Goal: Task Accomplishment & Management: Manage account settings

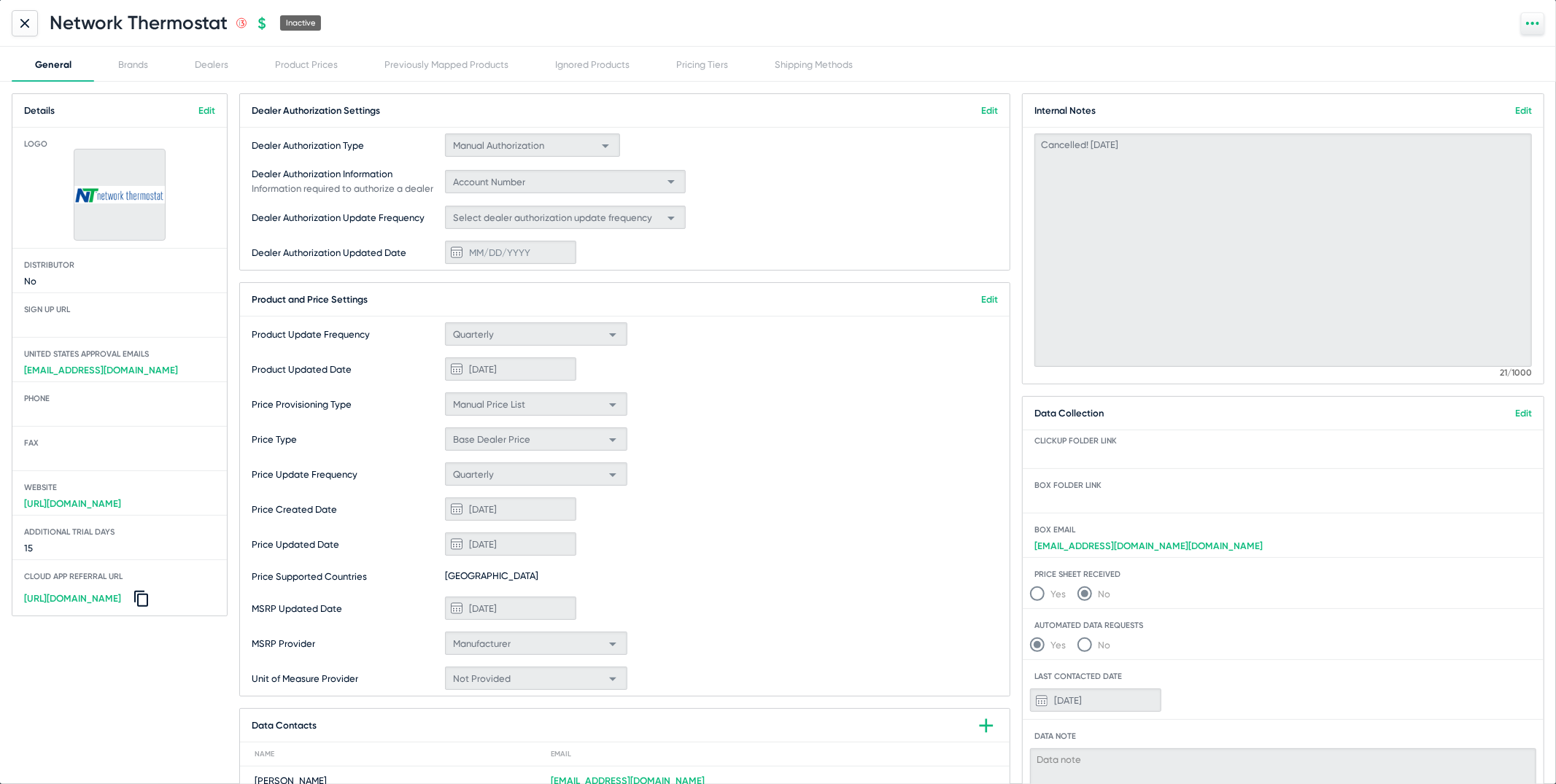
click at [742, 181] on div "Dealer Authorization Information Information required to authorize a dealer Acc…" at bounding box center [624, 181] width 770 height 37
click at [21, 22] on icon at bounding box center [24, 23] width 8 height 8
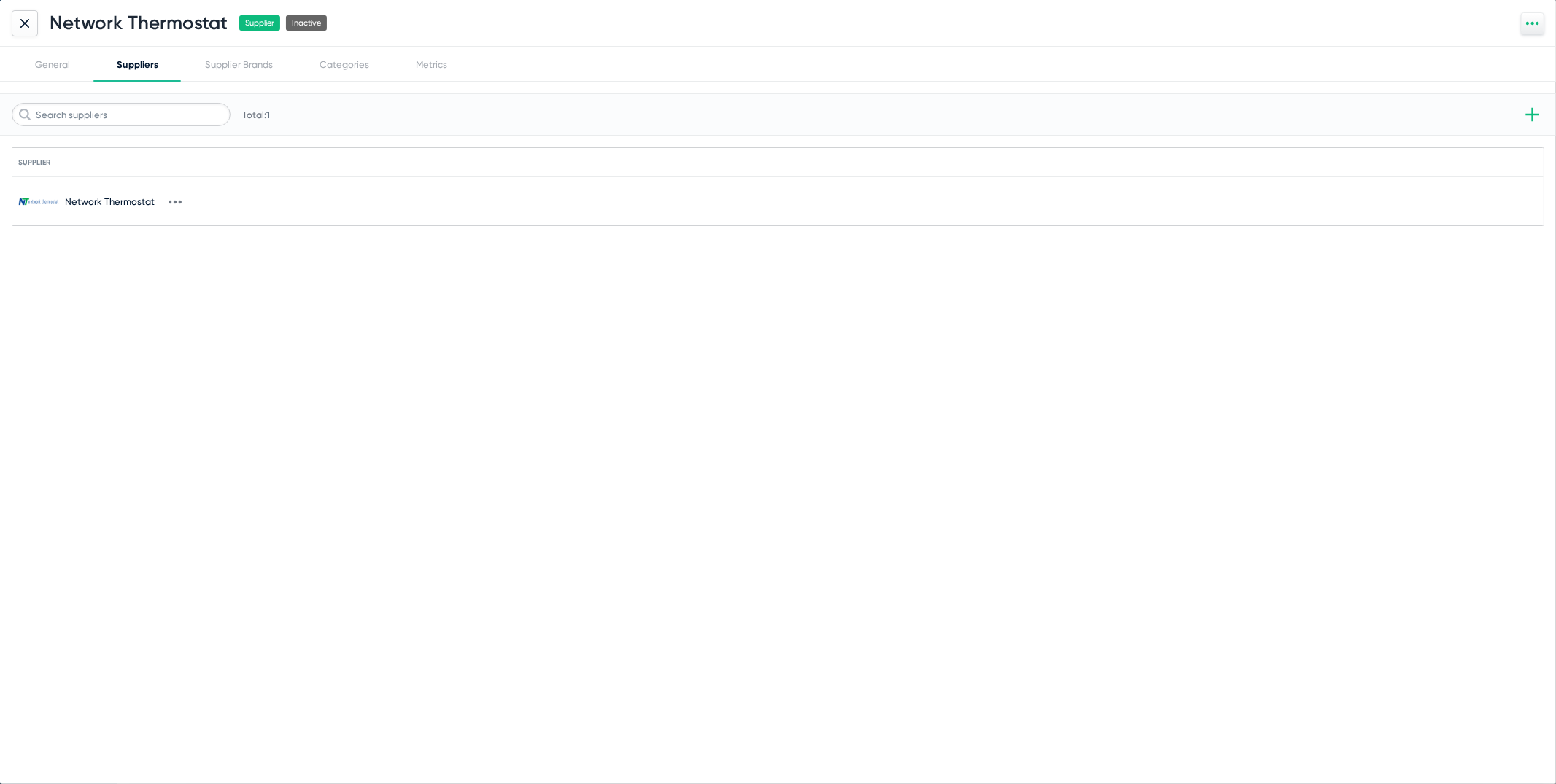
click at [21, 22] on icon at bounding box center [24, 23] width 8 height 8
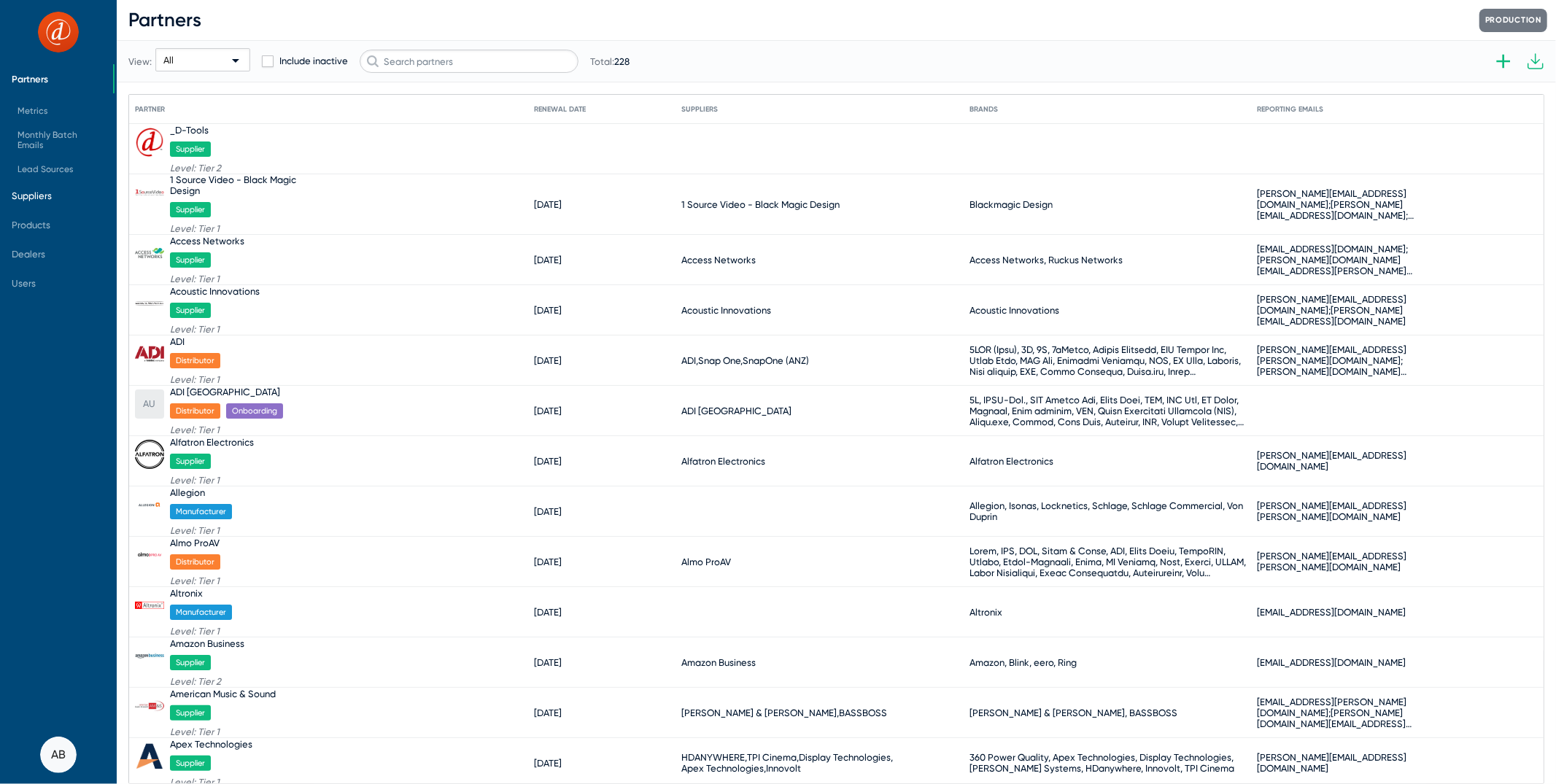
click at [60, 191] on span "Suppliers" at bounding box center [56, 195] width 113 height 29
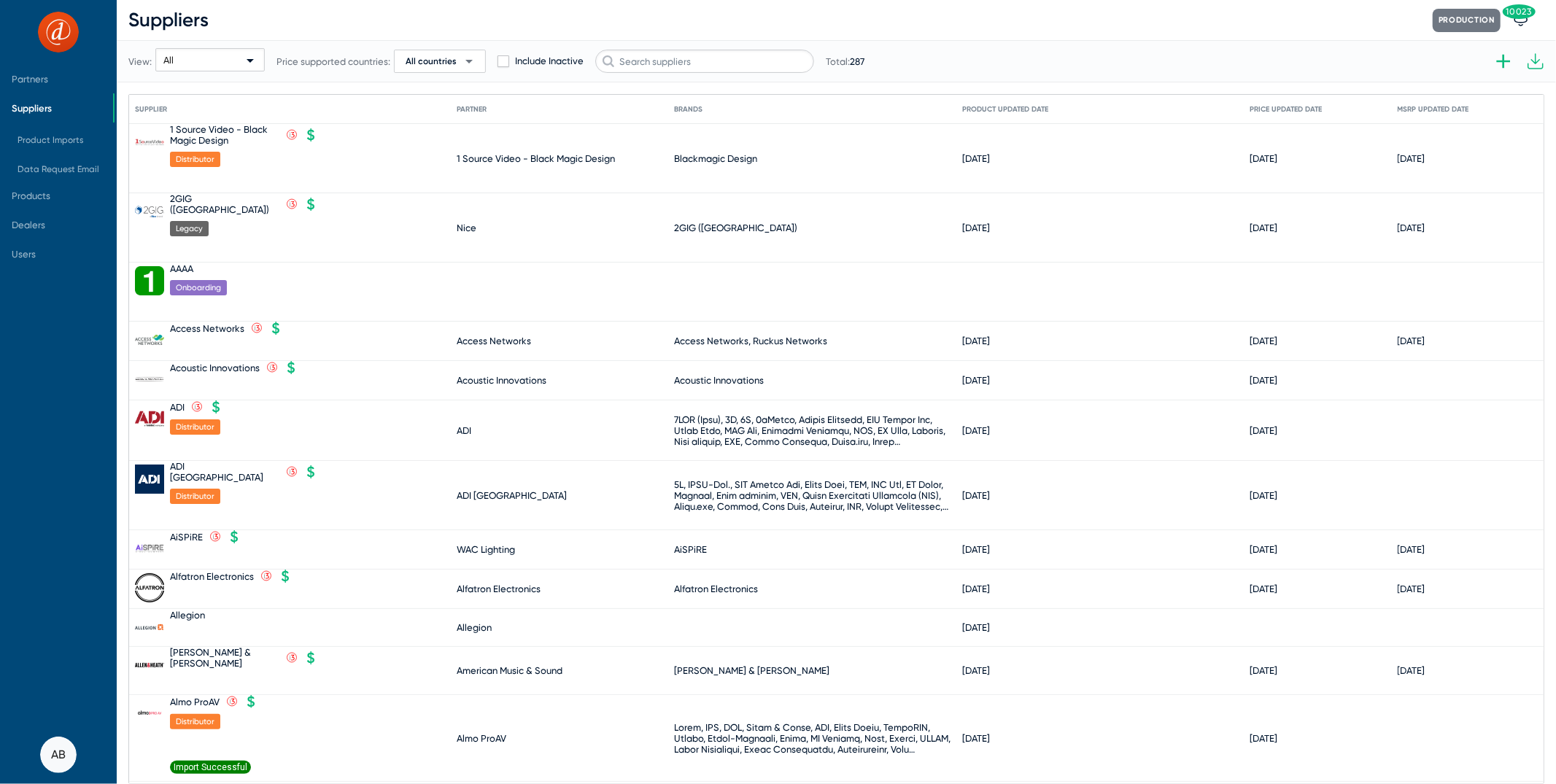
click at [218, 301] on div at bounding box center [198, 311] width 57 height 20
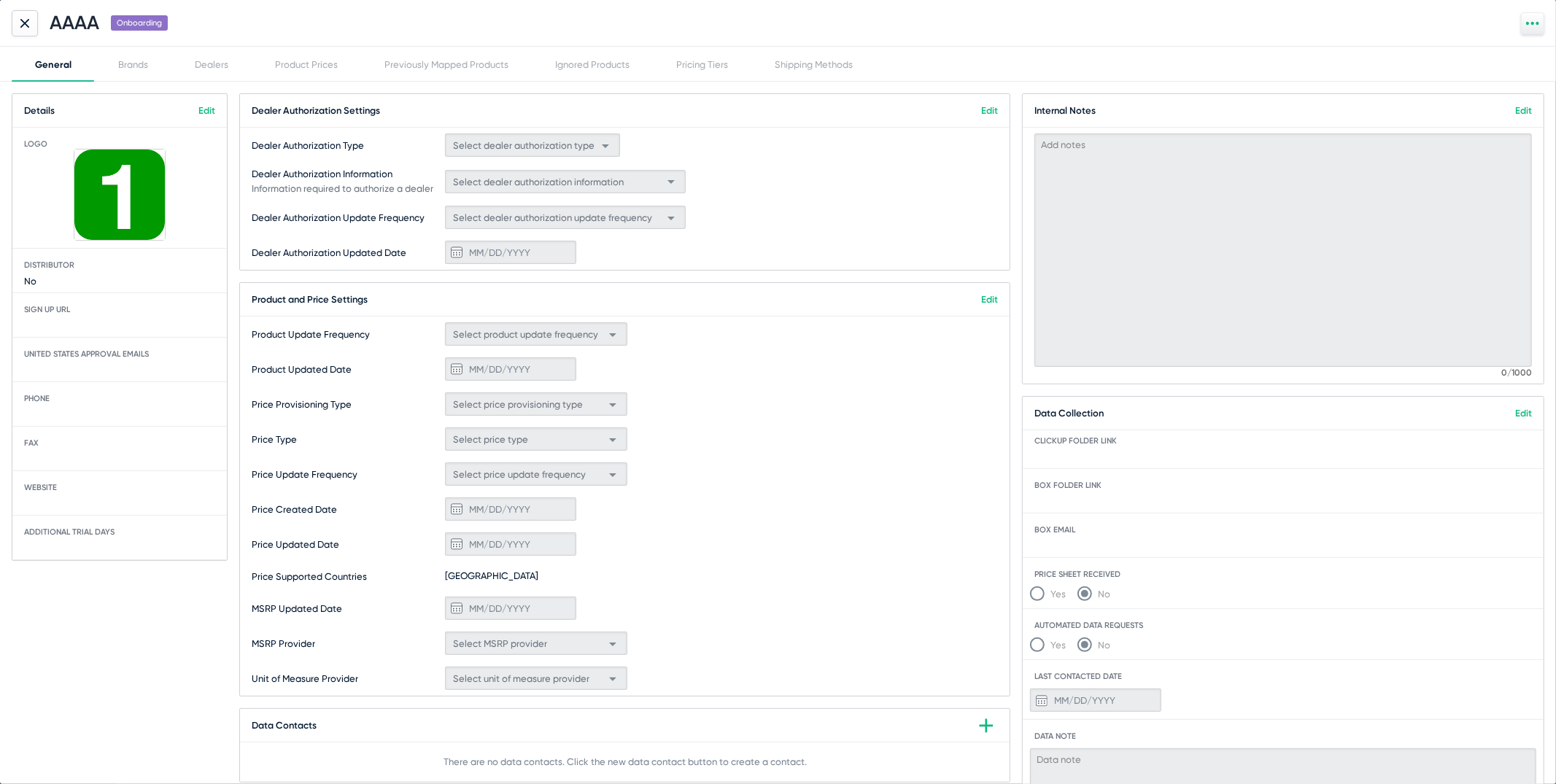
click at [8, 28] on div "AAAA Onboarding" at bounding box center [778, 23] width 1556 height 46
click at [32, 23] on div at bounding box center [25, 23] width 26 height 26
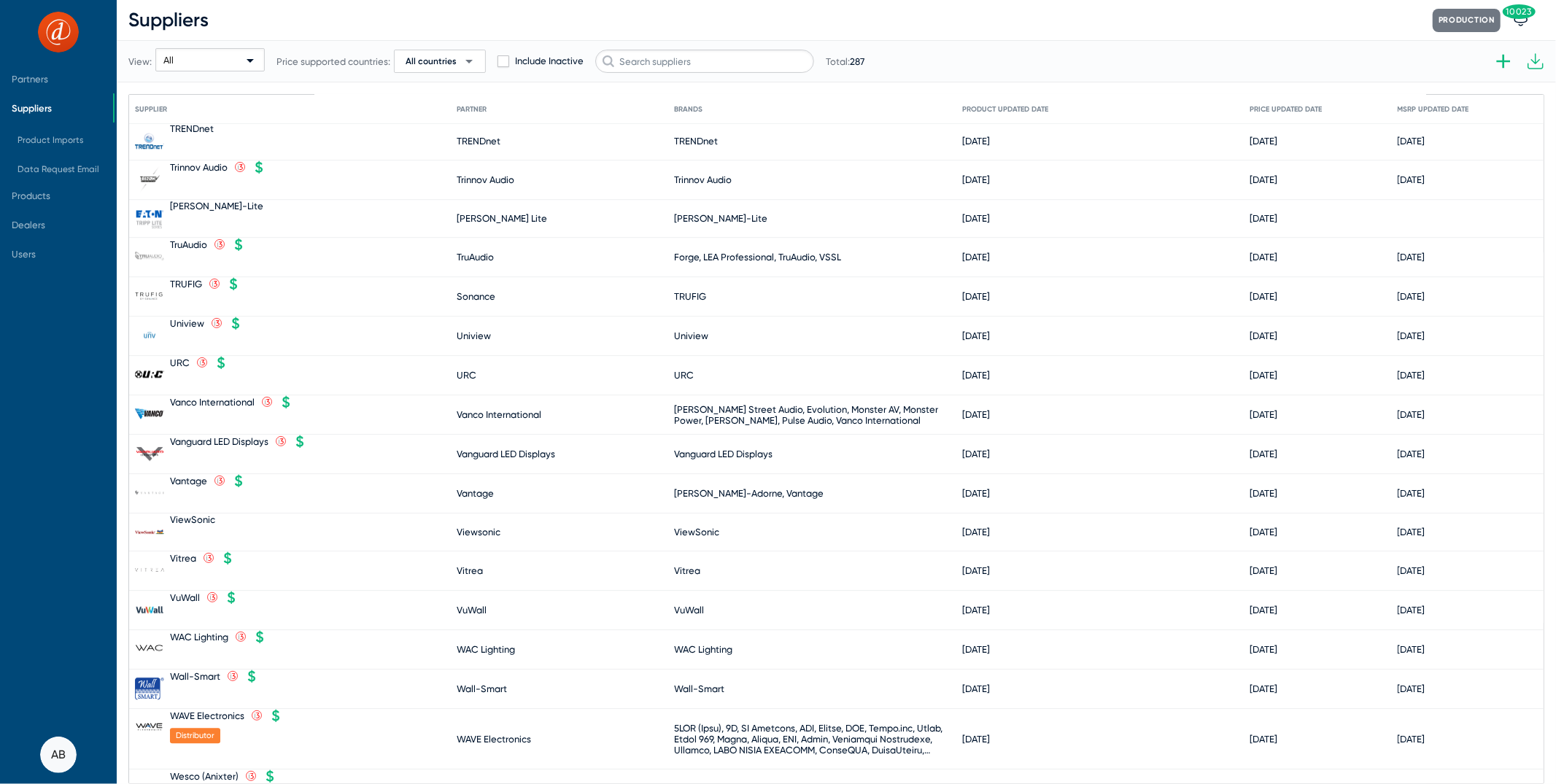
scroll to position [12436, 0]
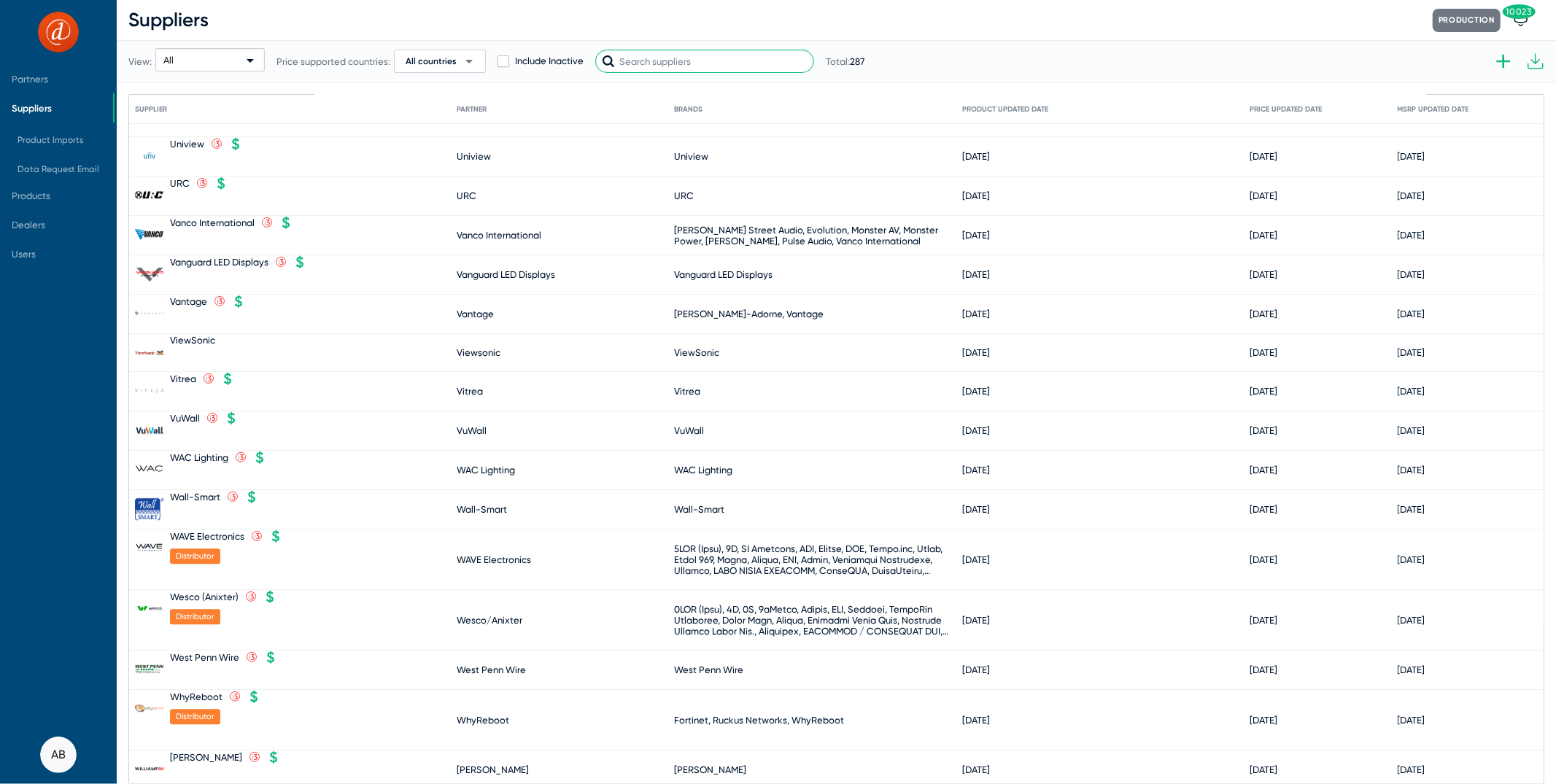
click at [651, 69] on input "text" at bounding box center [705, 61] width 219 height 23
click at [12, 79] on span "Partners" at bounding box center [29, 79] width 36 height 11
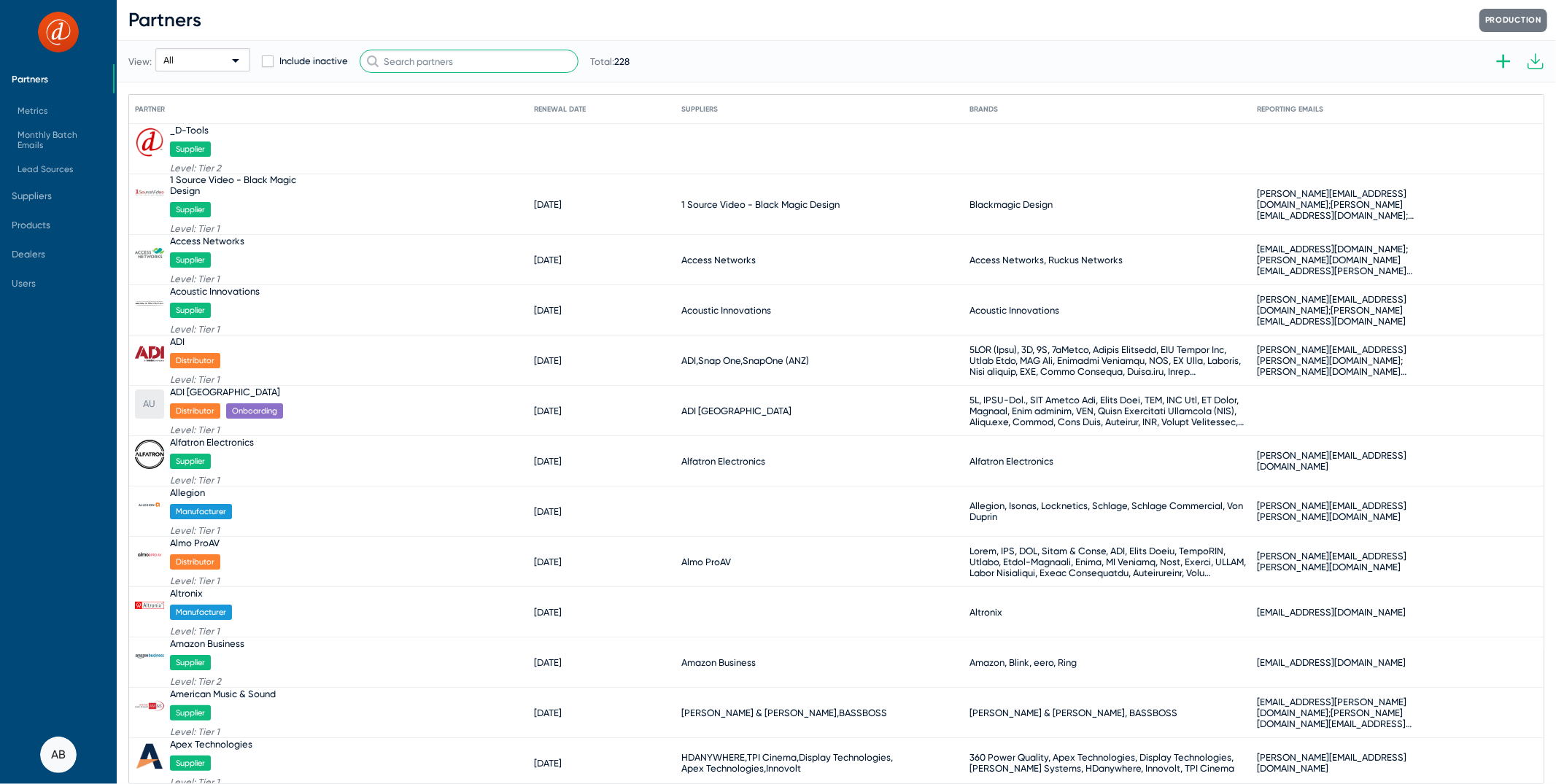
click at [520, 54] on input "text" at bounding box center [469, 61] width 219 height 23
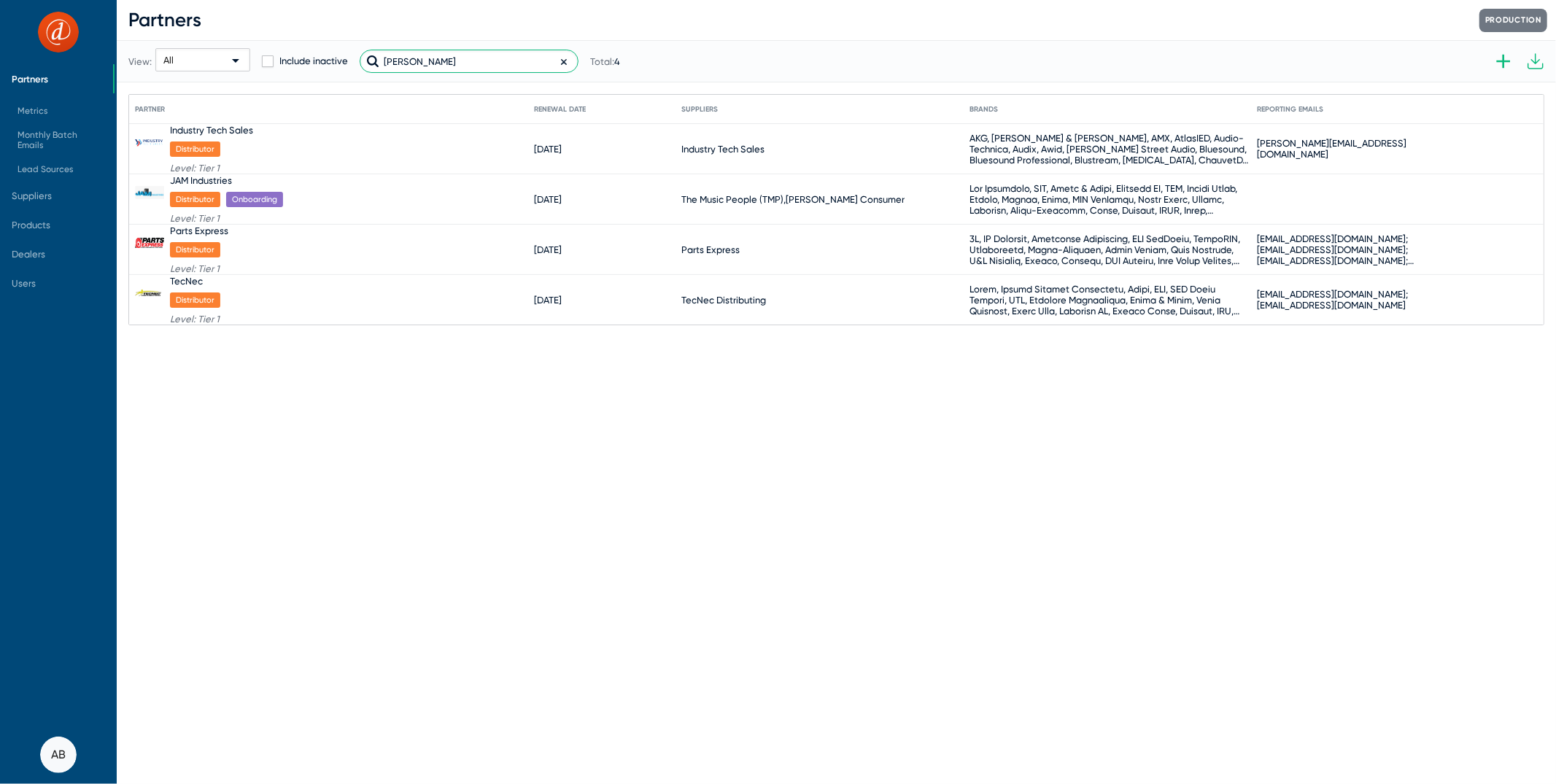
type input "[PERSON_NAME]"
click at [24, 199] on span "Suppliers" at bounding box center [32, 196] width 40 height 11
click at [24, 219] on span "Products" at bounding box center [31, 225] width 39 height 11
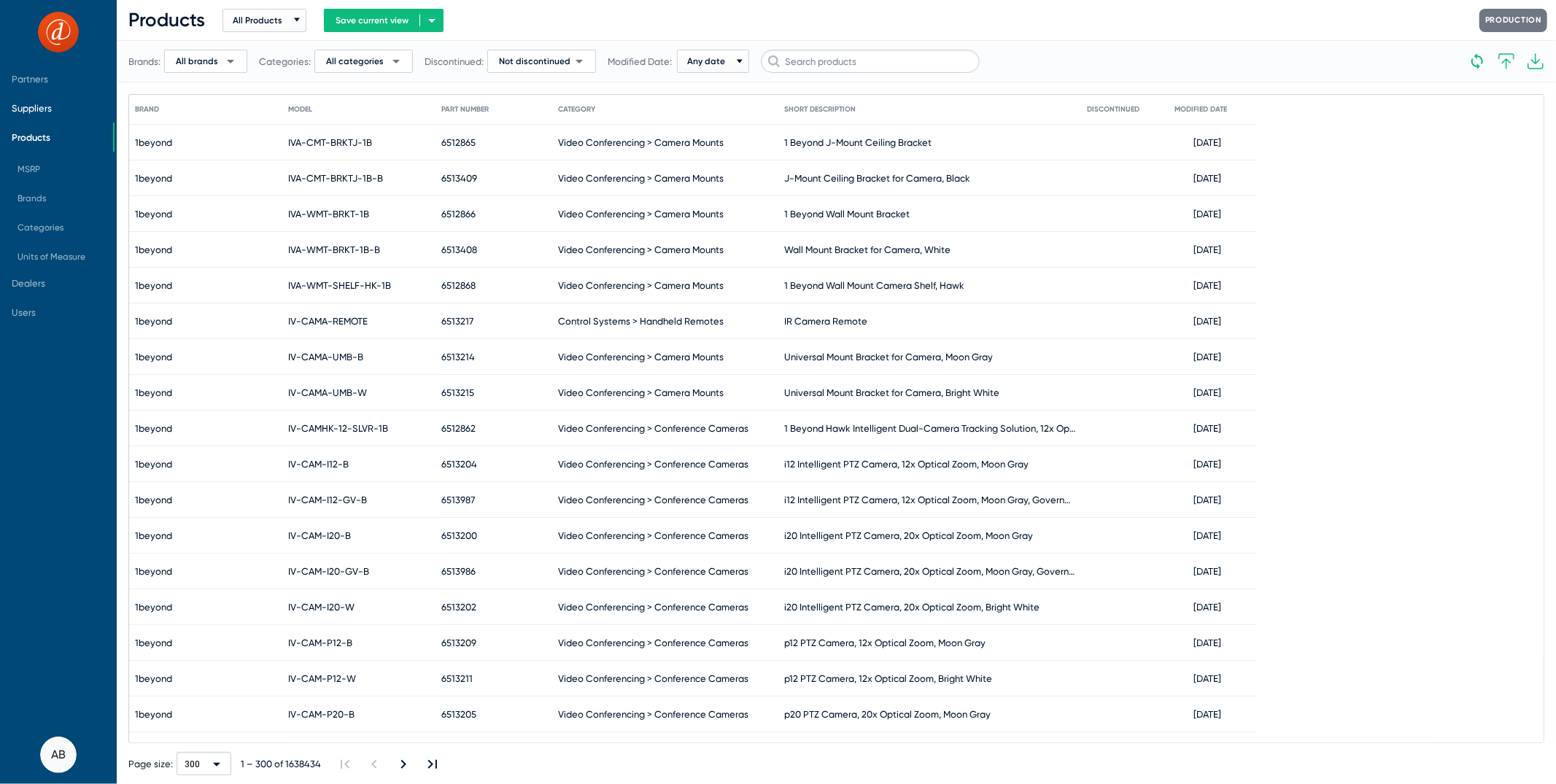
click at [46, 110] on span "Suppliers" at bounding box center [32, 108] width 40 height 11
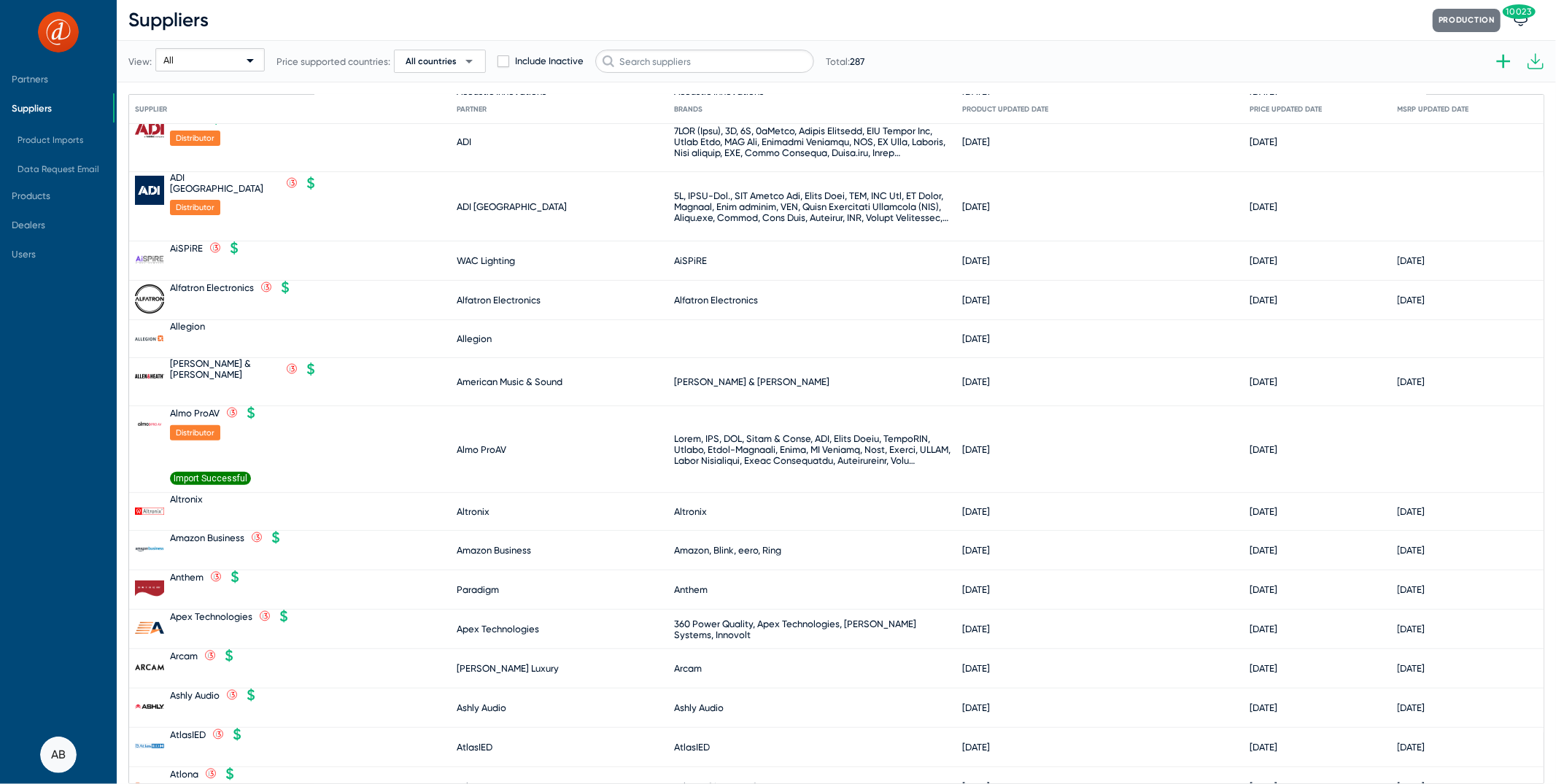
scroll to position [191, 0]
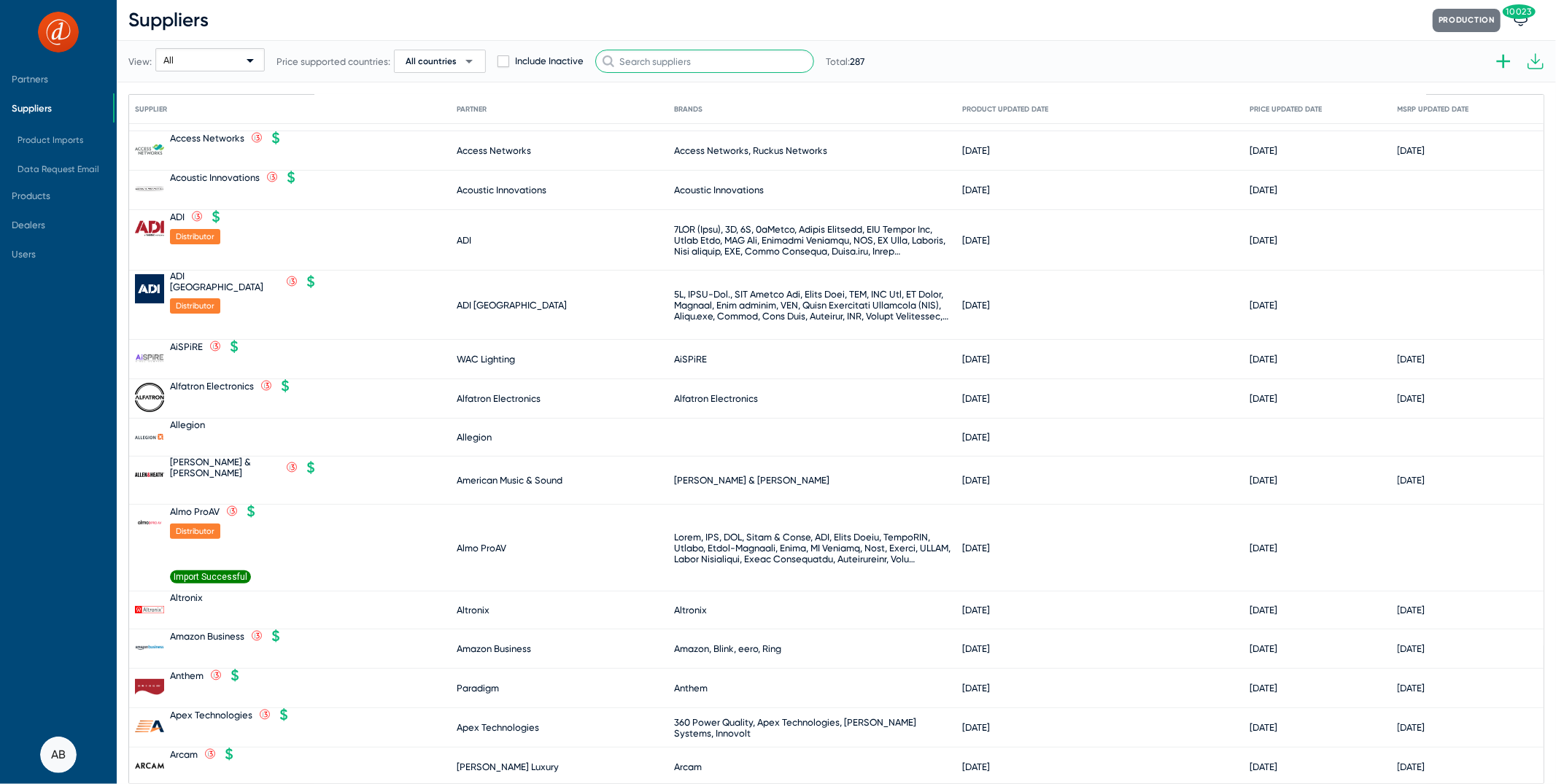
click at [677, 51] on input "text" at bounding box center [705, 61] width 219 height 23
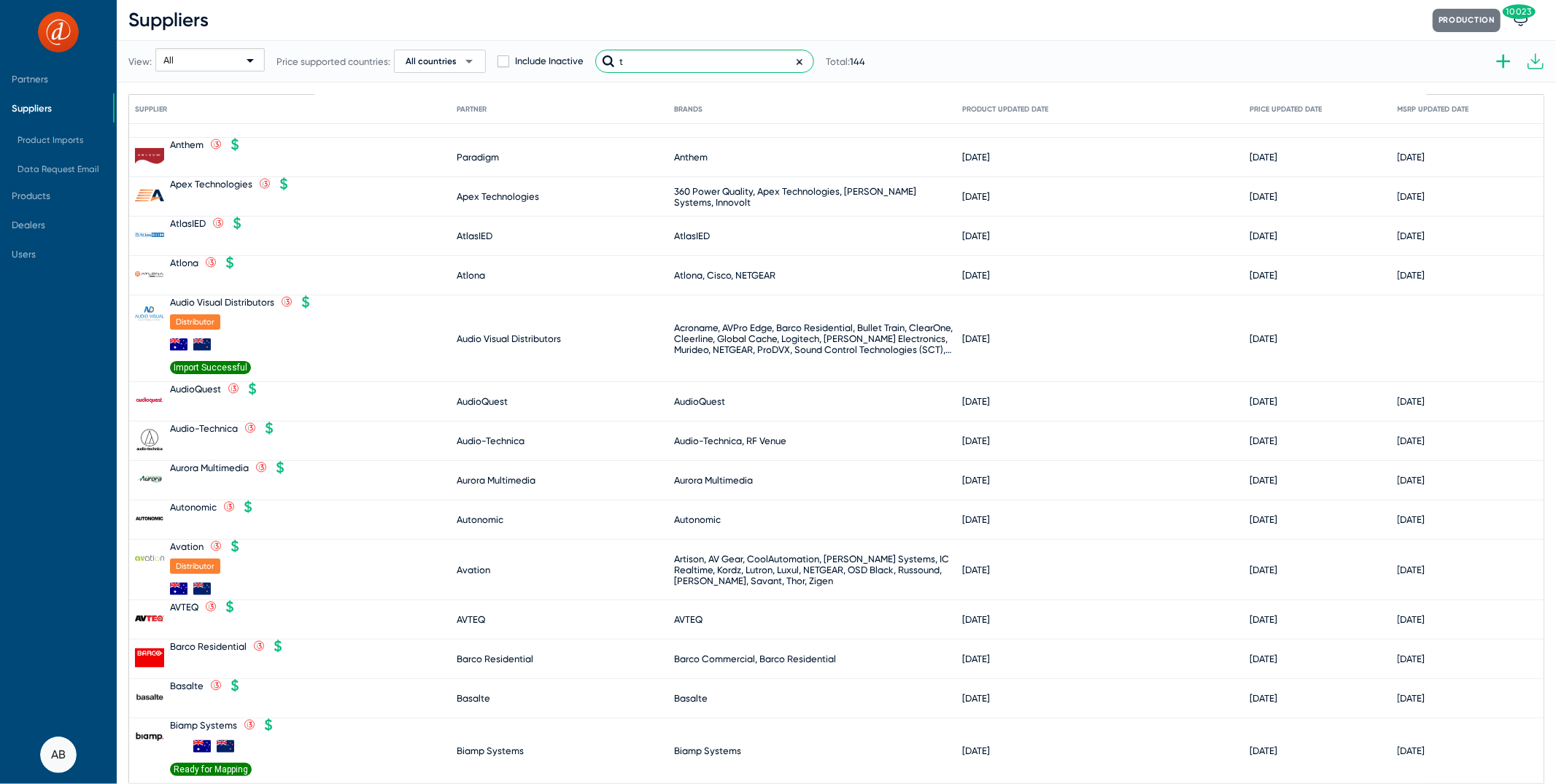
scroll to position [0, 0]
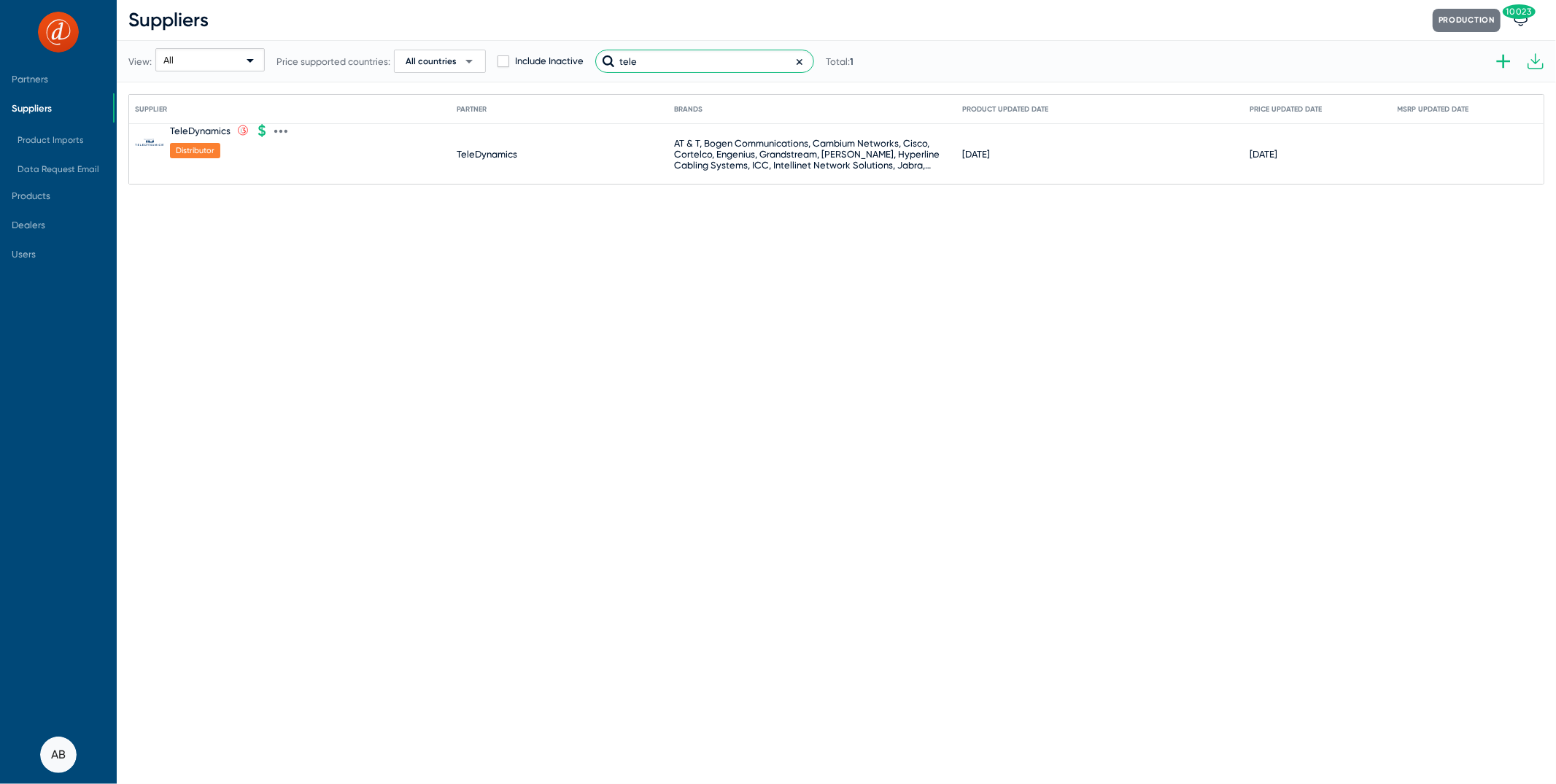
type input "tele"
click at [205, 126] on div "TeleDynamics" at bounding box center [200, 131] width 60 height 11
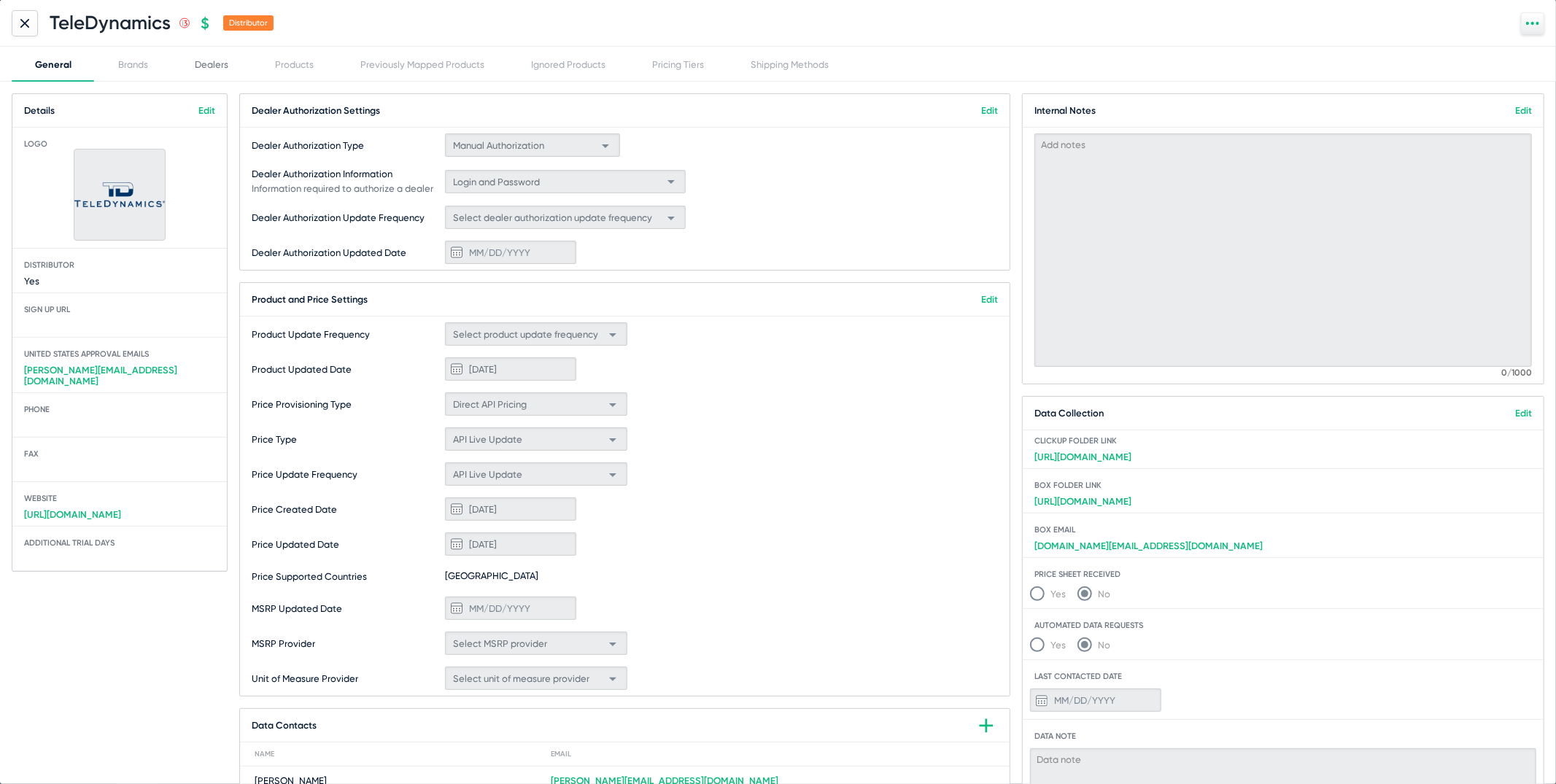
click at [227, 57] on div "Dealers" at bounding box center [211, 63] width 80 height 35
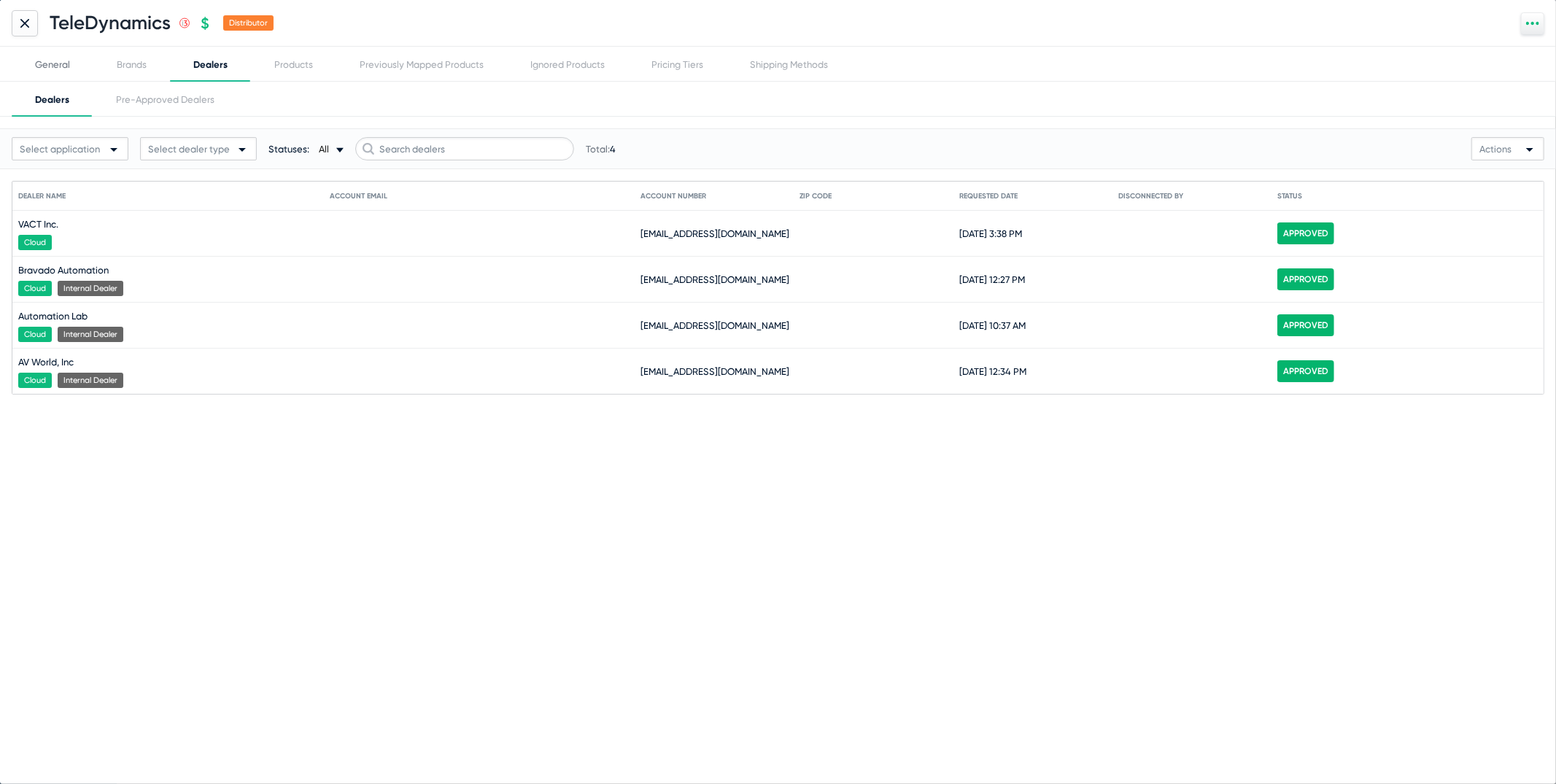
click at [38, 59] on div "General" at bounding box center [52, 65] width 35 height 11
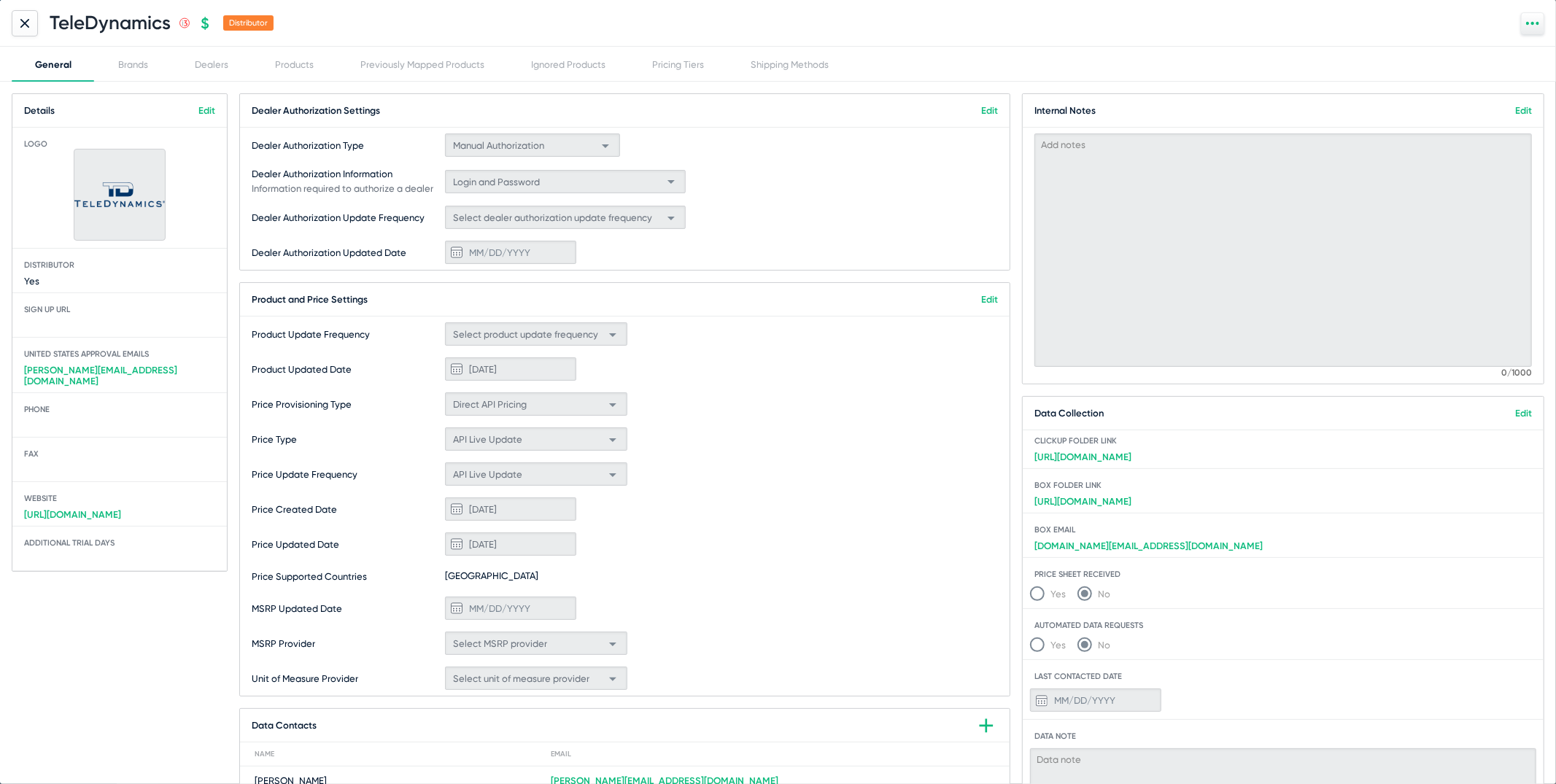
click at [209, 113] on link "Edit" at bounding box center [207, 110] width 17 height 11
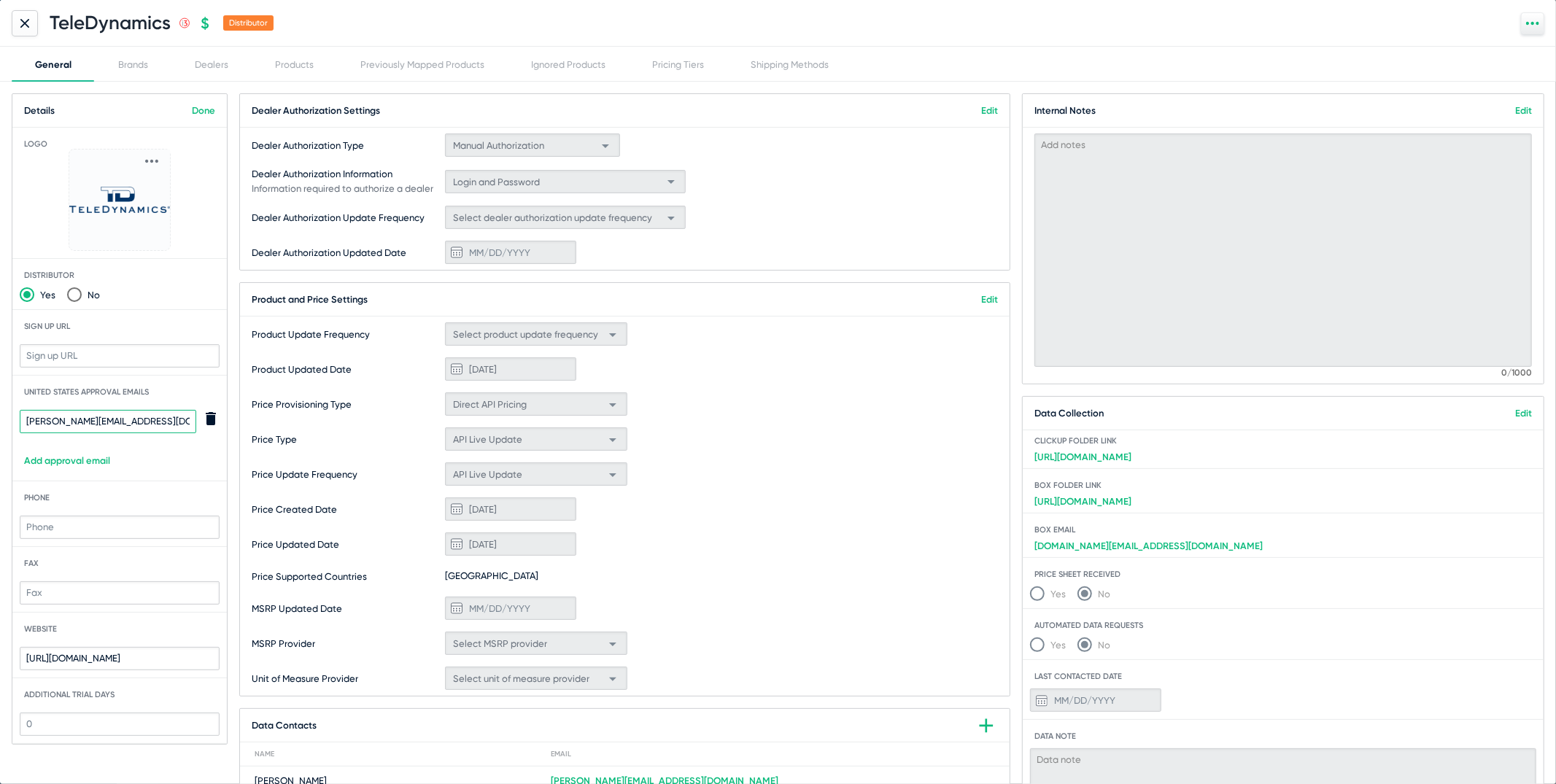
drag, startPoint x: 149, startPoint y: 422, endPoint x: 3, endPoint y: 376, distance: 153.1
click at [2, 376] on div "Details Done Logo Drop file here or click to upload Distributor Yes No Sign up …" at bounding box center [778, 433] width 1556 height 702
paste input "mailto:dtools"
click at [55, 424] on input "mailto:[EMAIL_ADDRESS][DOMAIN_NAME]" at bounding box center [108, 421] width 177 height 23
type input "[EMAIL_ADDRESS][DOMAIN_NAME]"
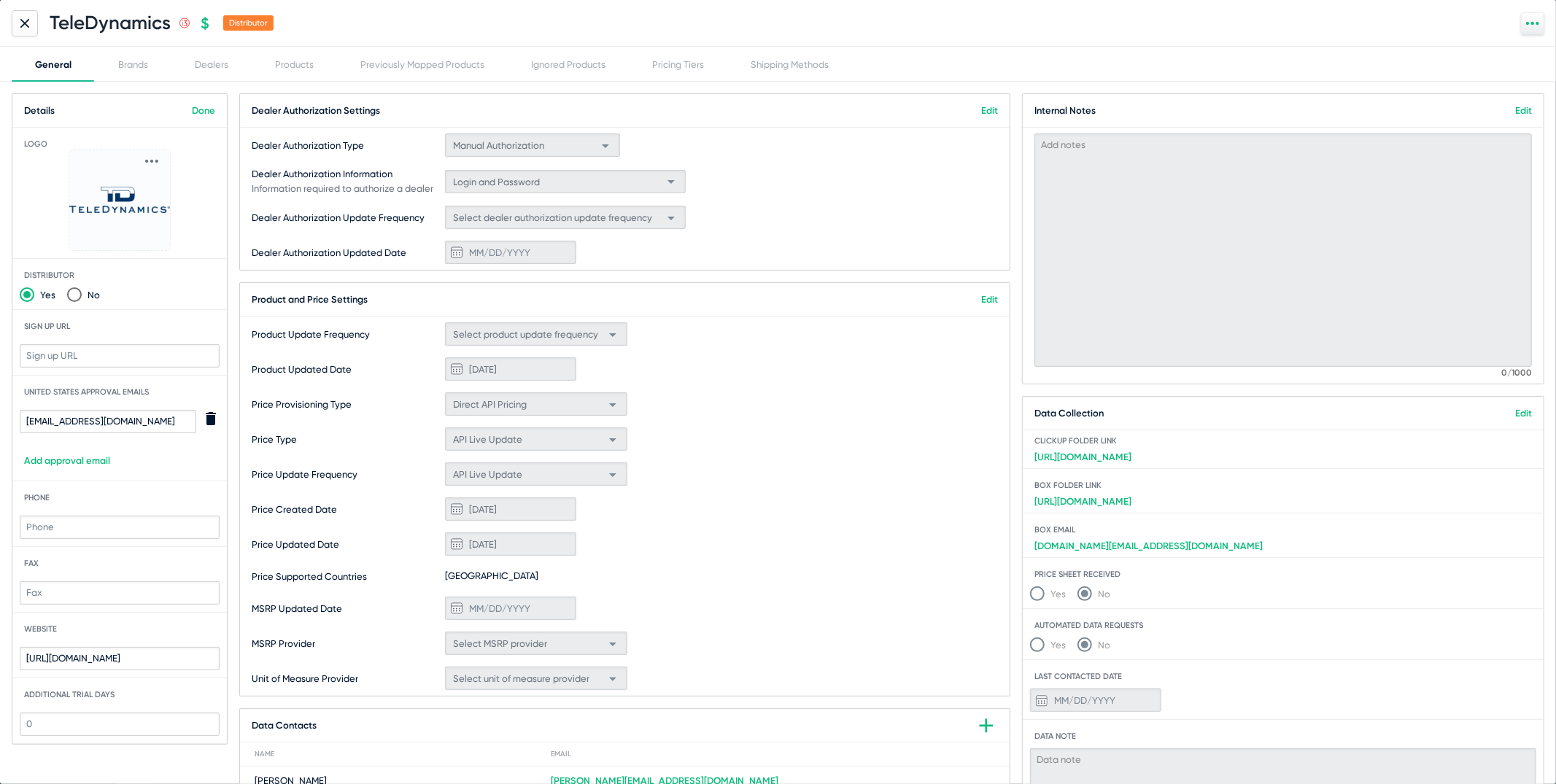
click at [204, 107] on link "Done" at bounding box center [204, 110] width 23 height 11
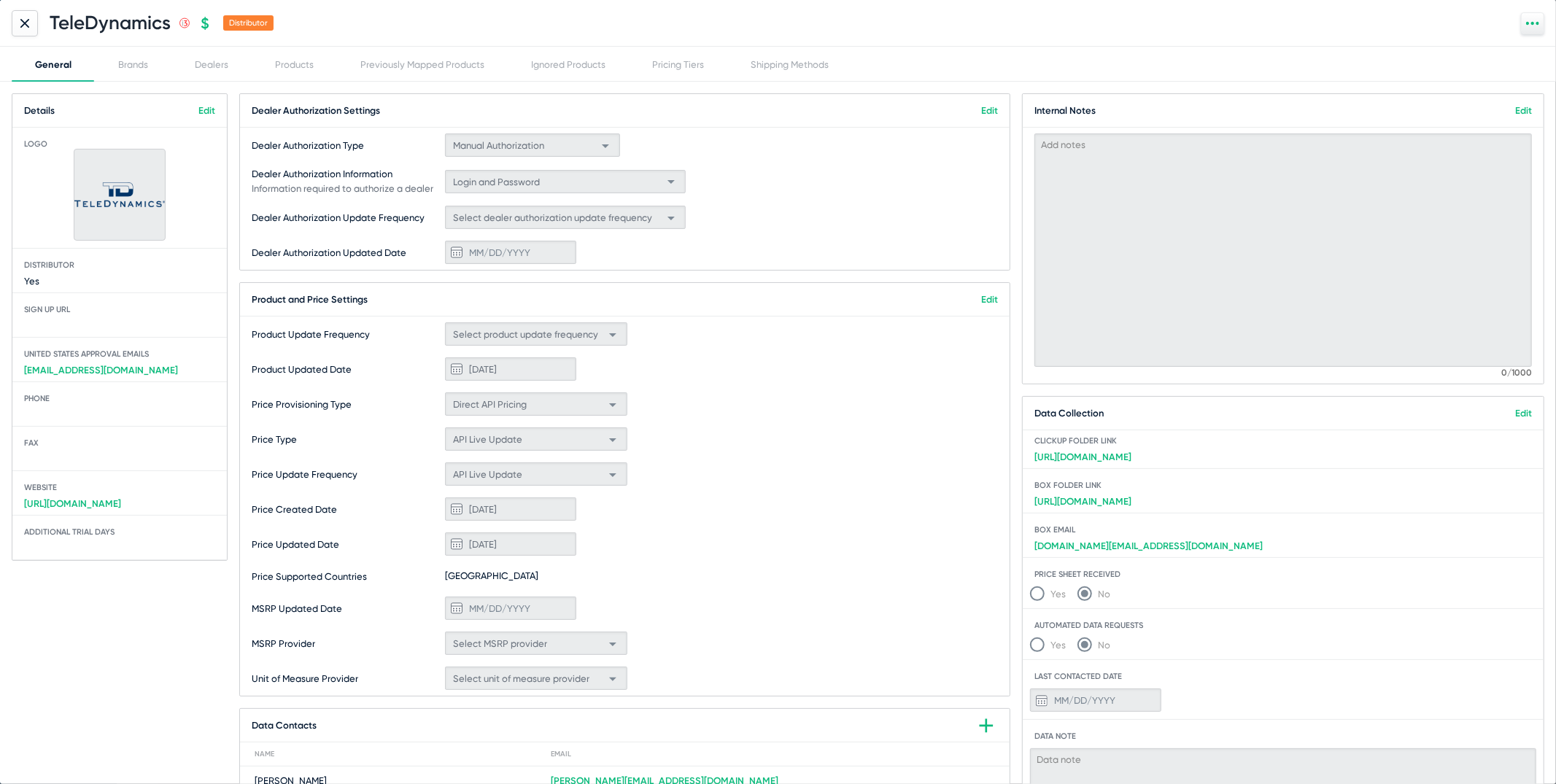
drag, startPoint x: 161, startPoint y: 378, endPoint x: 7, endPoint y: 363, distance: 154.7
click at [7, 363] on div "Details Edit Logo Distributor Yes Sign up Url [GEOGRAPHIC_DATA] Approval Emails…" at bounding box center [778, 433] width 1556 height 702
copy link "[EMAIL_ADDRESS][DOMAIN_NAME]"
click at [35, 19] on div at bounding box center [25, 23] width 26 height 26
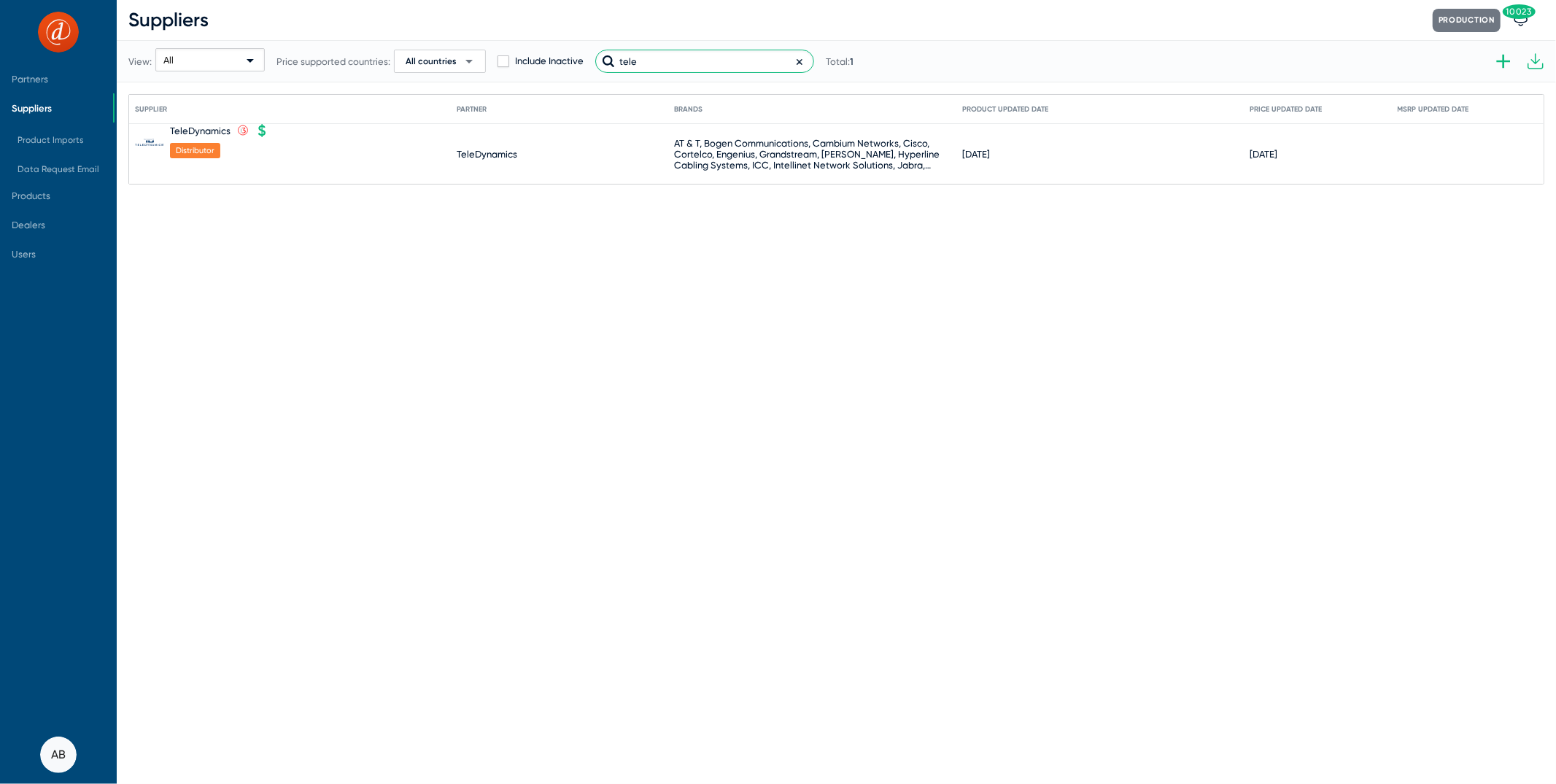
click at [665, 59] on input "tele" at bounding box center [705, 61] width 219 height 23
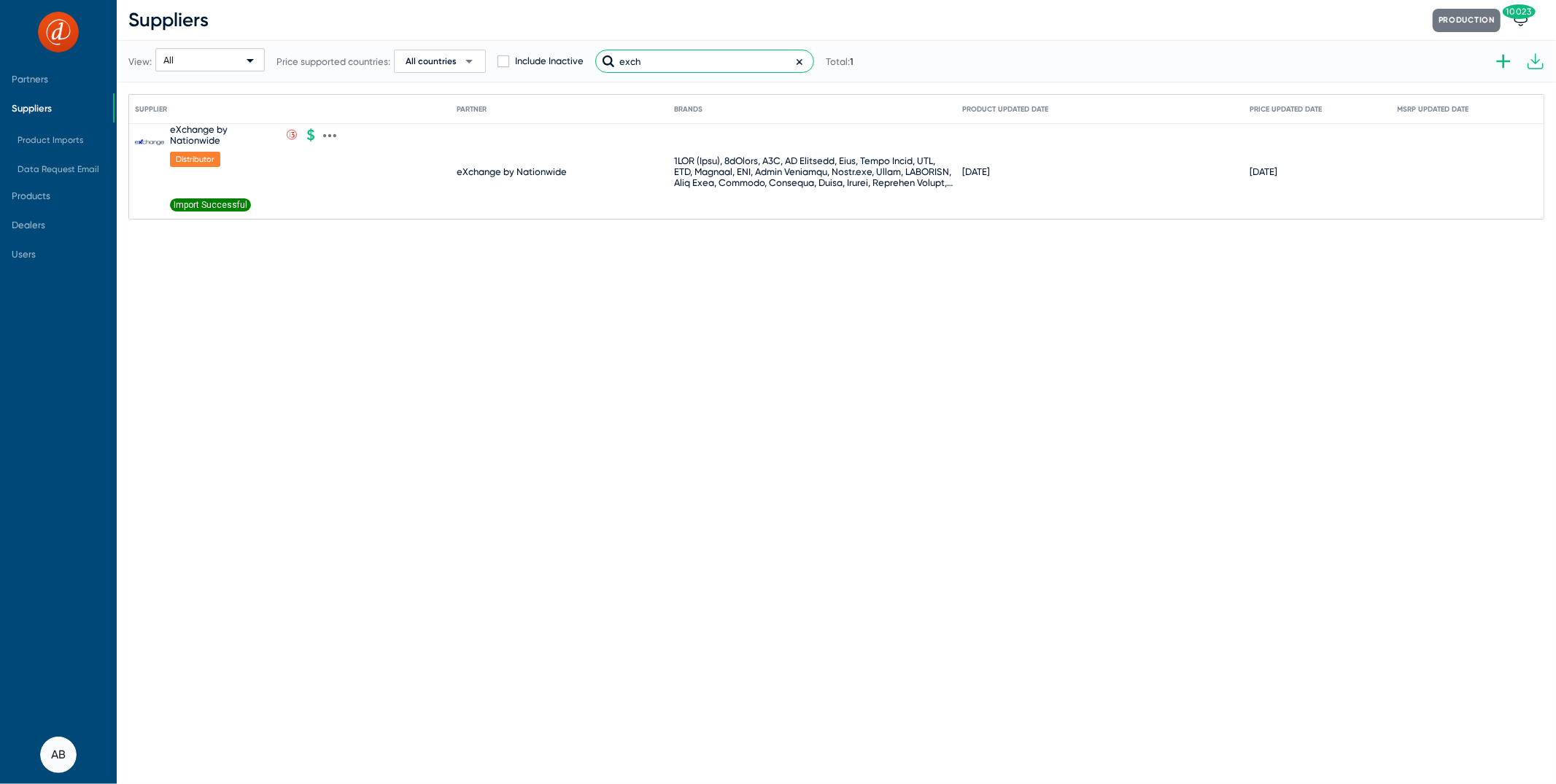
type input "exch"
click at [197, 141] on div "eXchange by Nationwide" at bounding box center [225, 135] width 110 height 22
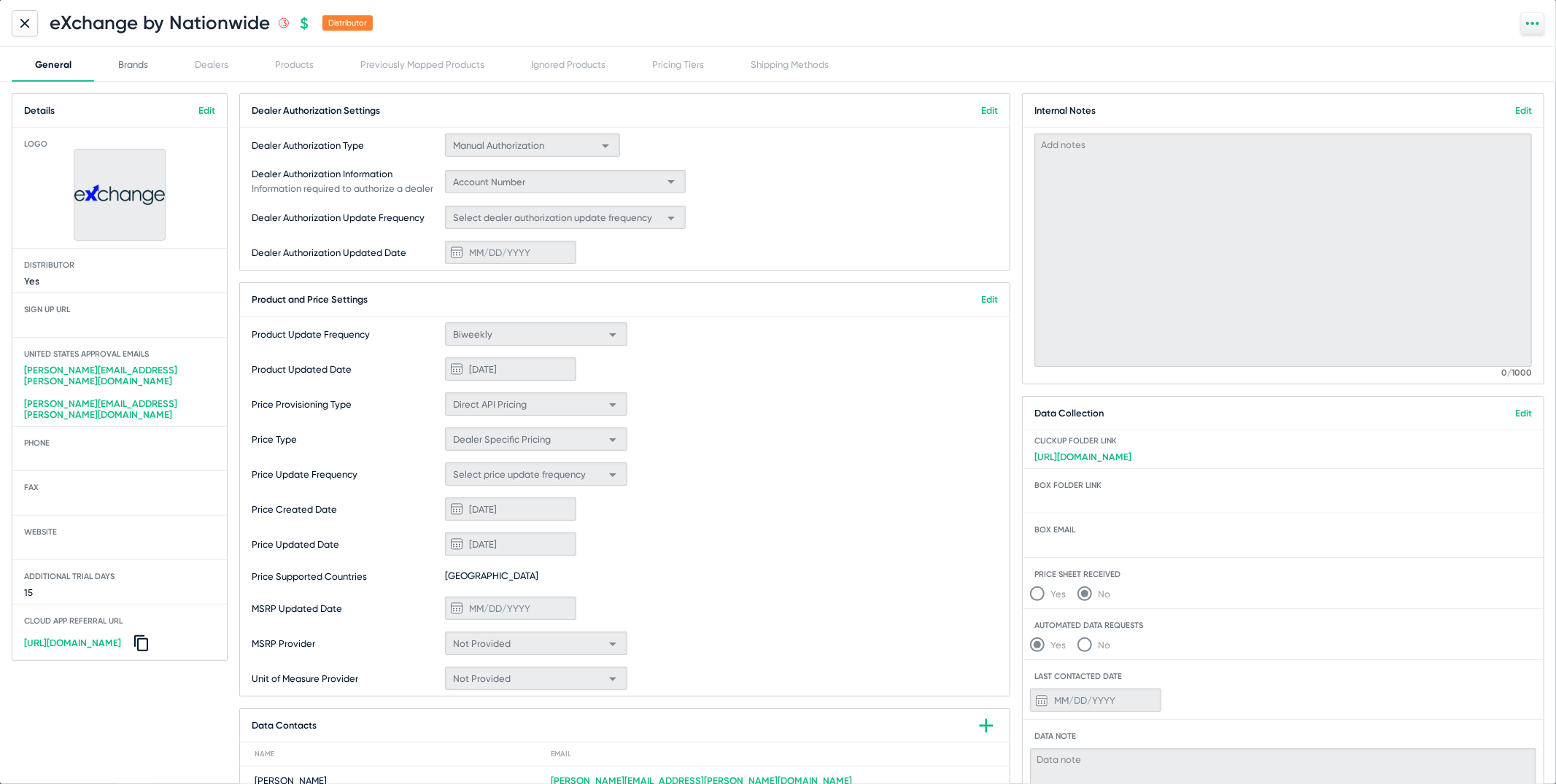
click at [141, 56] on div "Brands" at bounding box center [133, 63] width 76 height 35
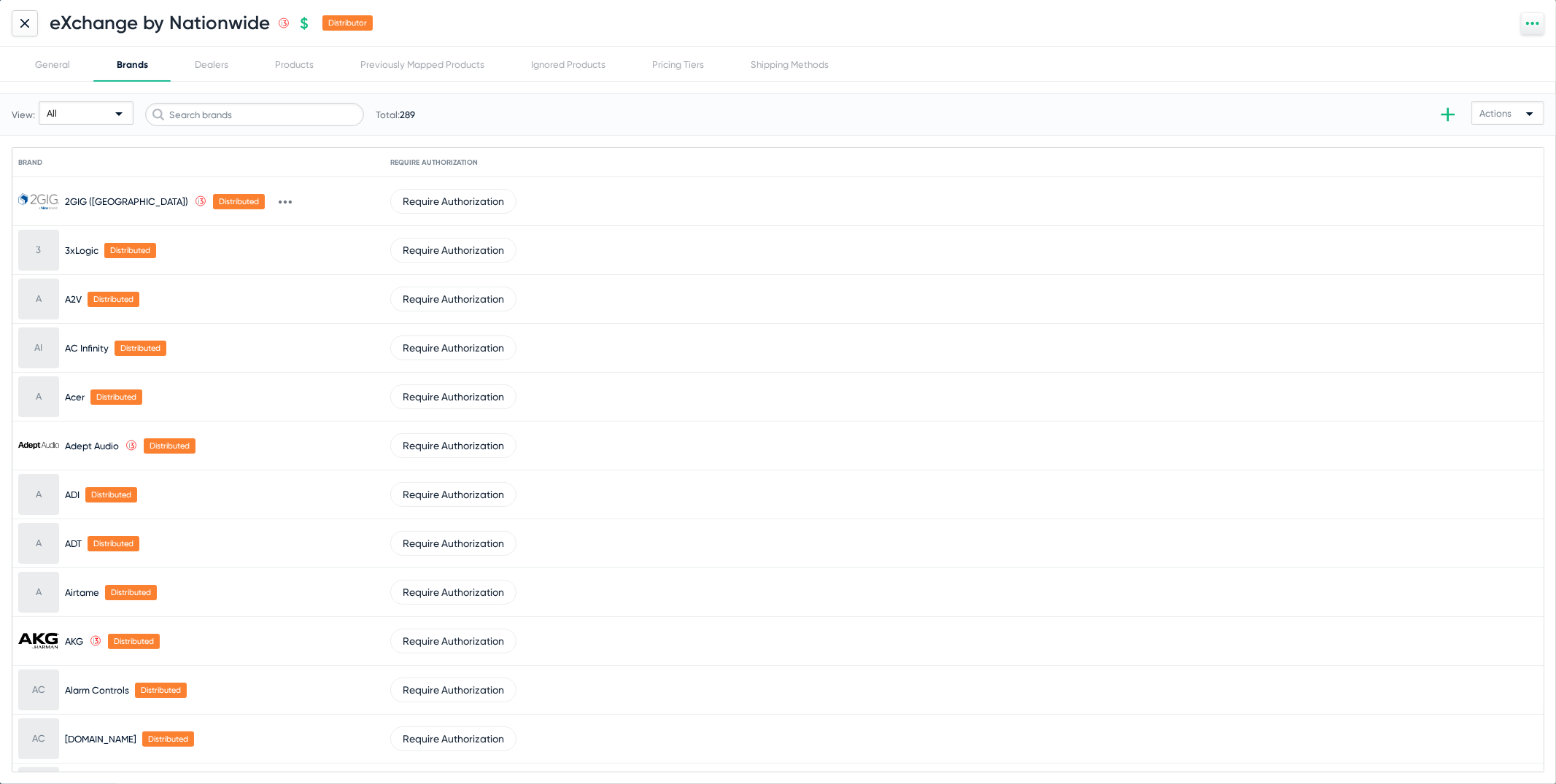
click at [215, 103] on div "View: All Total: 289" at bounding box center [213, 114] width 404 height 72
click at [214, 113] on input "text" at bounding box center [255, 114] width 219 height 23
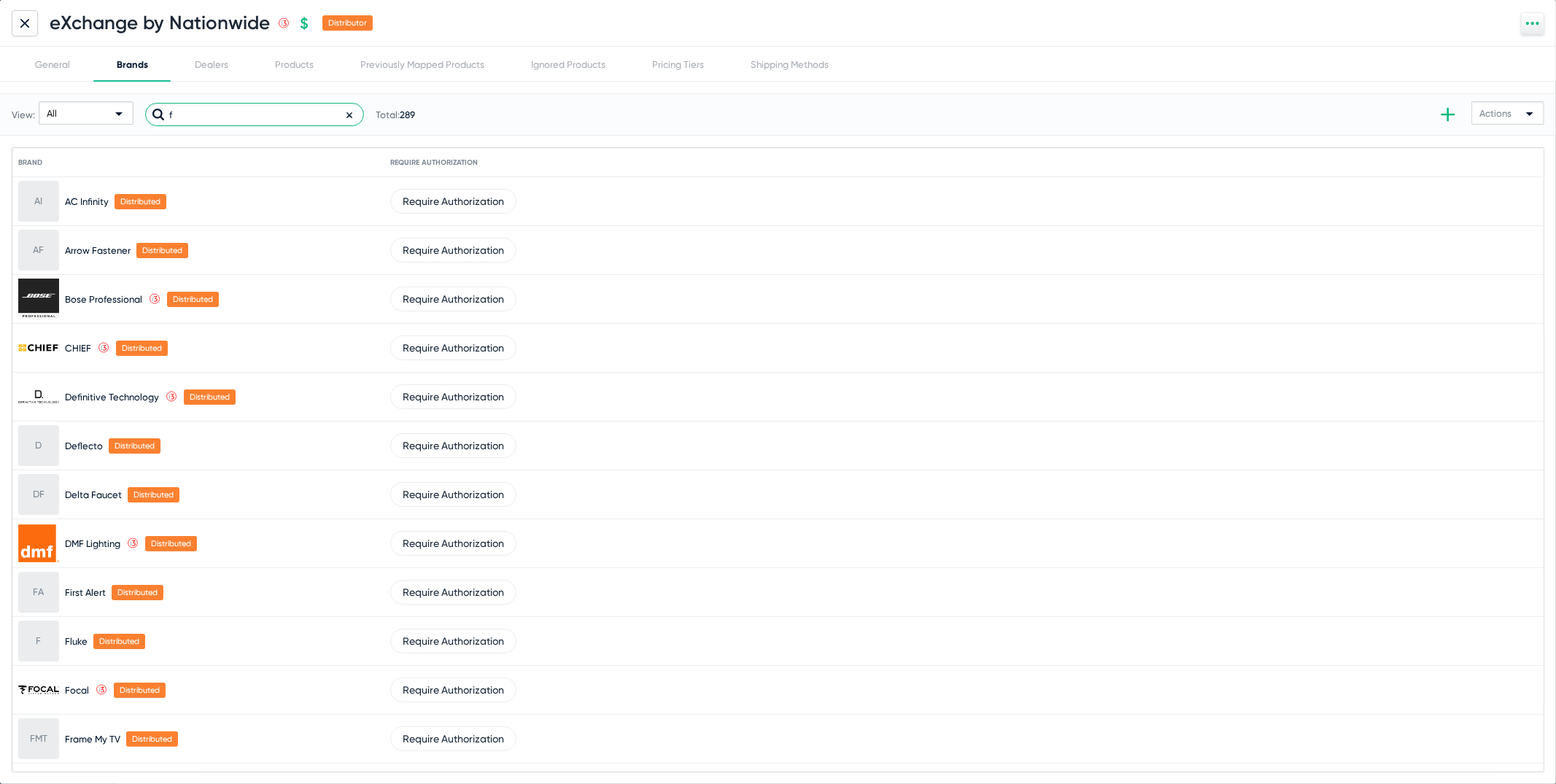
type input "f"
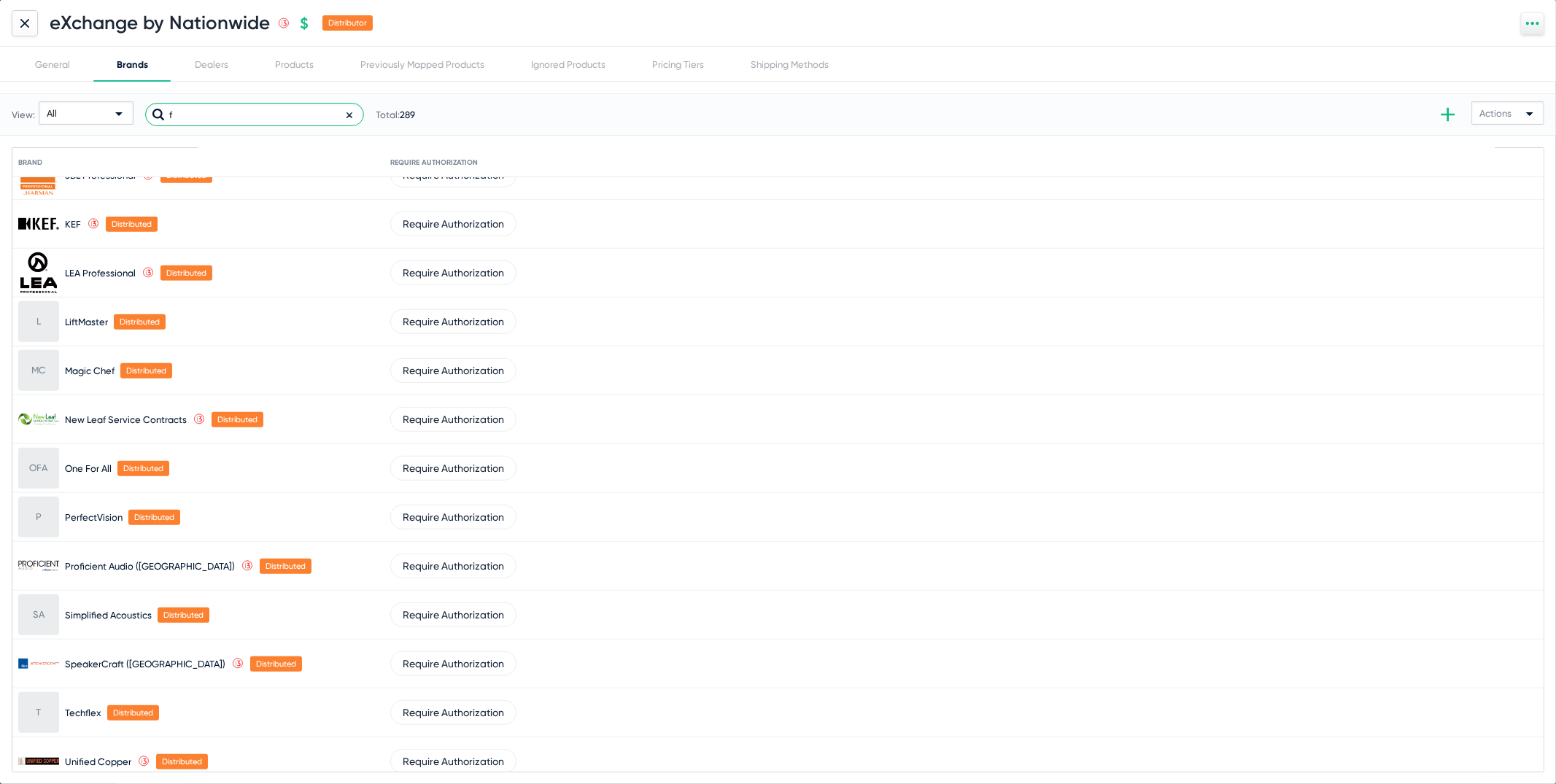
scroll to position [811, 0]
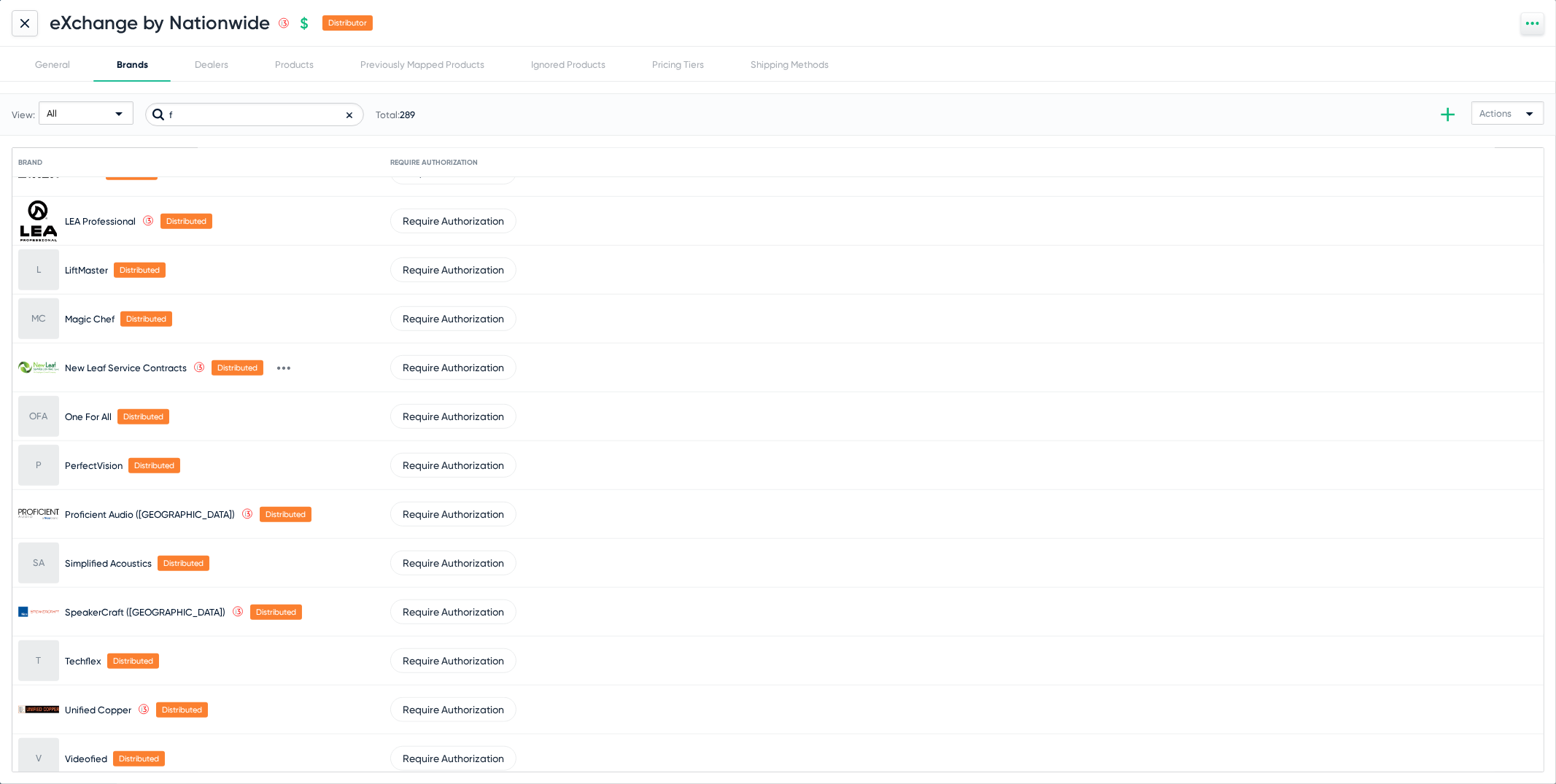
click at [29, 20] on icon at bounding box center [24, 23] width 8 height 8
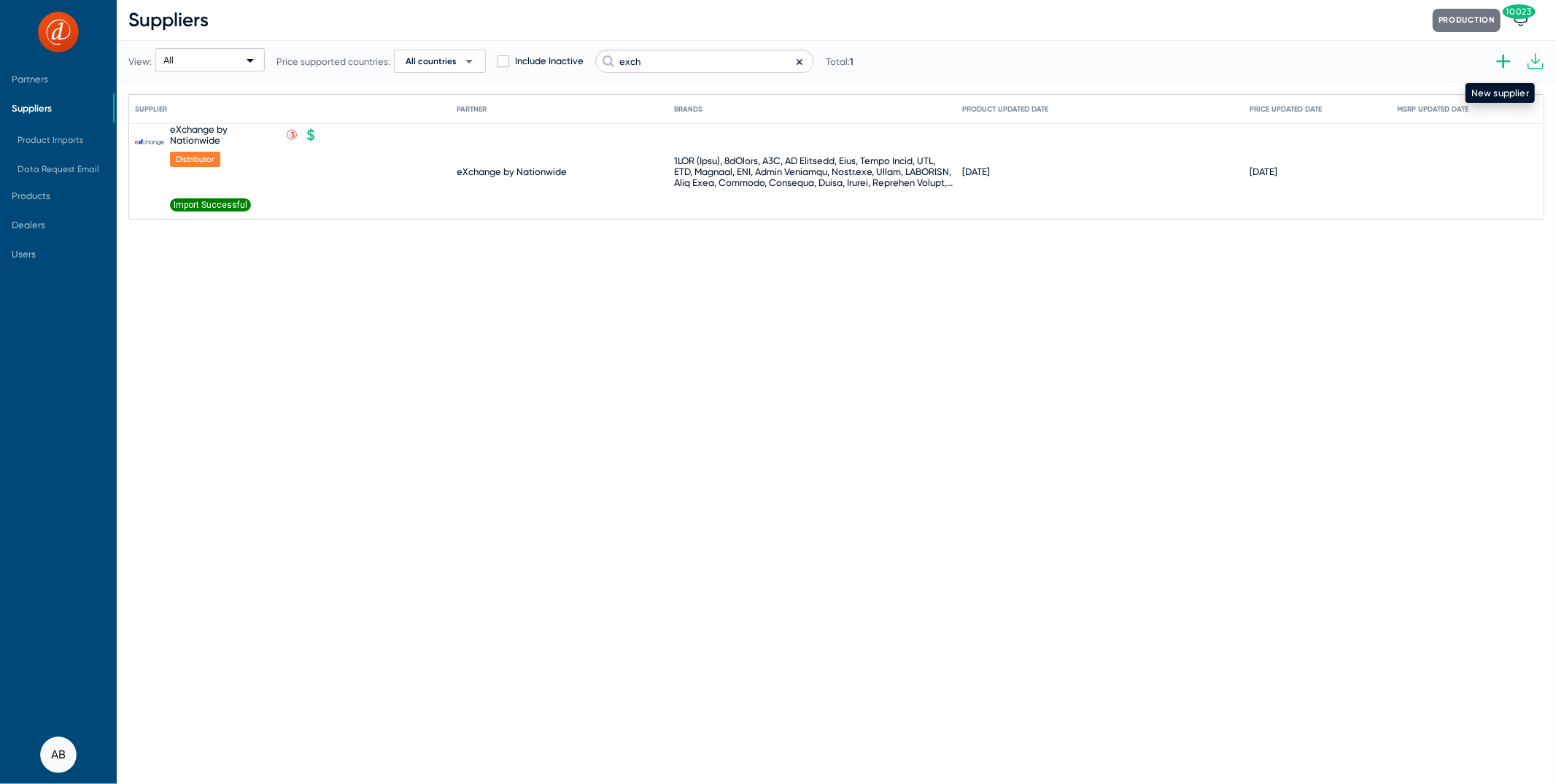
click at [1504, 66] on icon at bounding box center [1504, 62] width 14 height 14
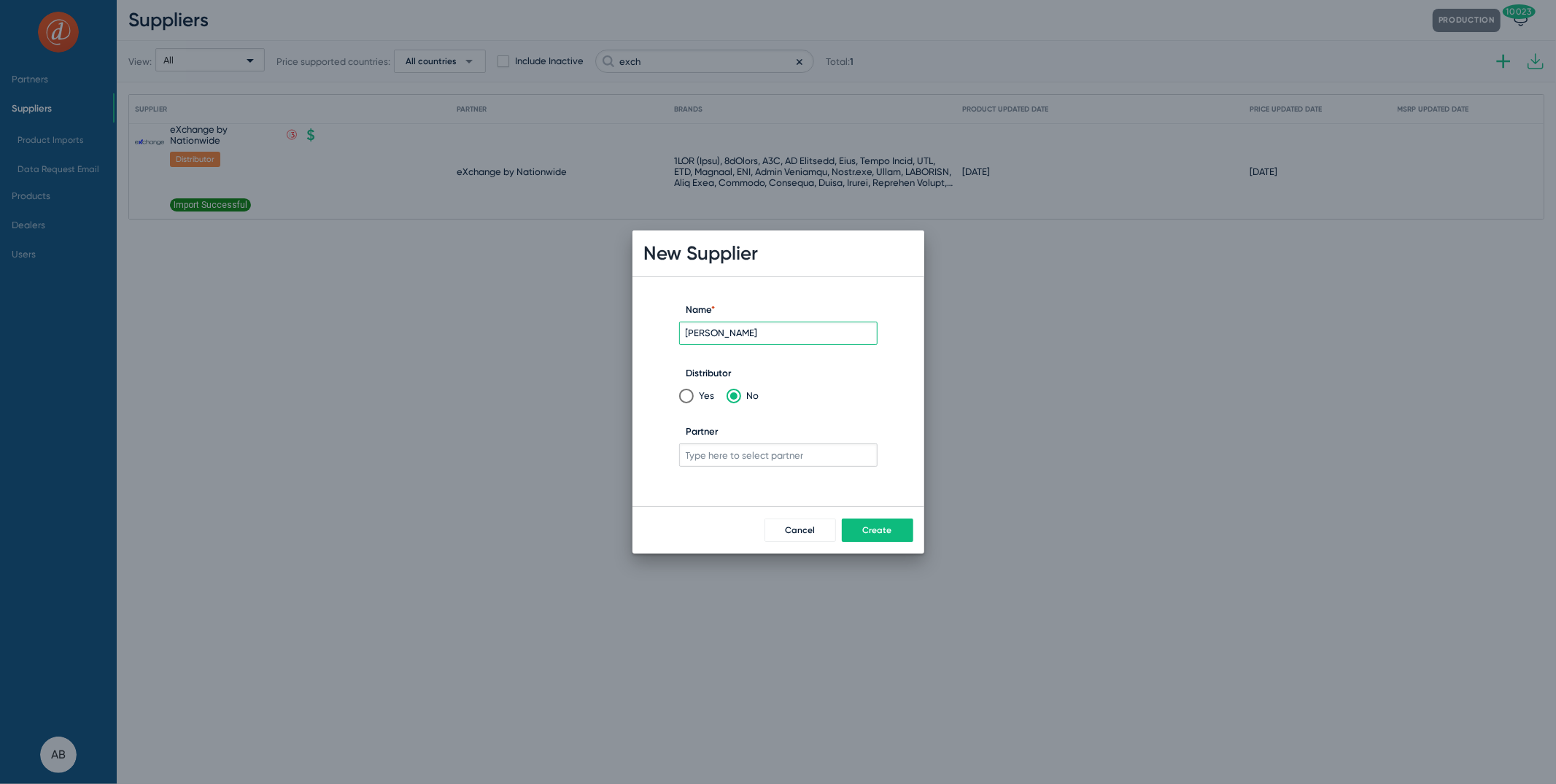
type input "Neumann"
click at [723, 449] on input "Partner" at bounding box center [778, 455] width 198 height 23
click at [705, 530] on span "Sennheiser" at bounding box center [778, 525] width 182 height 29
type input "Sennheiser"
click at [879, 532] on span "Create" at bounding box center [878, 529] width 29 height 10
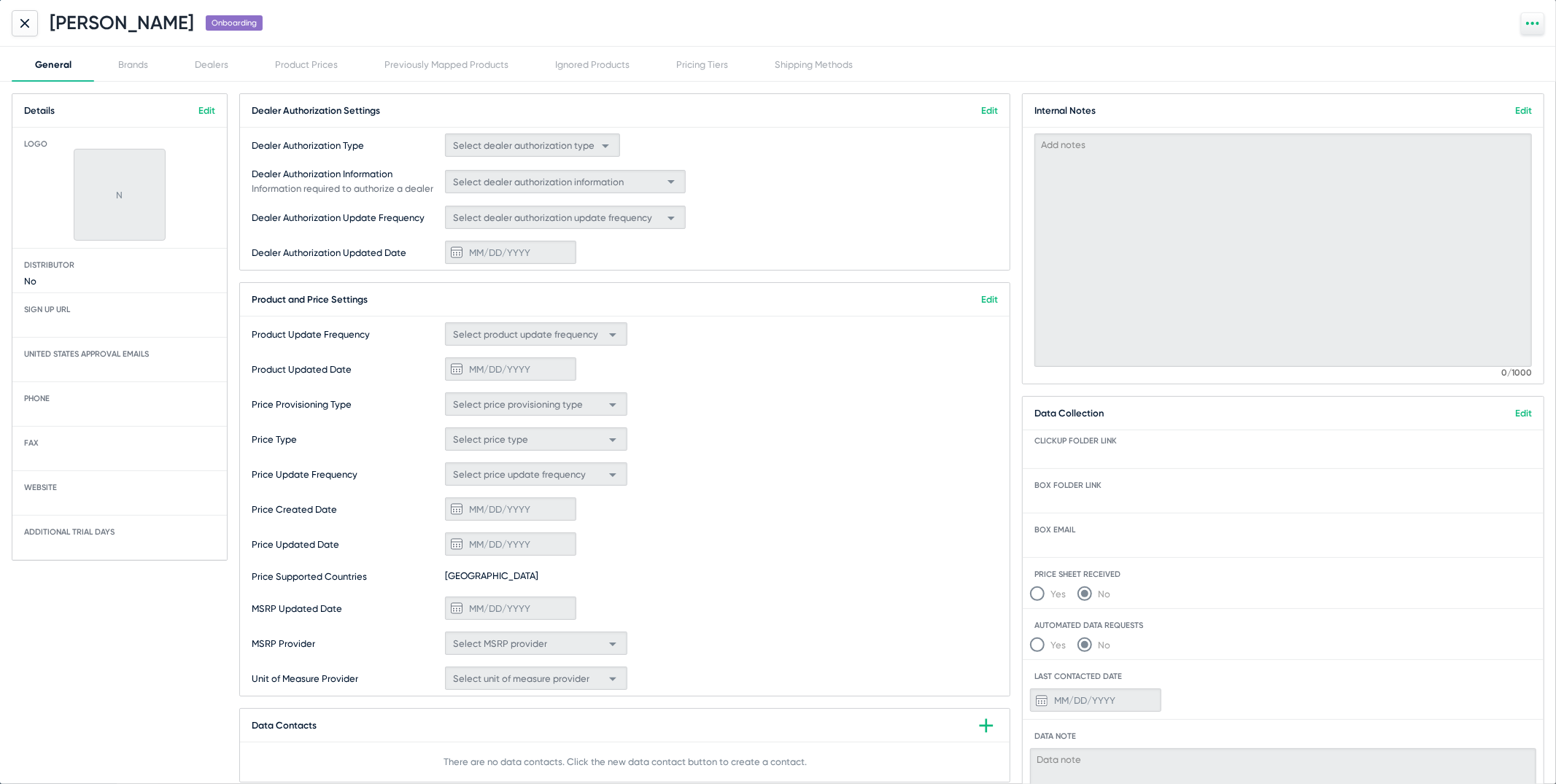
click at [201, 109] on link "Edit" at bounding box center [207, 110] width 17 height 11
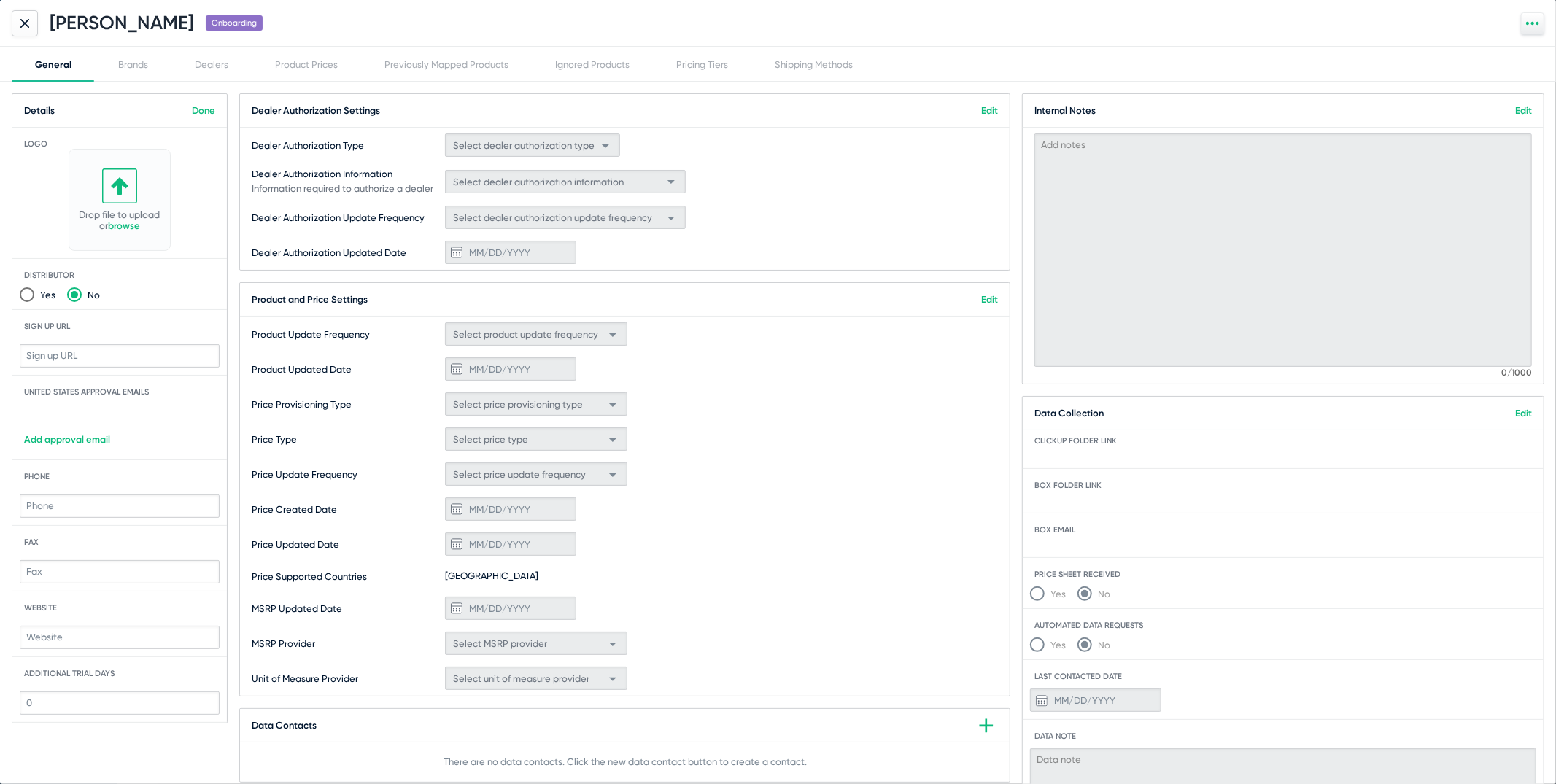
click at [79, 367] on div at bounding box center [120, 350] width 200 height 44
paste input "jerry.delgado@sennheiser.com"
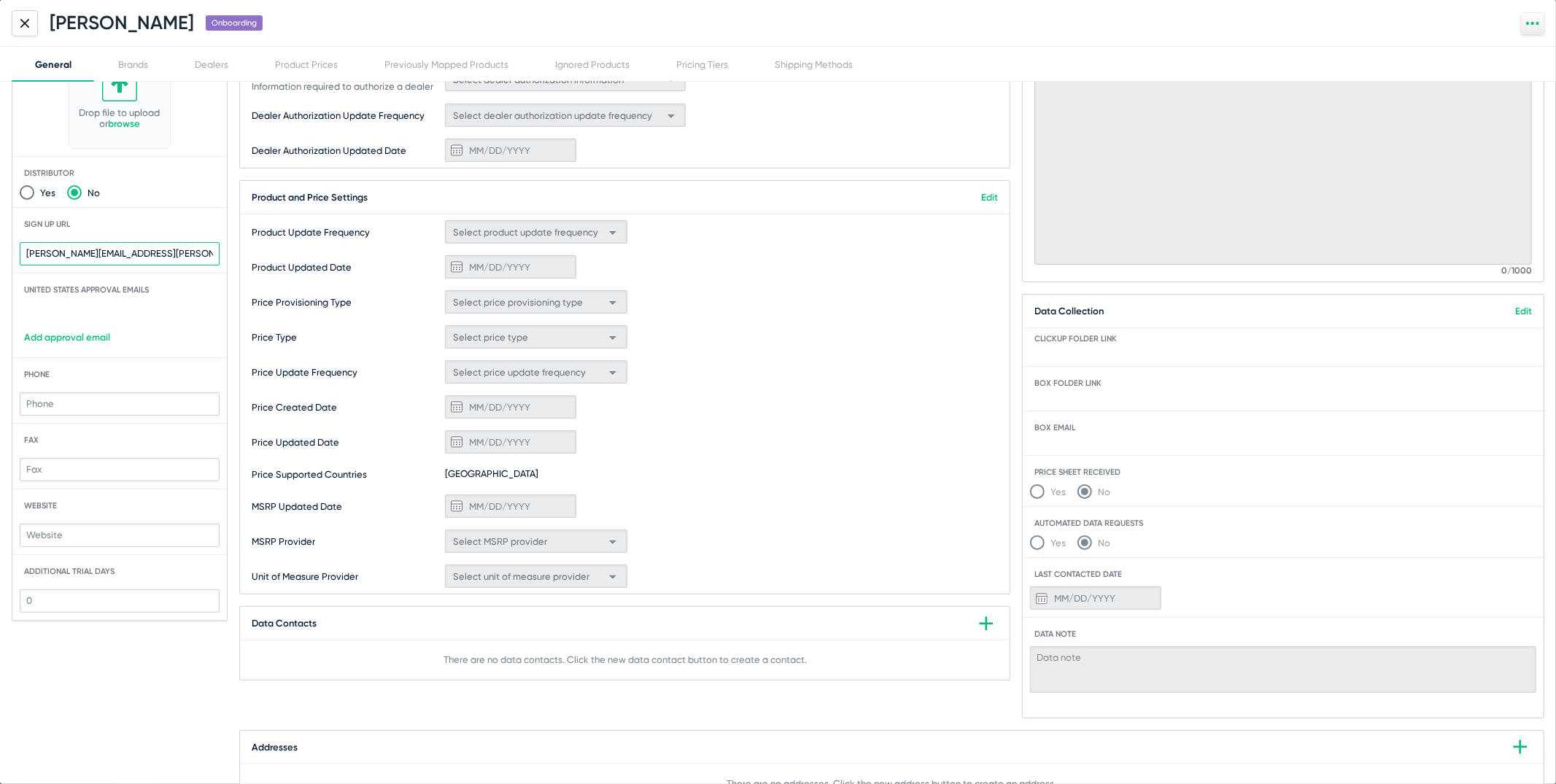
scroll to position [103, 0]
type input "jerry.delgado@sennheiser.com"
click at [986, 620] on icon at bounding box center [986, 623] width 23 height 23
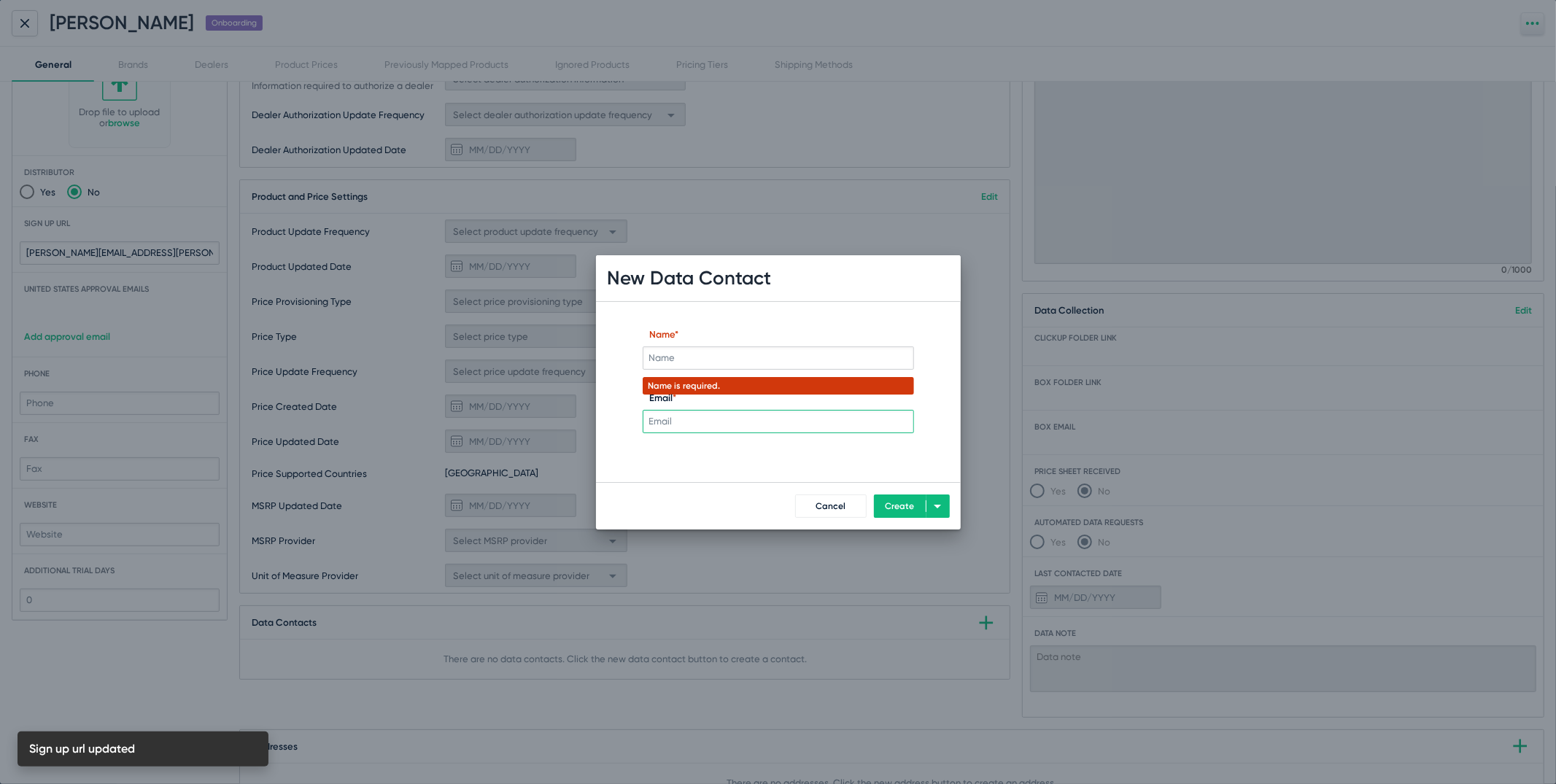
click at [753, 418] on input "Email *" at bounding box center [779, 421] width 272 height 23
paste input "jerry.delgado@sennheiser.com"
type input "jerry.delgado@sennheiser.com"
click at [746, 351] on input "Name *" at bounding box center [779, 358] width 272 height 23
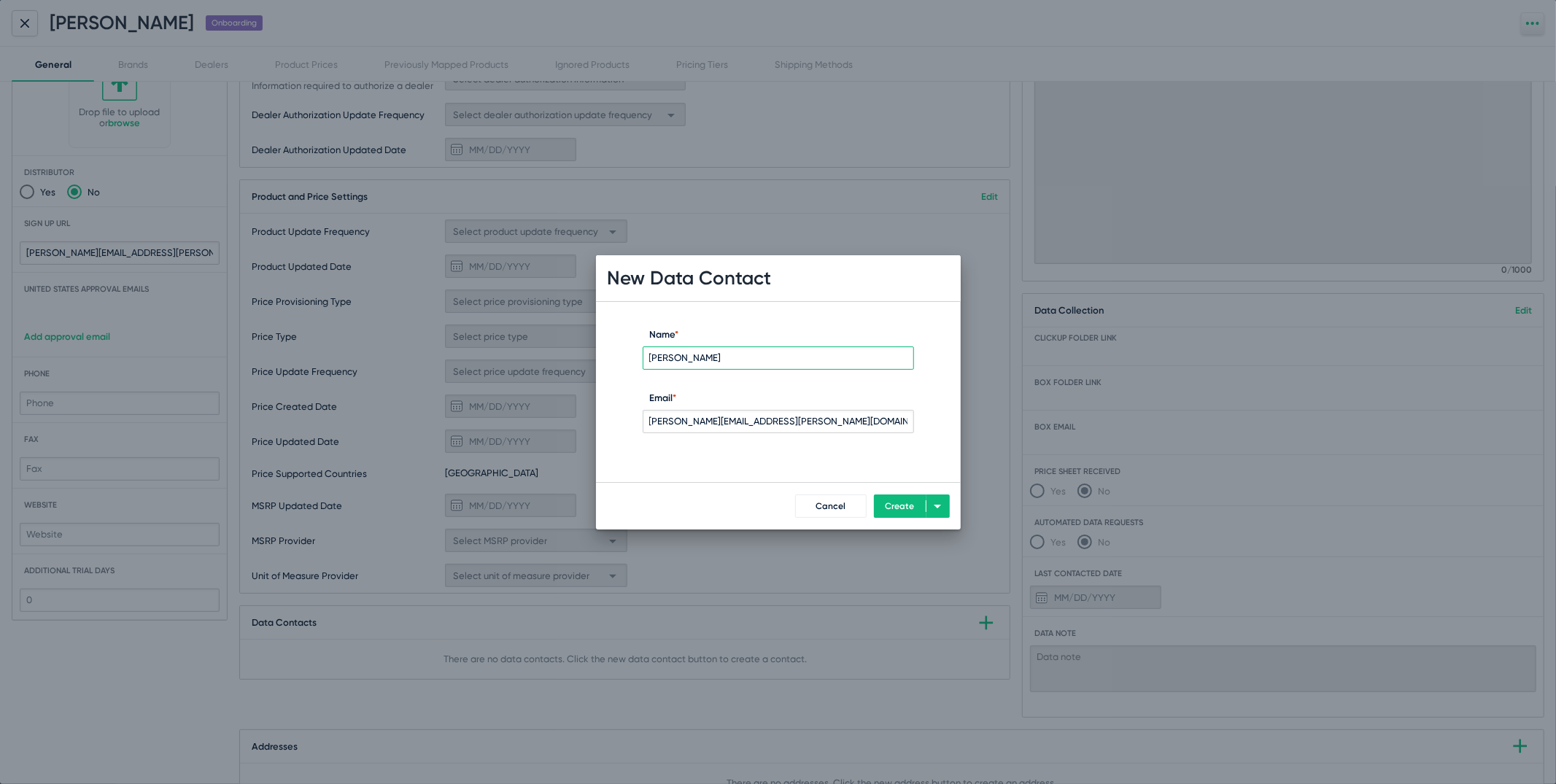
type input "Jerry Delgado"
click at [917, 499] on button "Create" at bounding box center [900, 506] width 52 height 23
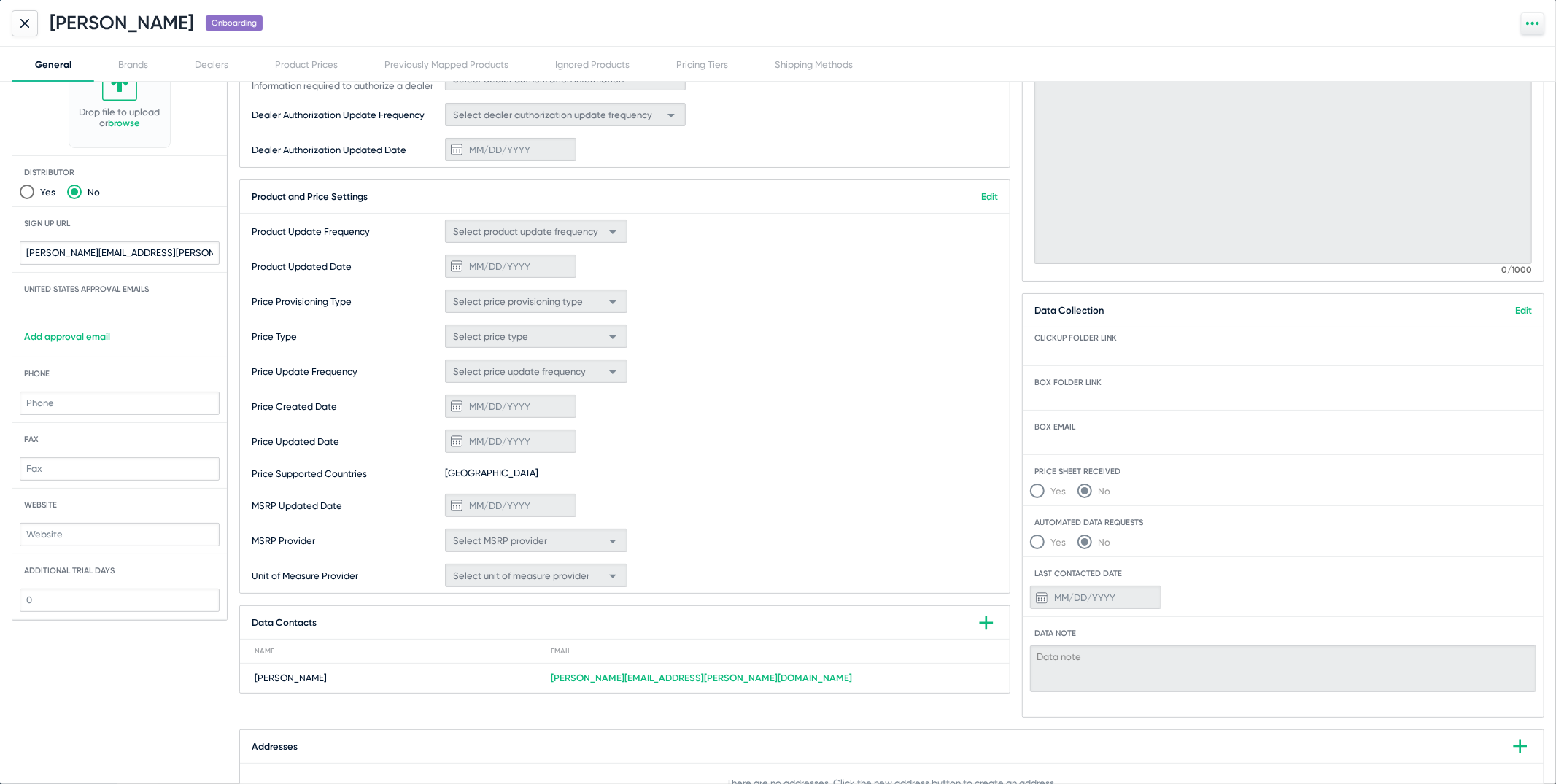
click at [887, 33] on div at bounding box center [908, 23] width 1270 height 22
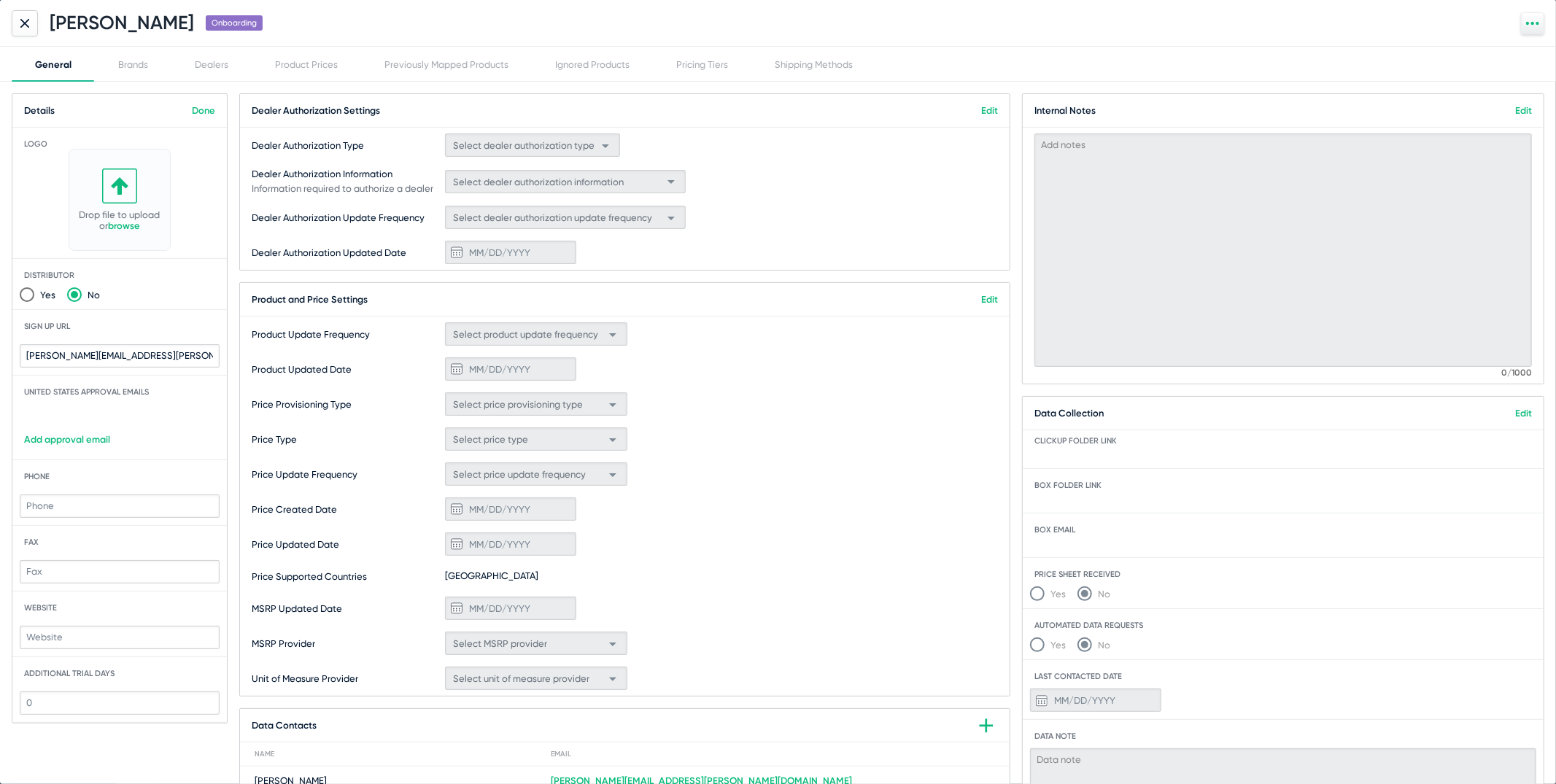
click at [22, 22] on icon at bounding box center [24, 22] width 7 height 7
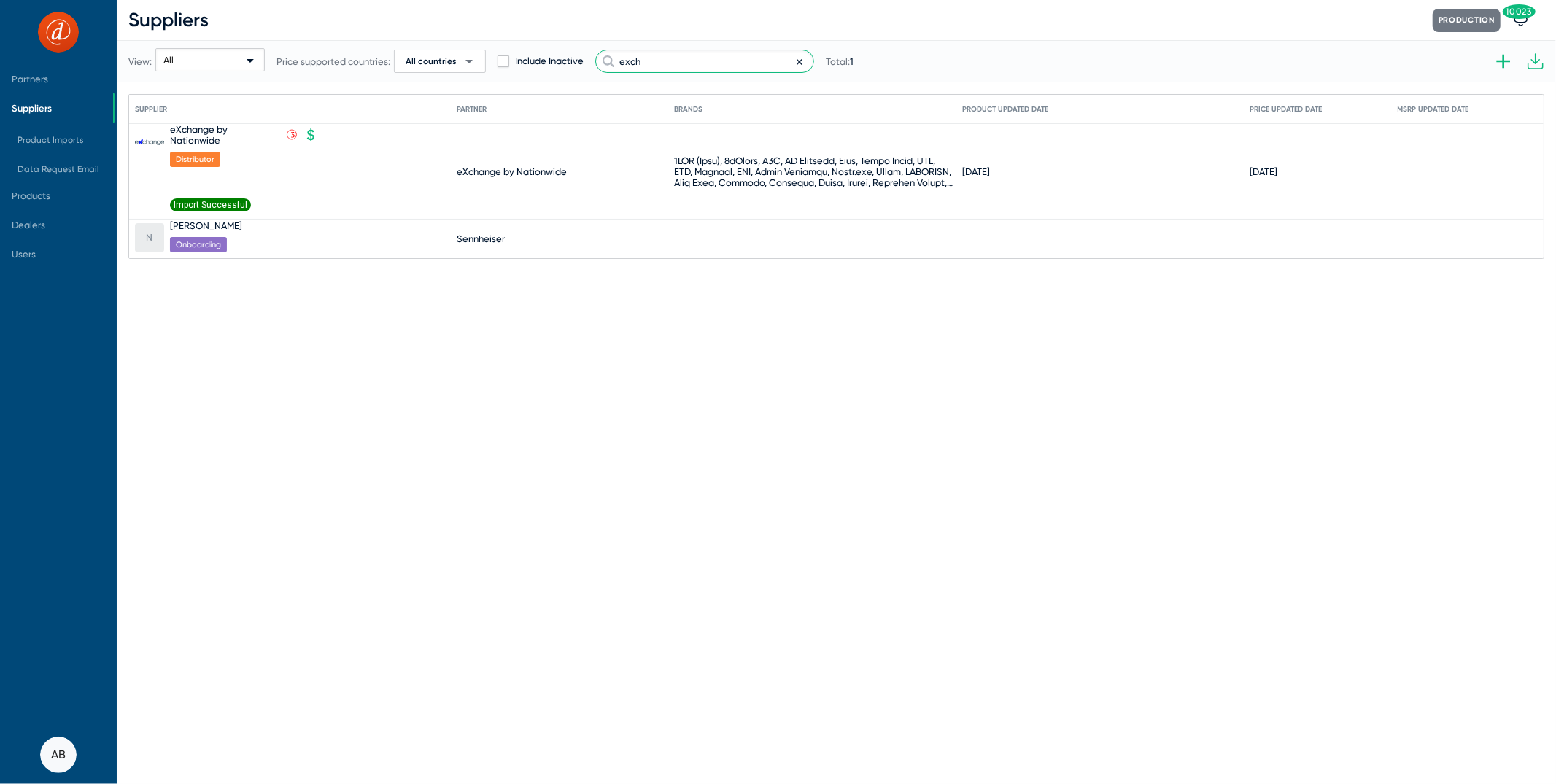
click at [658, 66] on input "exch" at bounding box center [705, 61] width 219 height 23
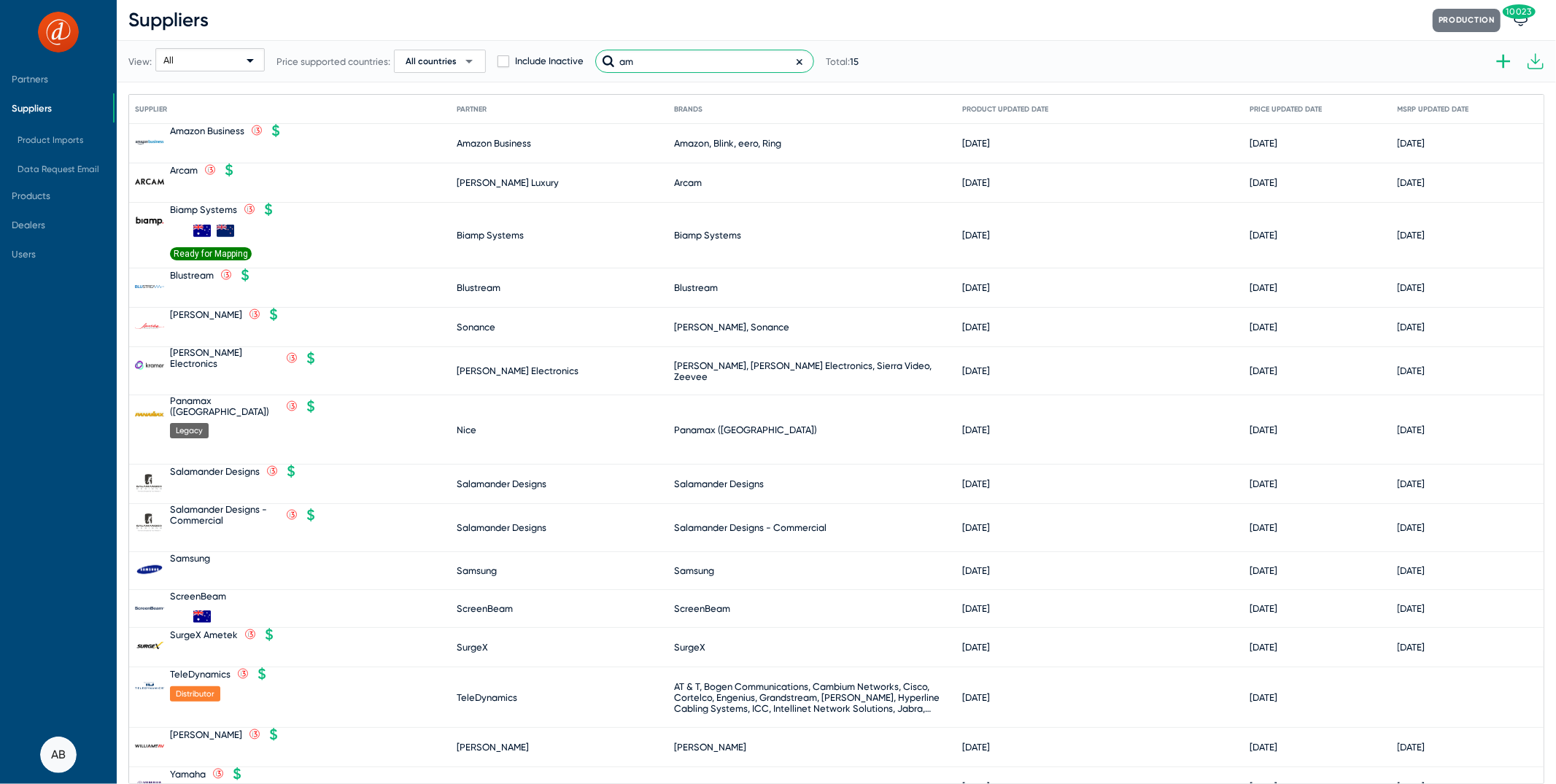
type input "a"
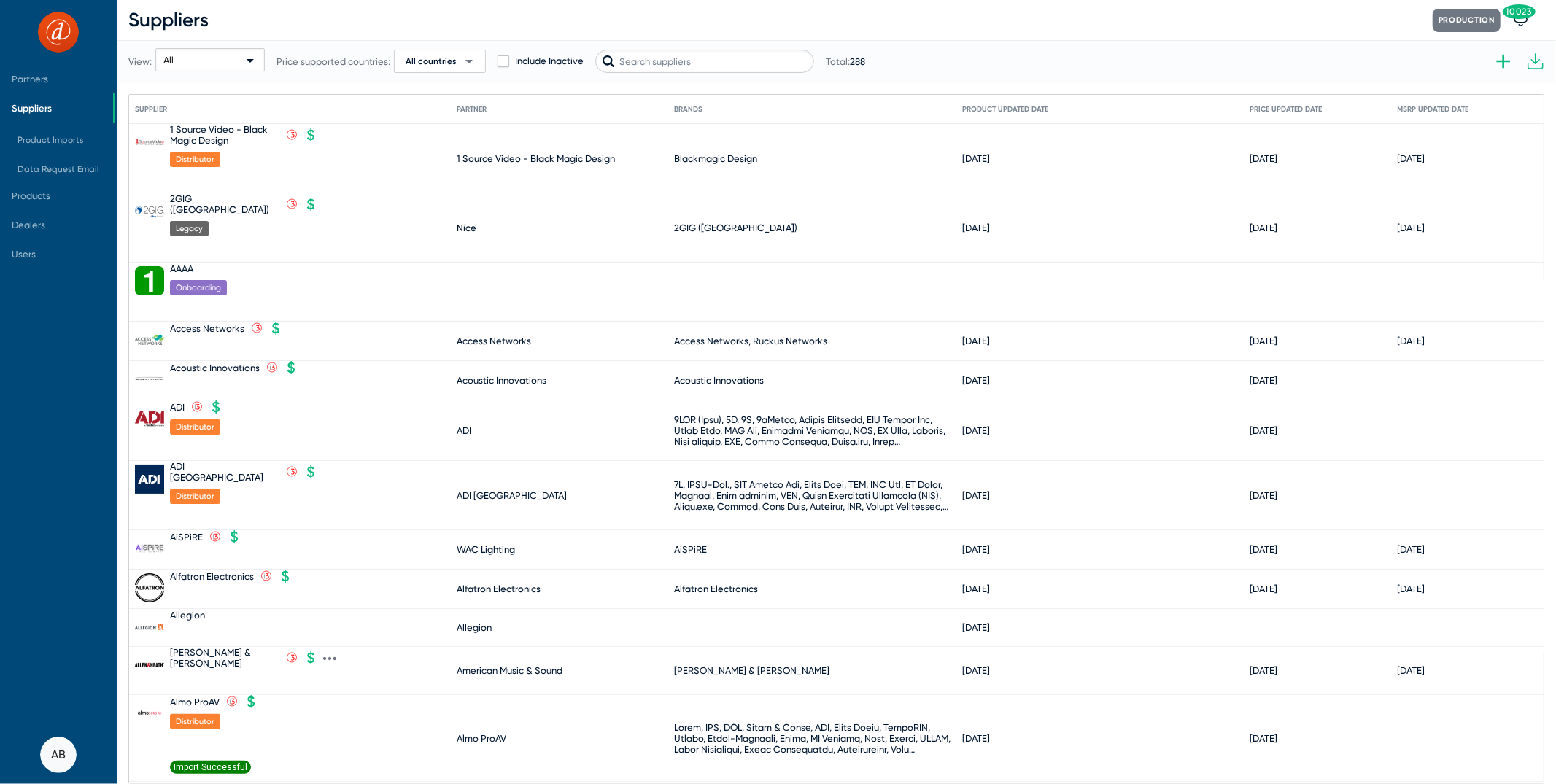
click at [512, 665] on div "American Music & Sound" at bounding box center [509, 671] width 106 height 11
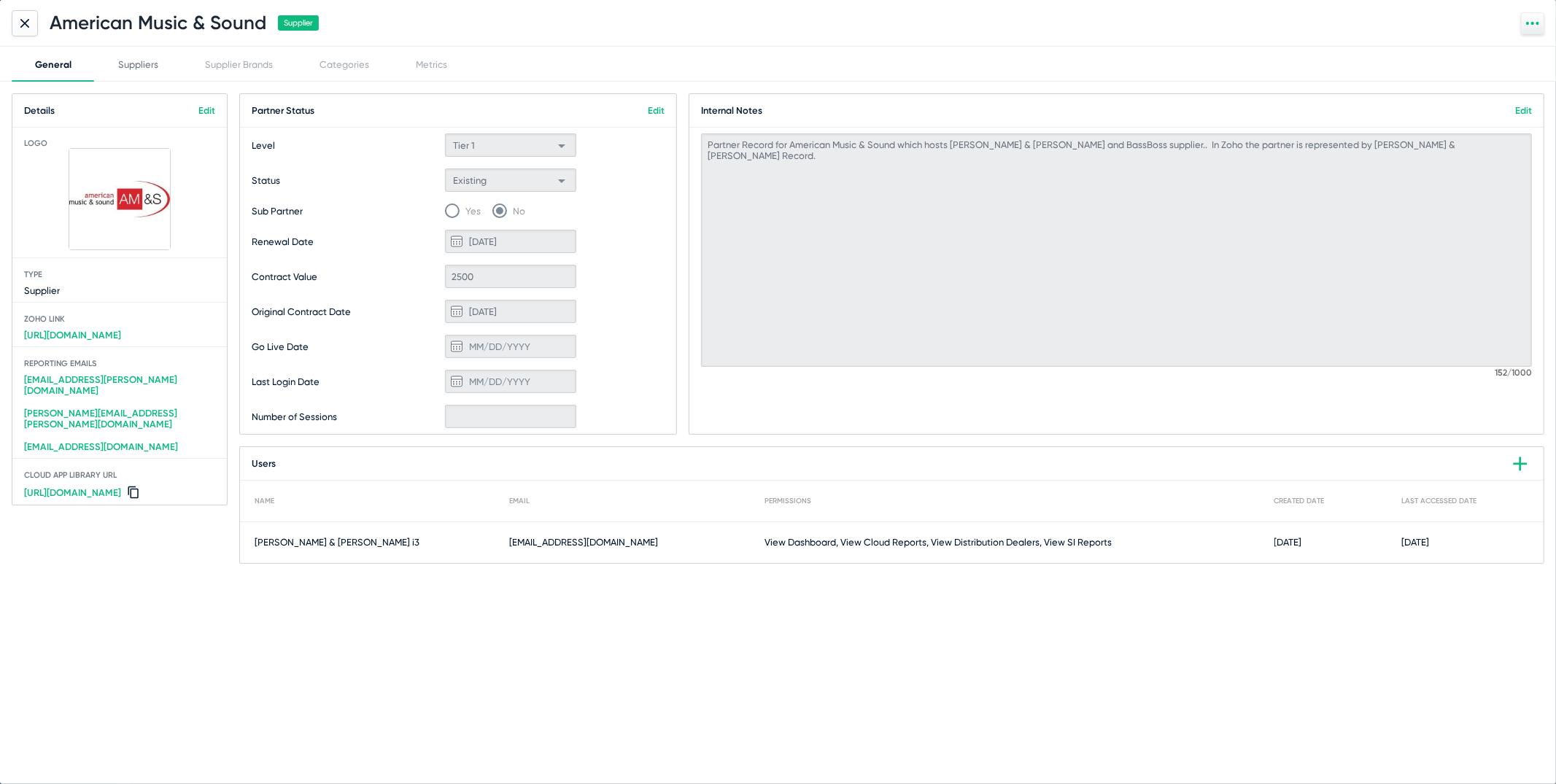
click at [157, 52] on div "Suppliers" at bounding box center [138, 63] width 86 height 35
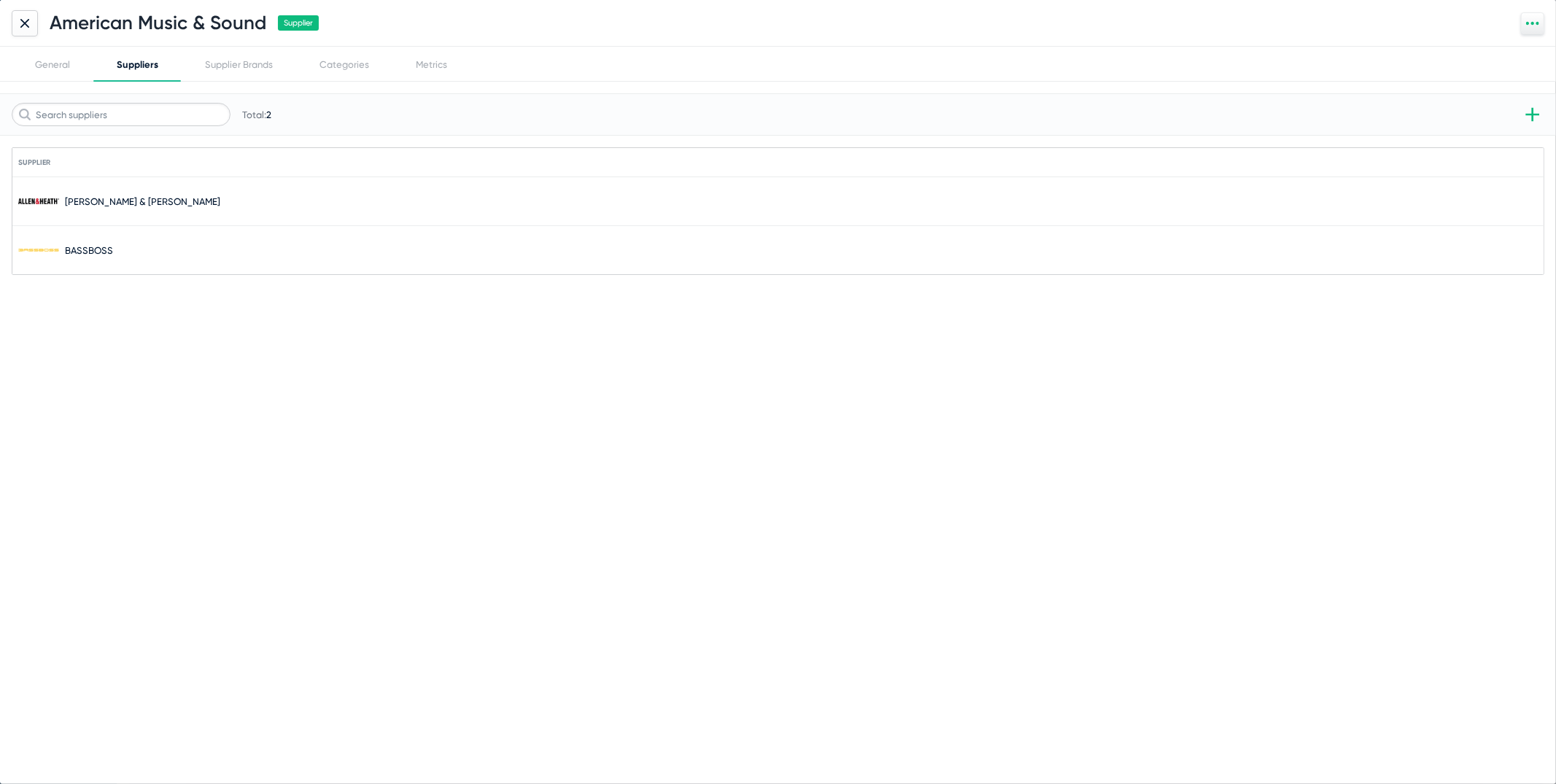
click at [5, 42] on div "American Music & Sound Supplier" at bounding box center [778, 23] width 1556 height 46
click at [58, 73] on div "General" at bounding box center [52, 63] width 82 height 35
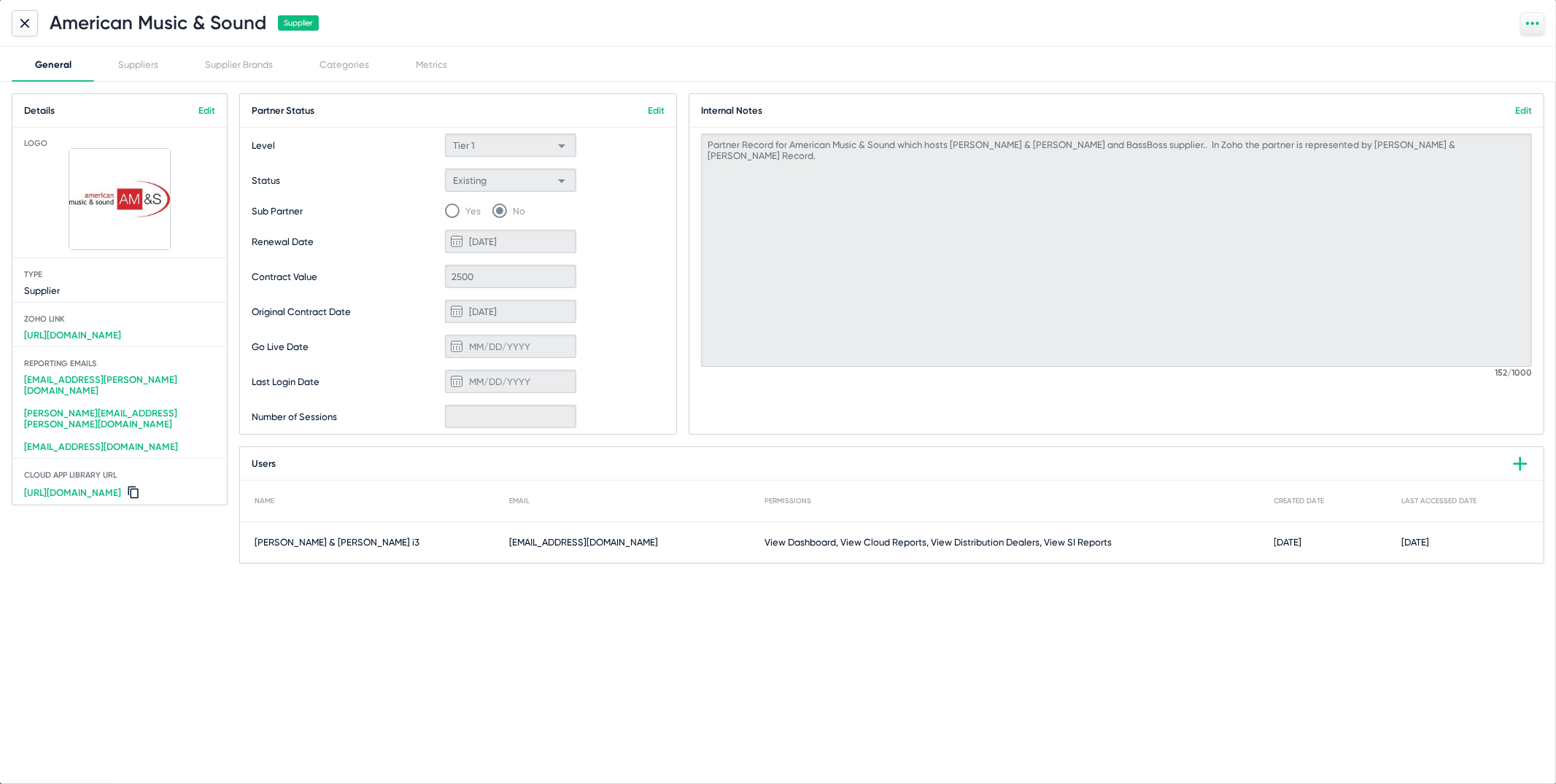
click at [941, 72] on div "General Suppliers Supplier Brands Categories Metrics" at bounding box center [778, 63] width 1533 height 35
click at [17, 16] on div at bounding box center [25, 23] width 26 height 26
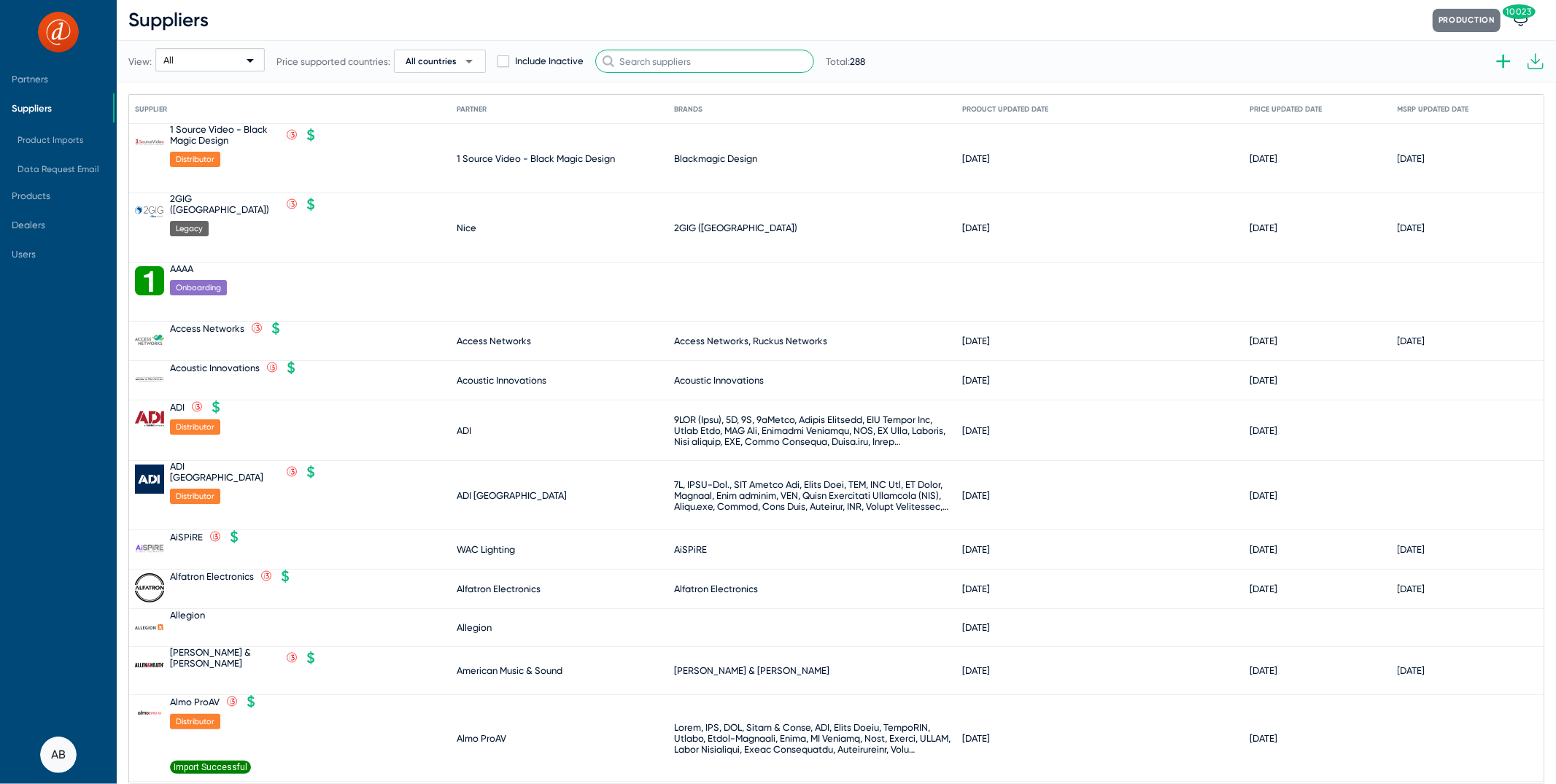
click at [689, 59] on input "text" at bounding box center [705, 61] width 219 height 23
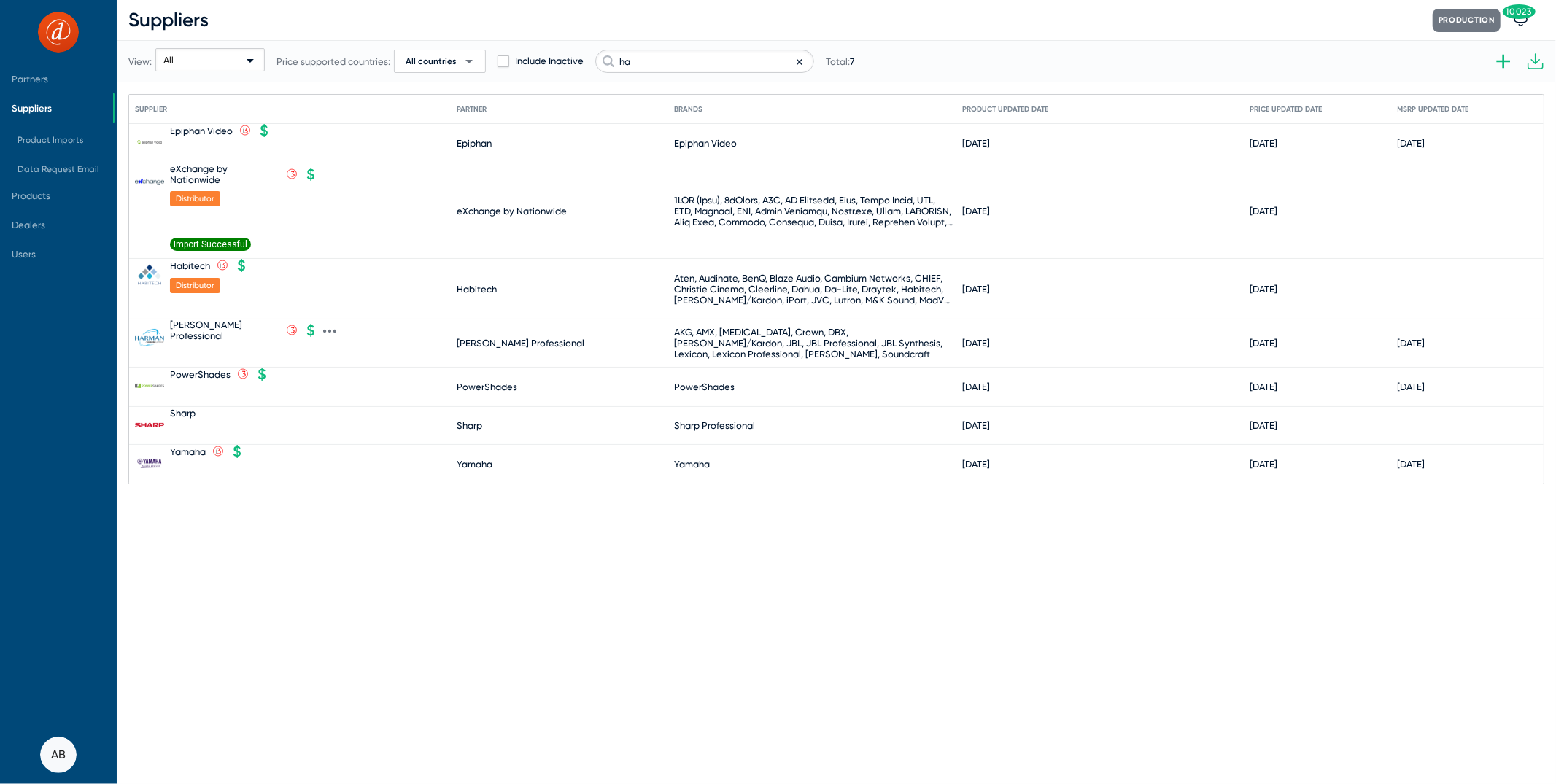
click at [237, 331] on div "Harman Professional .st0{fill:none;stroke:#CC0000;stroke-width:50;stroke-miterl…" at bounding box center [246, 330] width 153 height 22
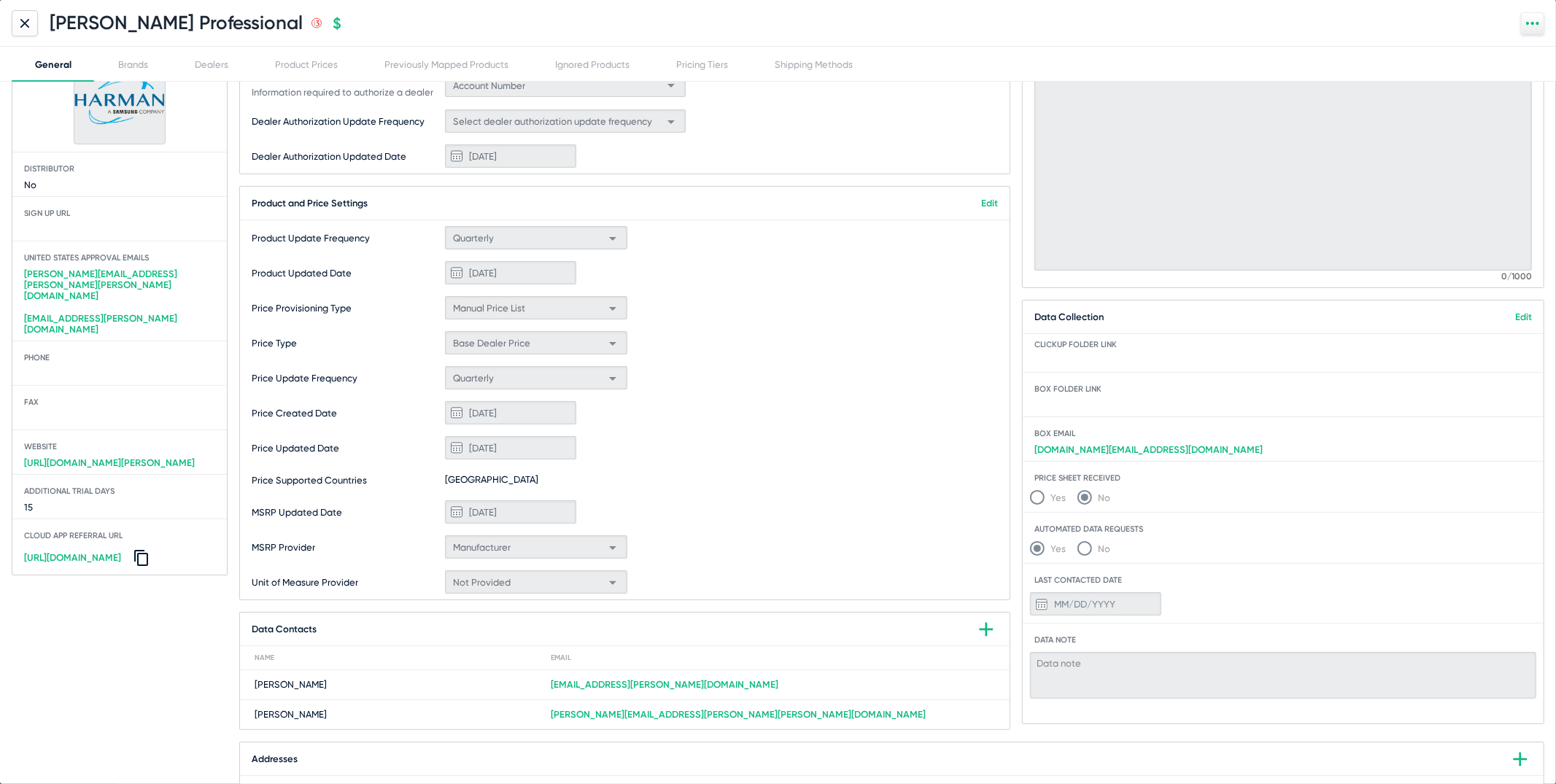
scroll to position [137, 0]
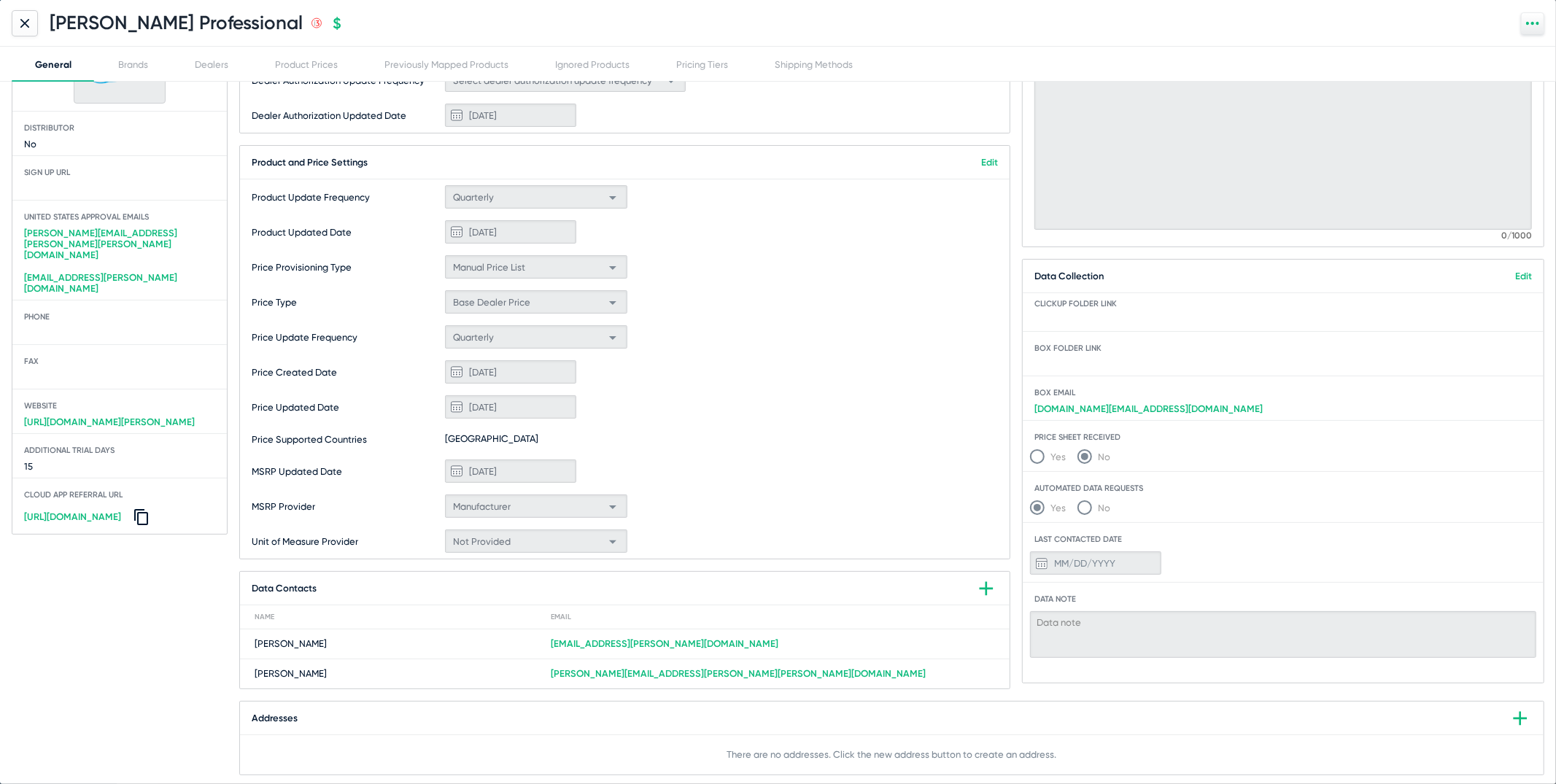
click at [245, 326] on div "Price Update Frequency Quarterly" at bounding box center [624, 336] width 770 height 35
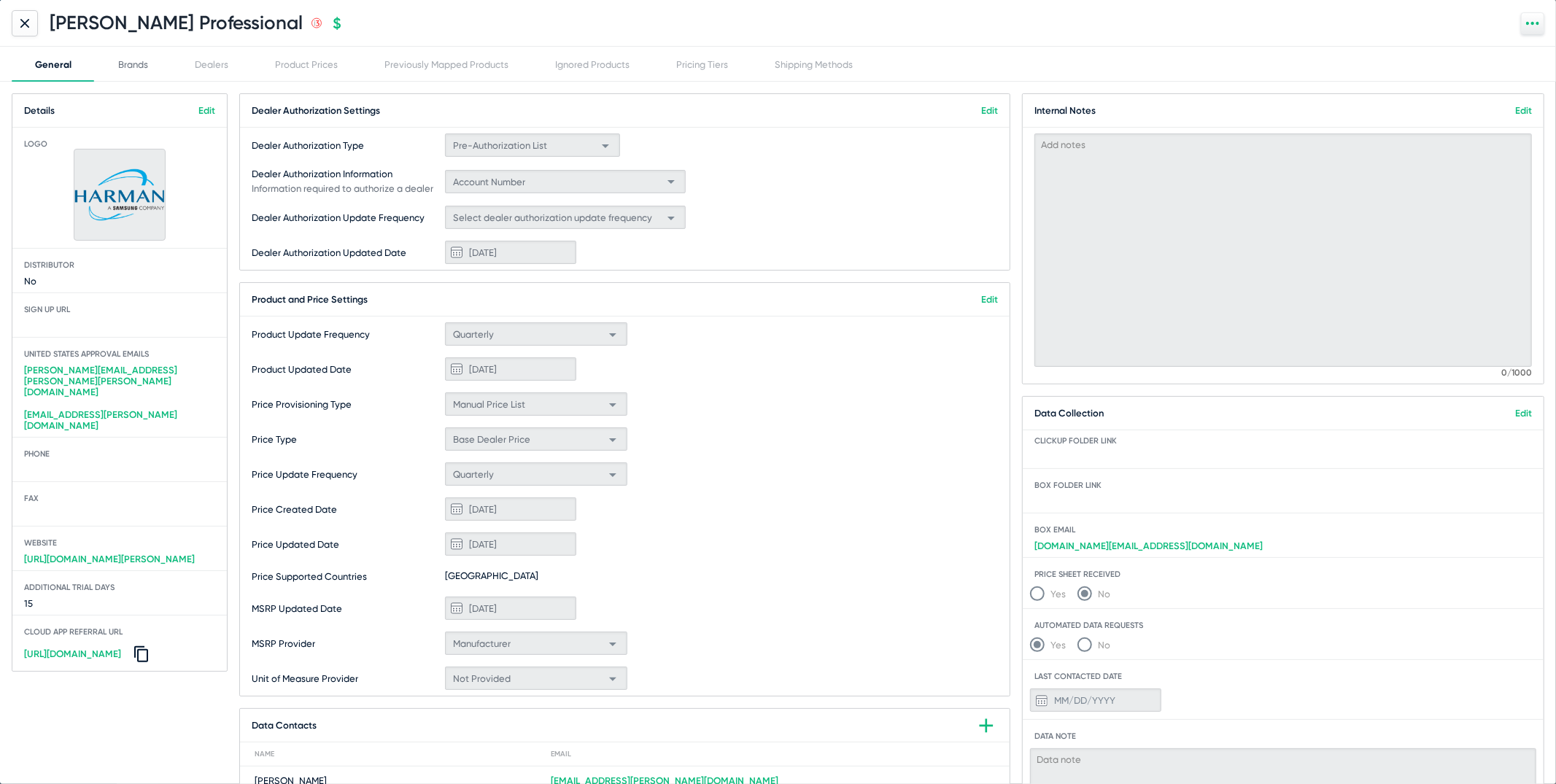
click at [145, 55] on div "Brands" at bounding box center [133, 63] width 76 height 35
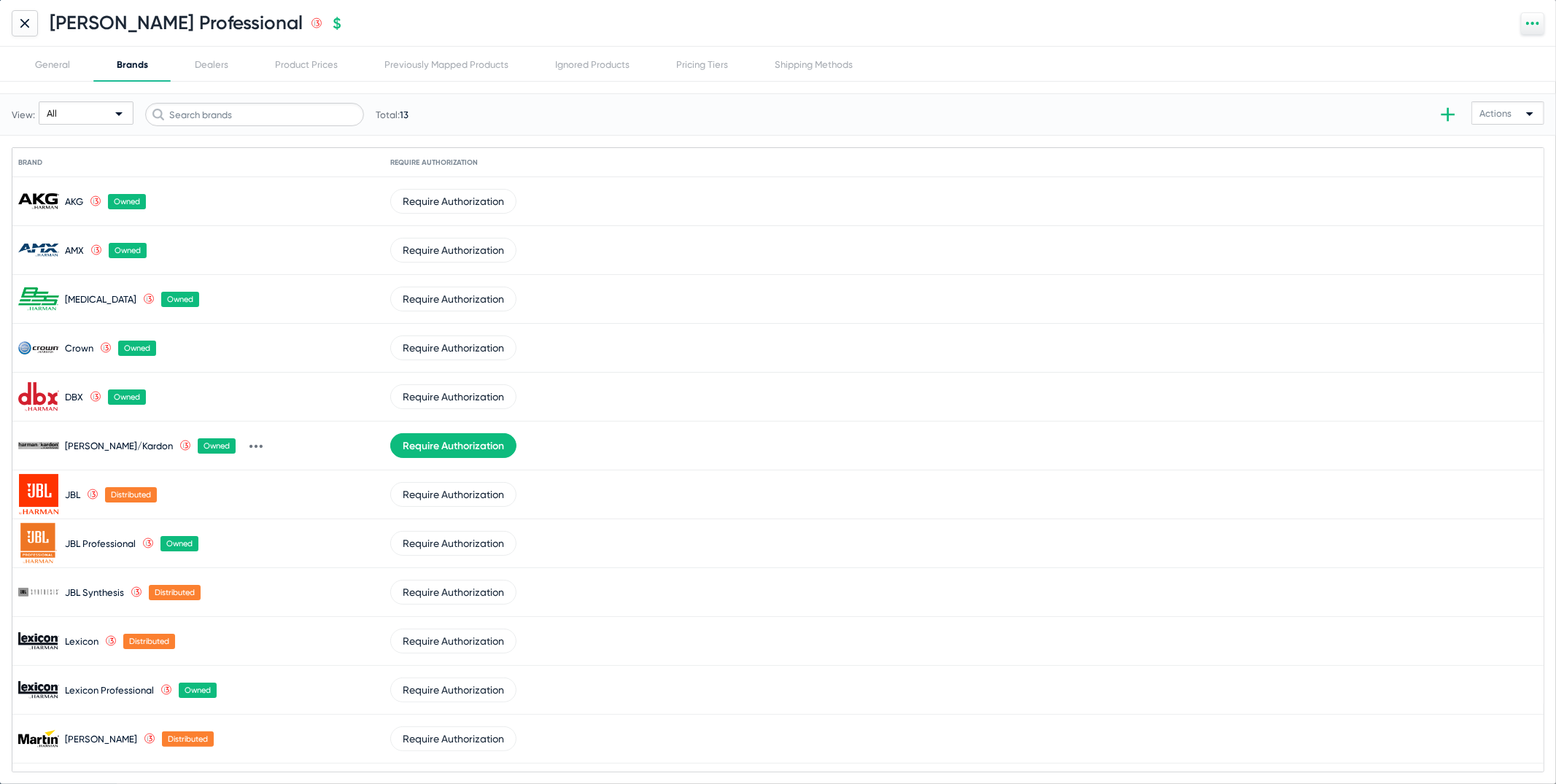
click at [255, 445] on icon at bounding box center [256, 447] width 3 height 4
click at [240, 498] on button "Remove" at bounding box center [259, 502] width 107 height 29
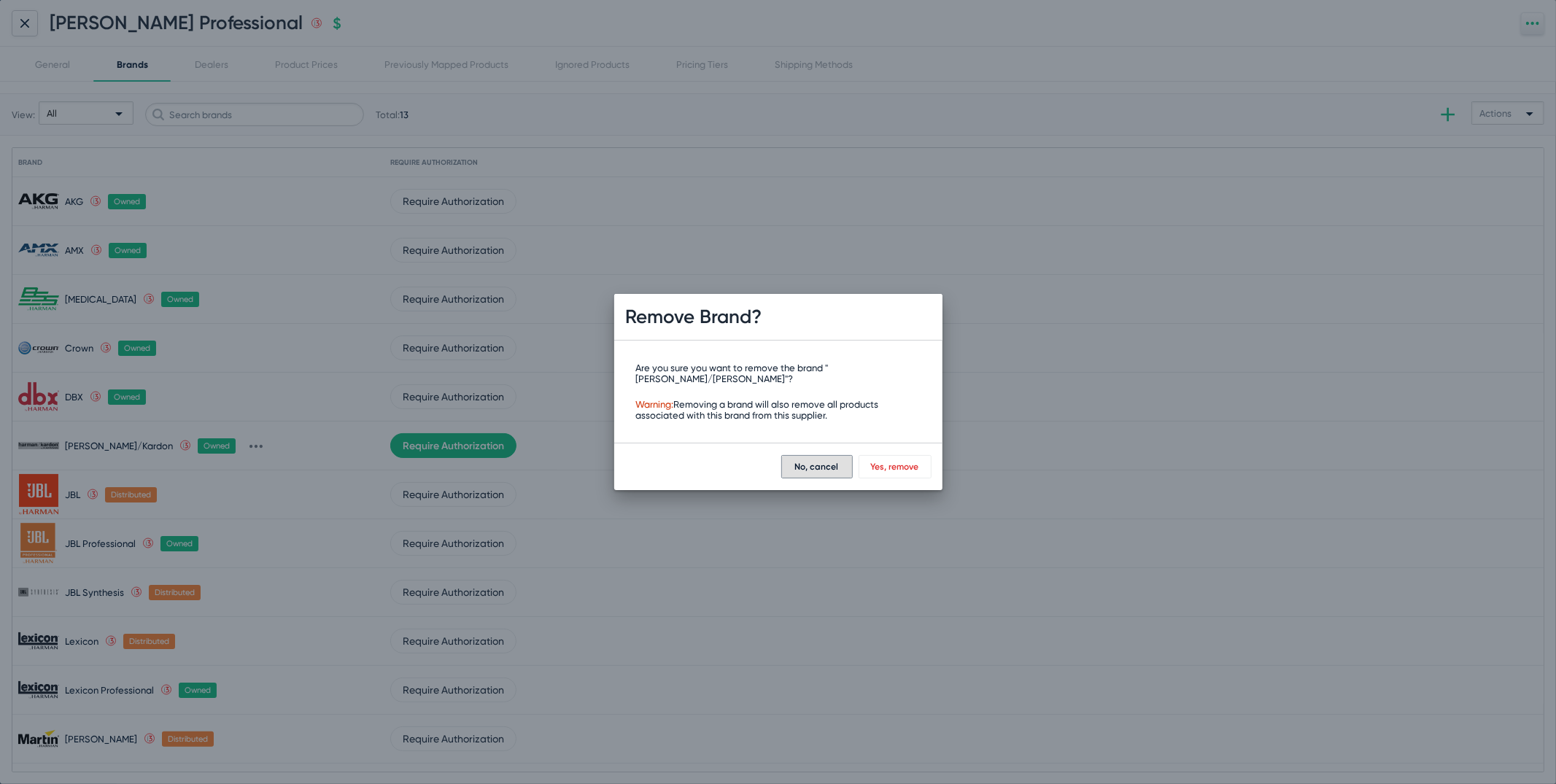
click at [793, 533] on div at bounding box center [778, 392] width 1556 height 784
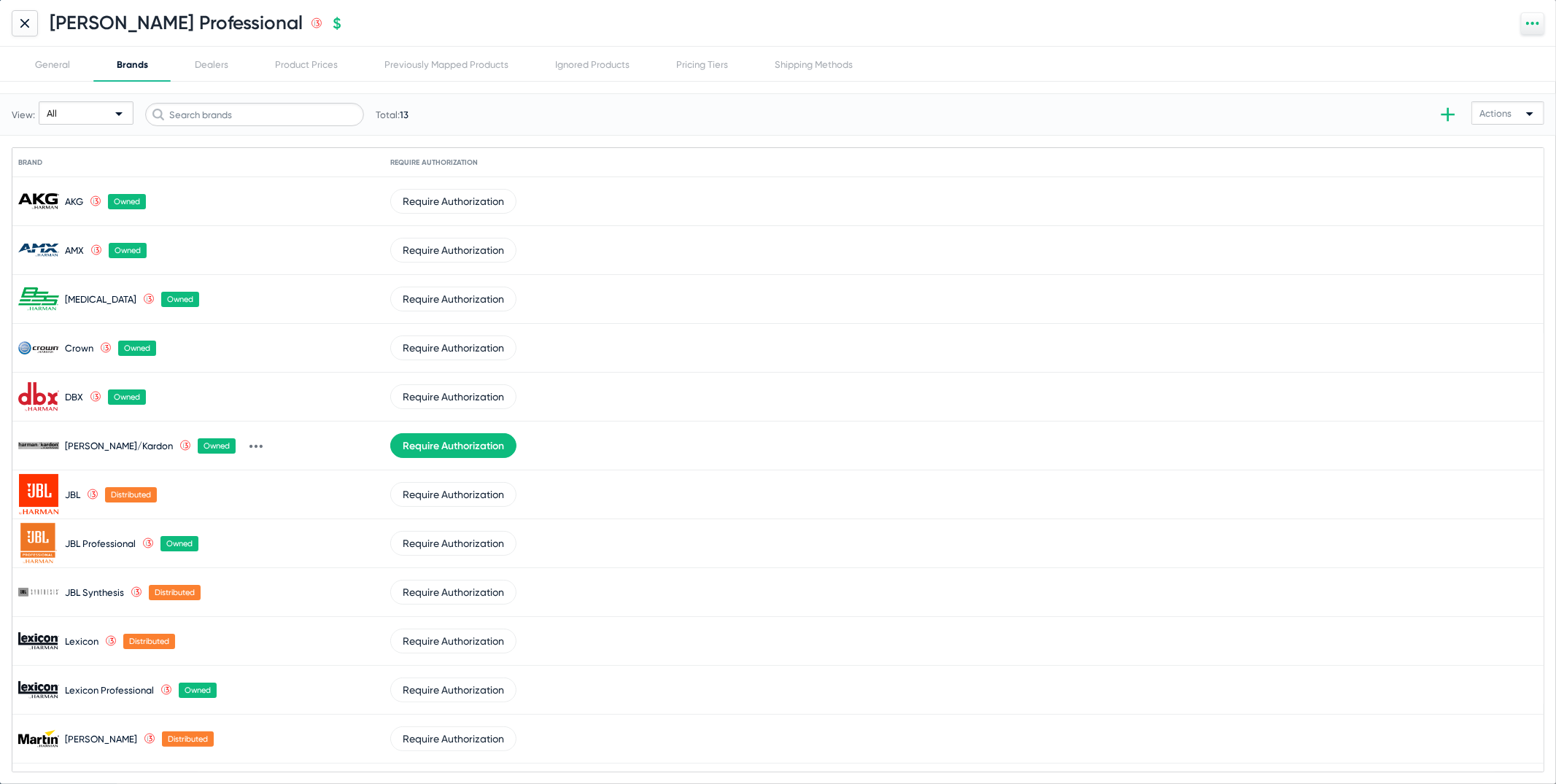
click at [249, 447] on icon at bounding box center [255, 446] width 13 height 13
click at [243, 502] on button "Remove" at bounding box center [259, 502] width 107 height 29
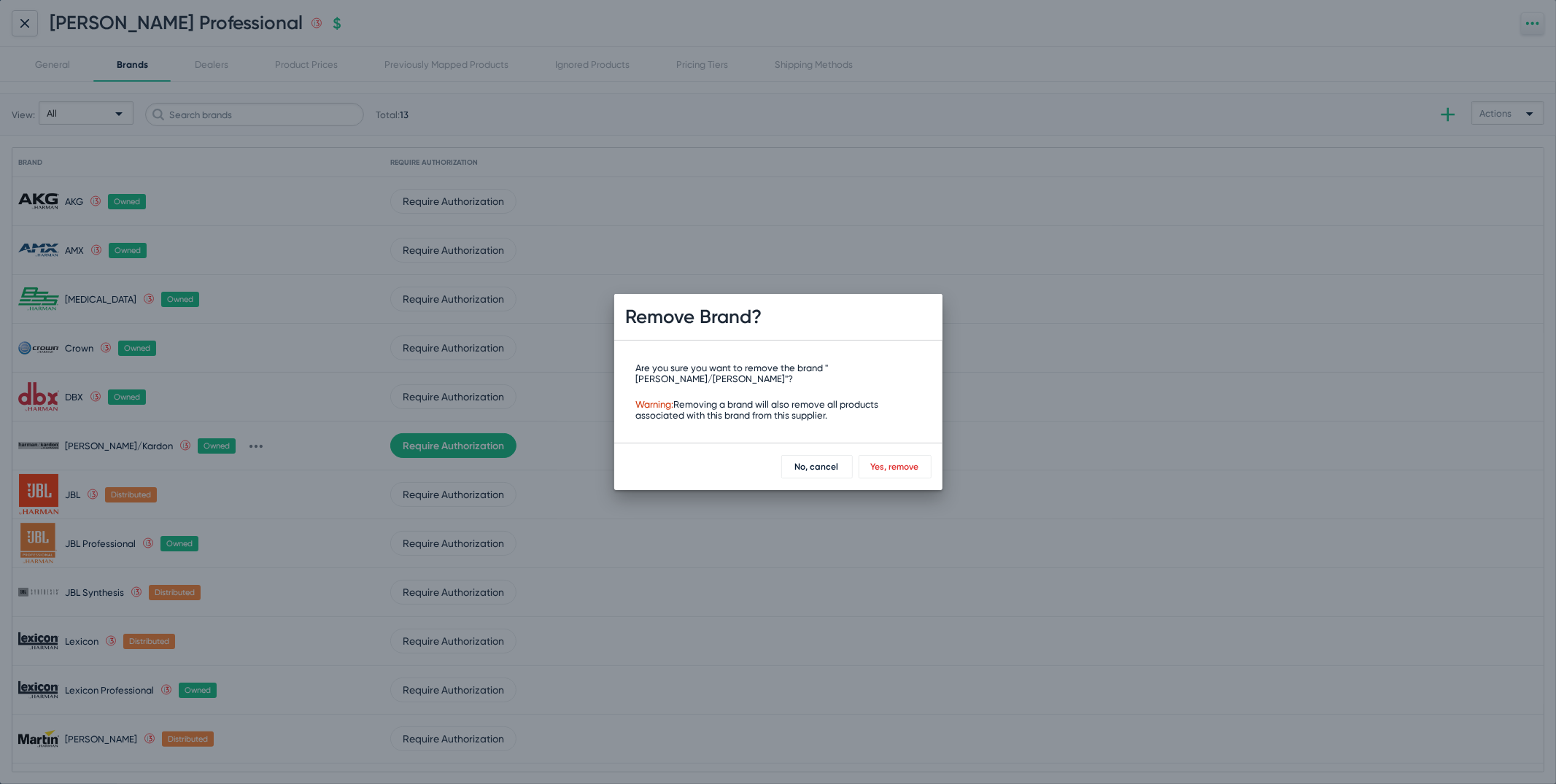
click at [889, 393] on div "Are you sure you want to remove the brand "Harman/Kardon"? Warning: Removing a …" at bounding box center [778, 392] width 285 height 59
click at [916, 449] on div "No, cancel Yes, remove" at bounding box center [778, 466] width 328 height 47
click at [916, 461] on span "Yes, remove" at bounding box center [895, 466] width 48 height 10
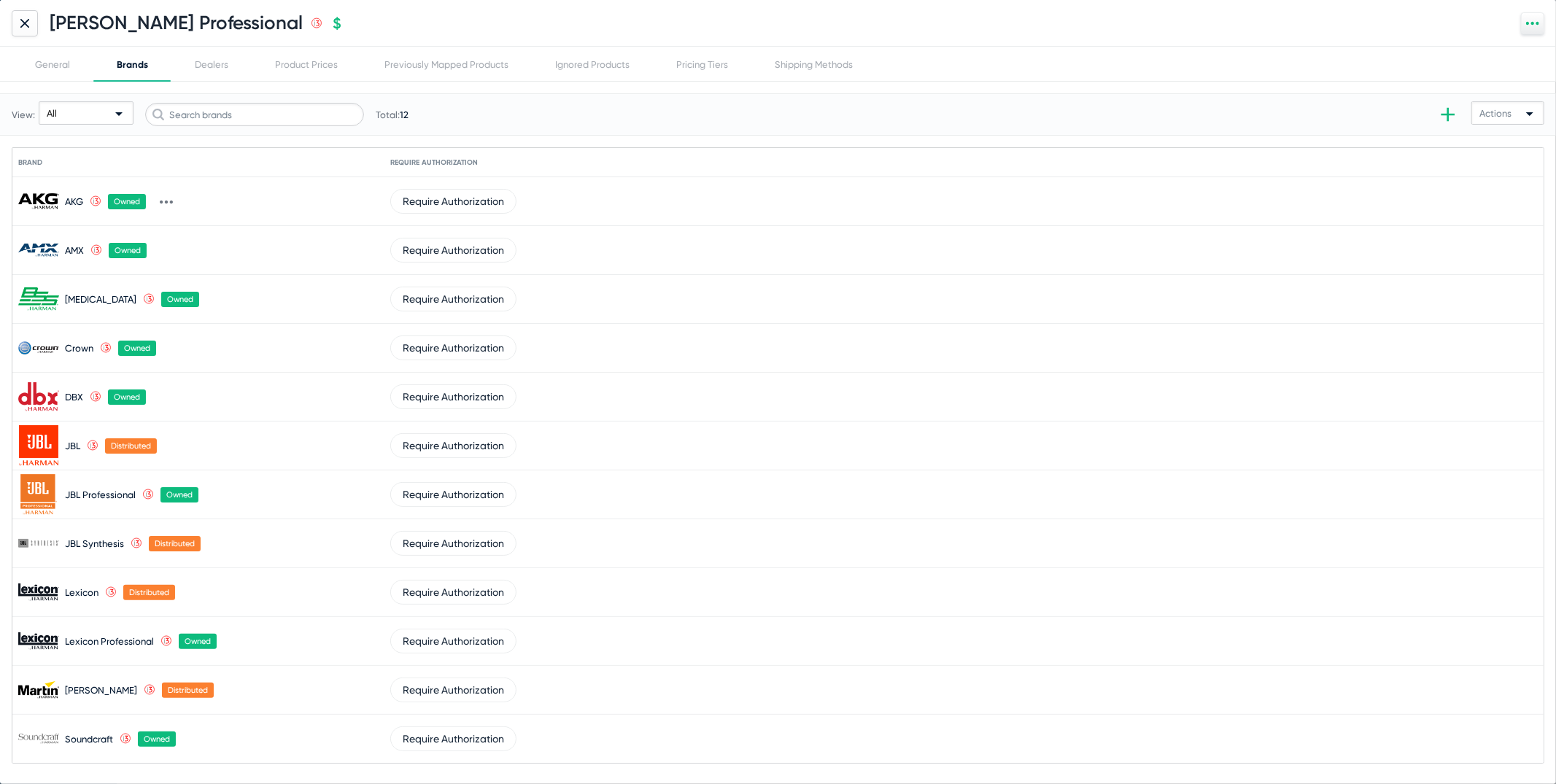
click at [31, 25] on div at bounding box center [25, 23] width 26 height 26
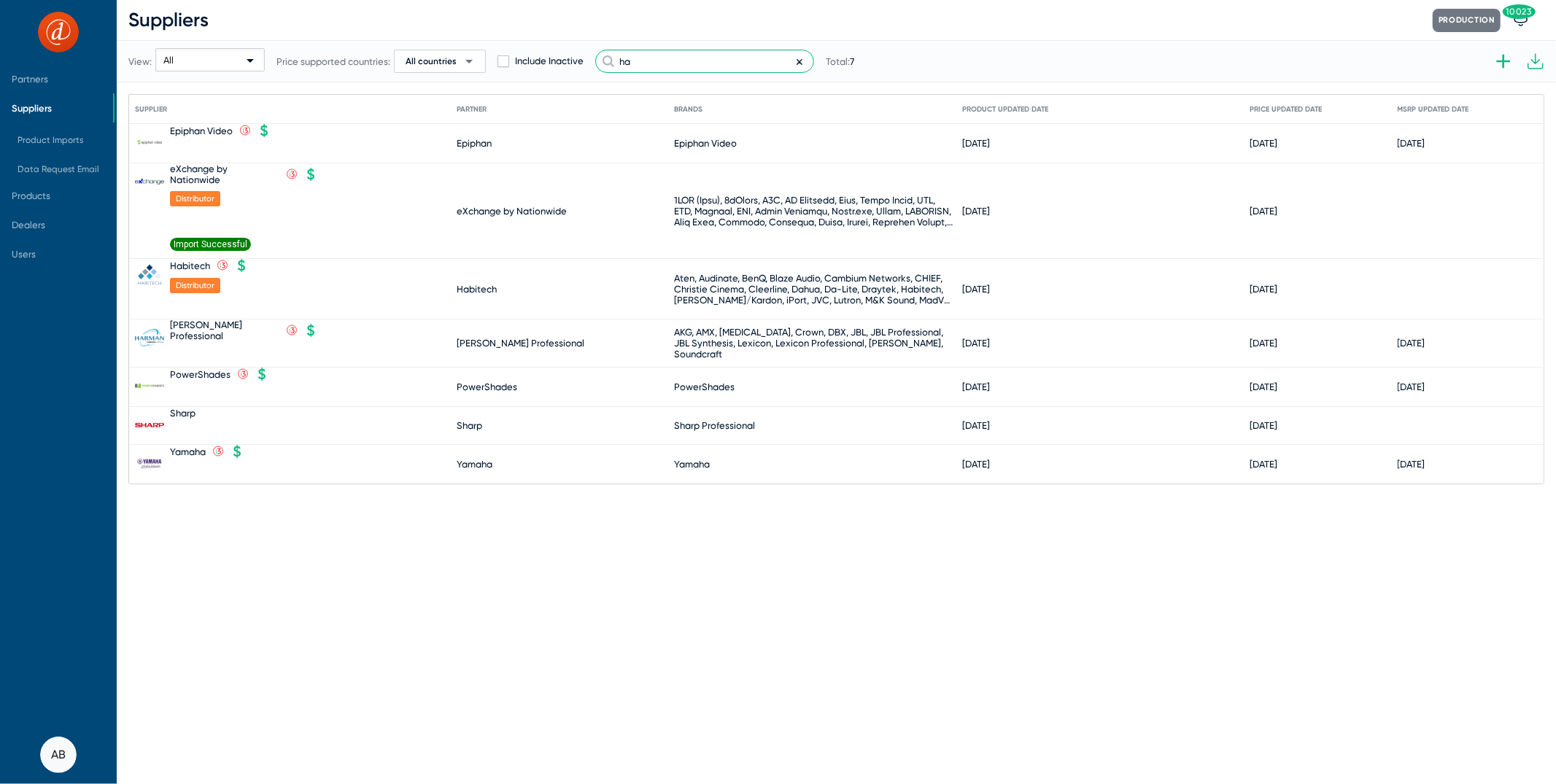
click at [644, 66] on input "ha" at bounding box center [705, 61] width 219 height 23
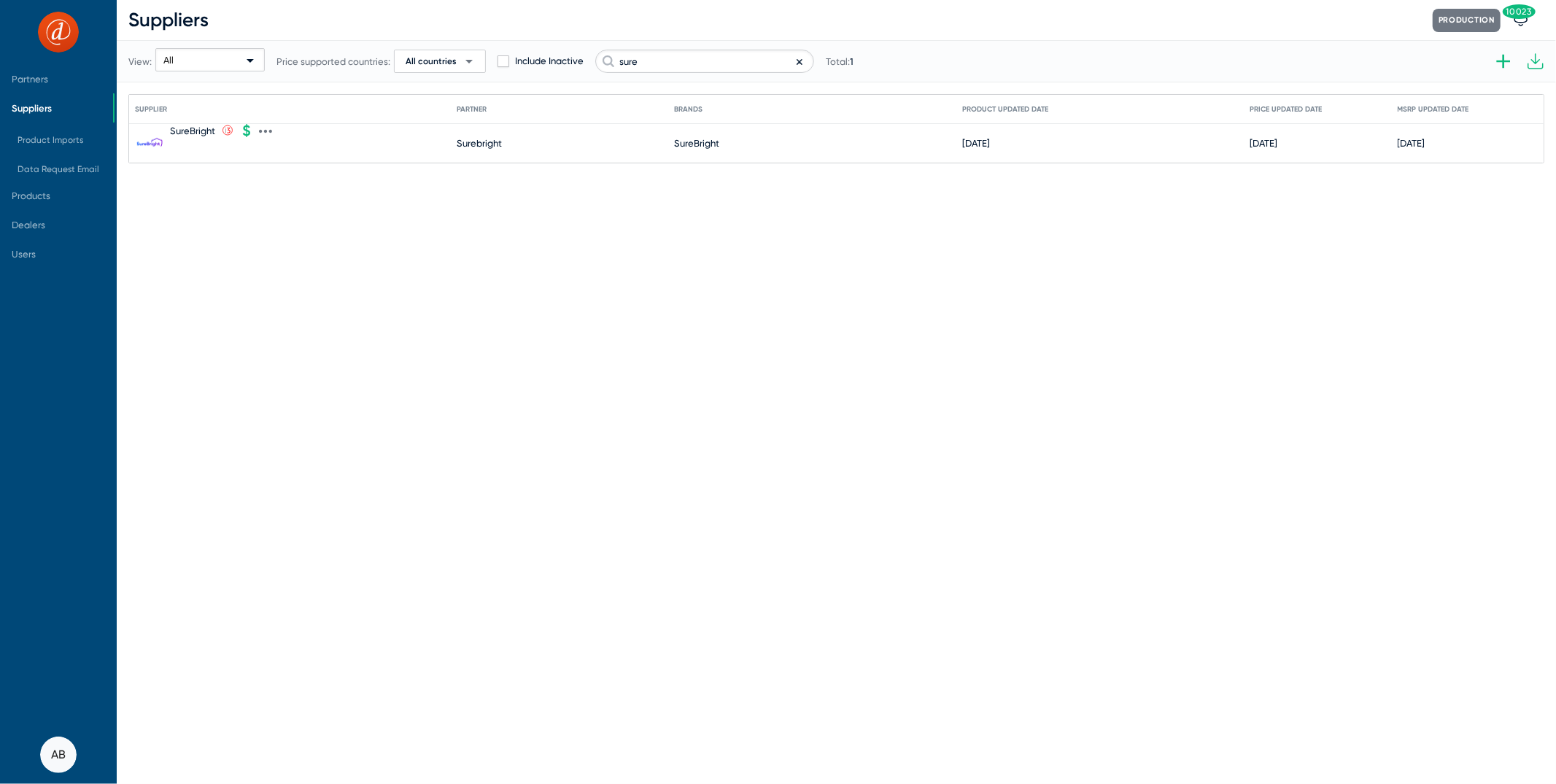
click at [198, 127] on div "SureBright" at bounding box center [192, 131] width 46 height 11
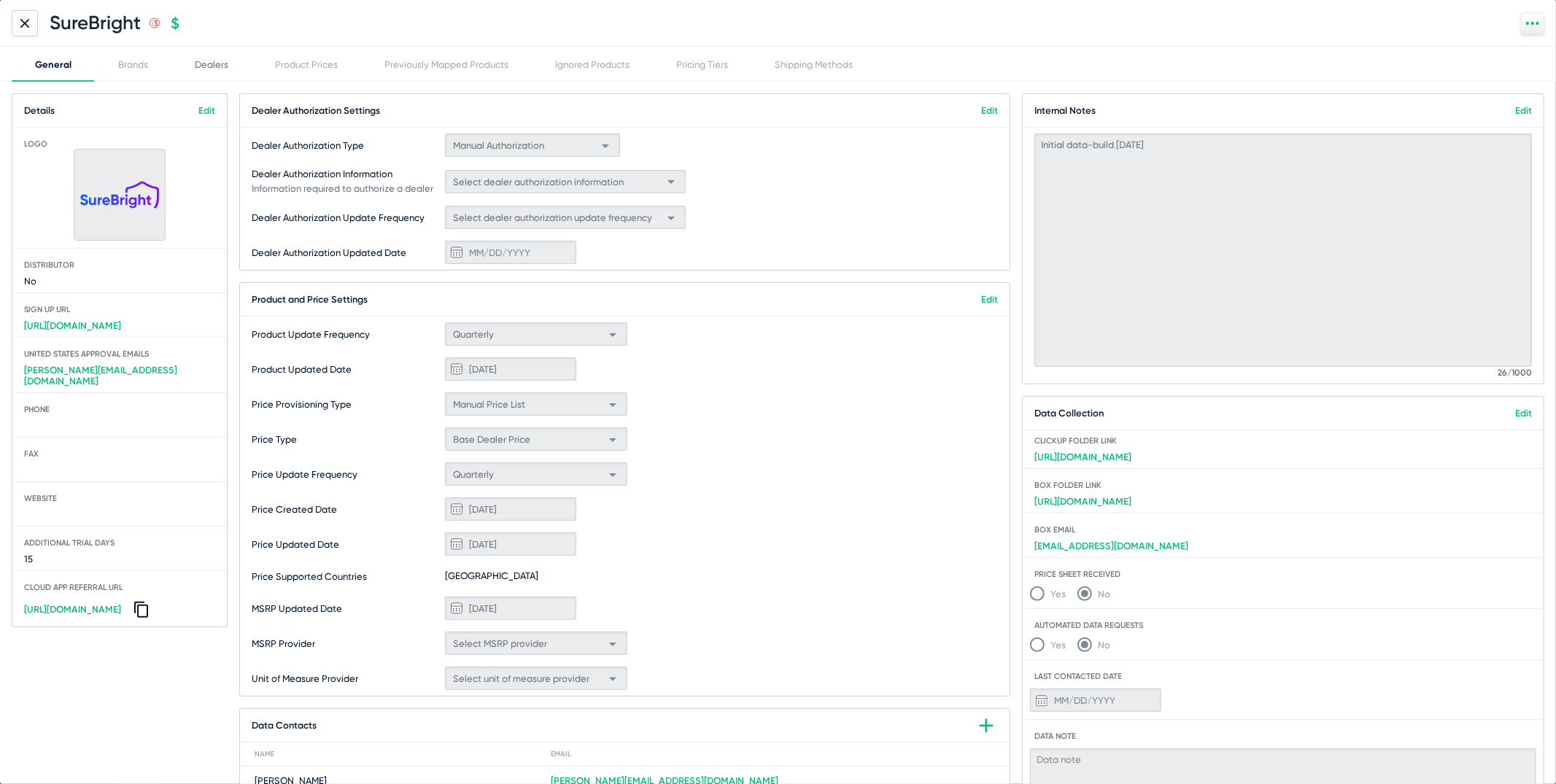
click at [228, 65] on div "Dealers" at bounding box center [211, 63] width 80 height 35
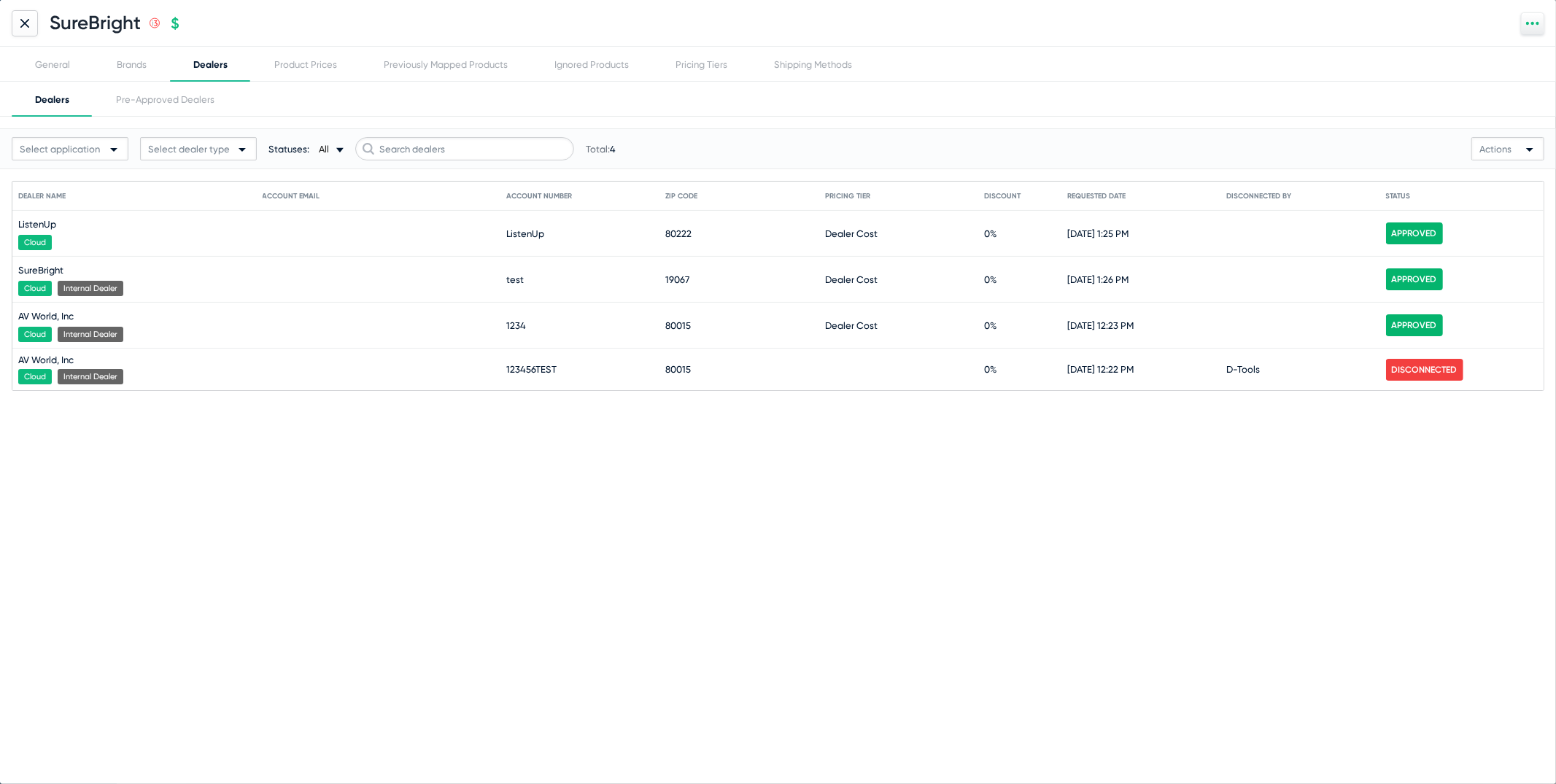
click at [28, 20] on icon at bounding box center [24, 22] width 7 height 7
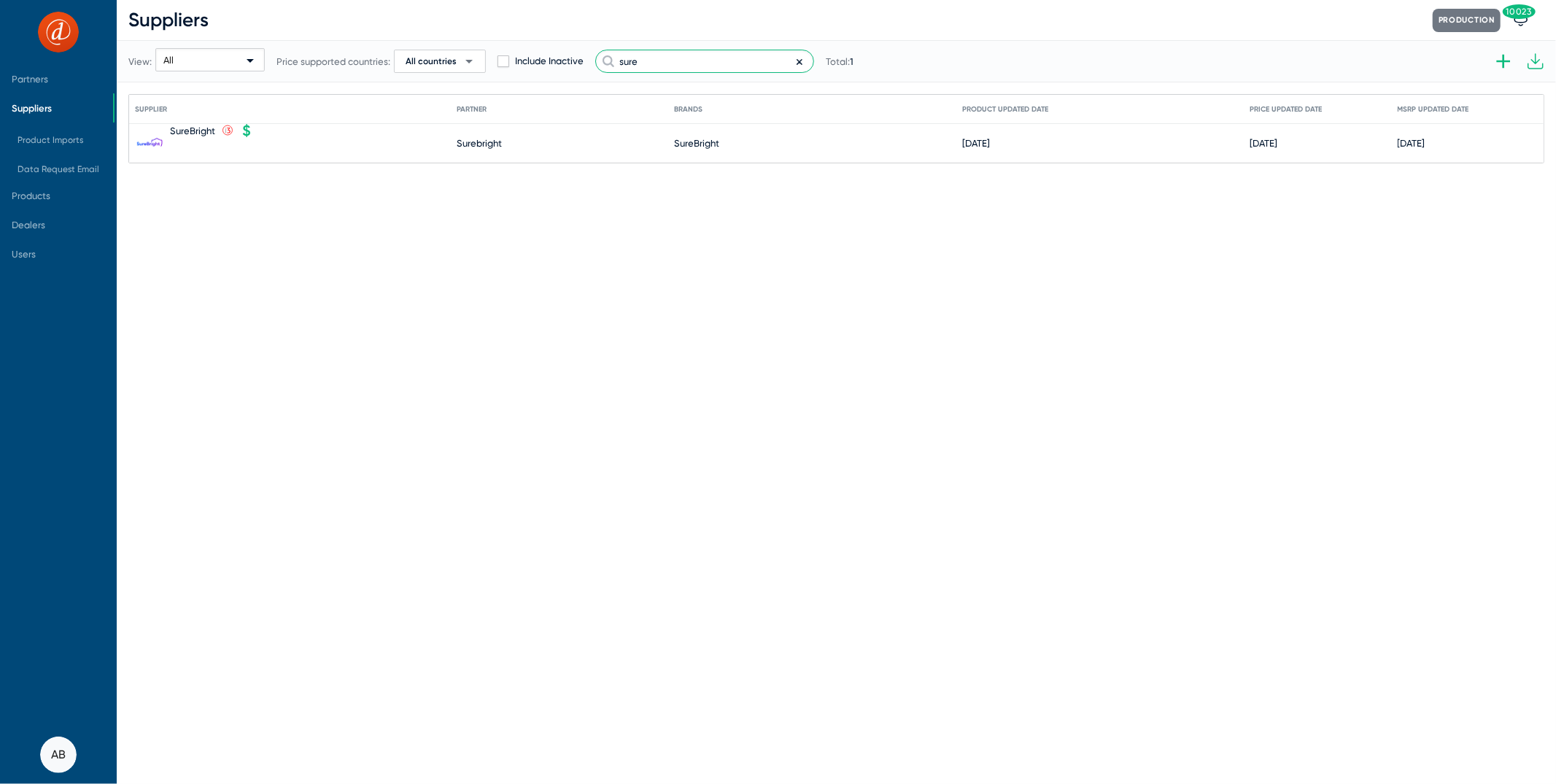
click at [669, 57] on input "sure" at bounding box center [705, 61] width 219 height 23
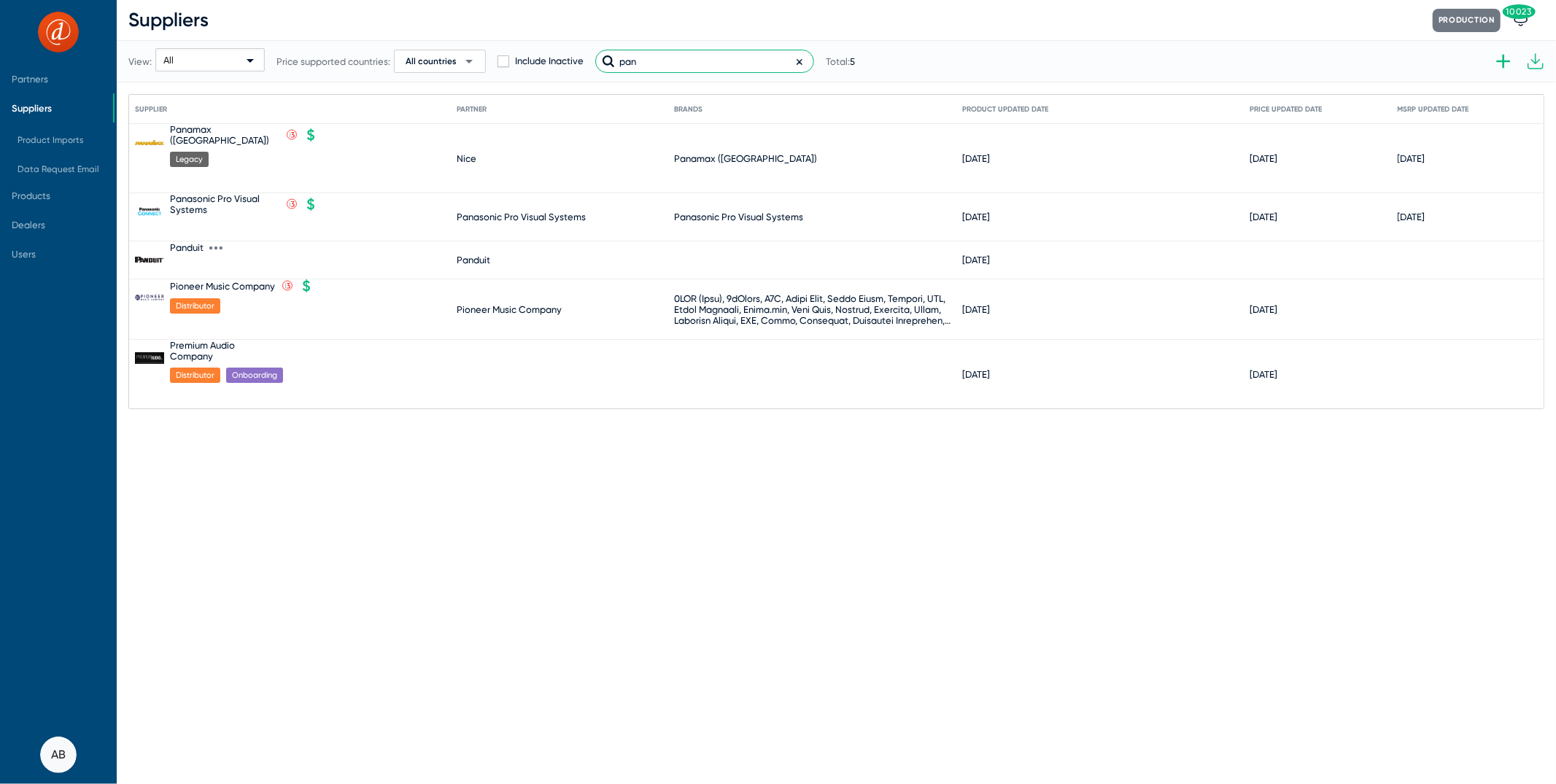
type input "pan"
click at [191, 245] on div "Panduit" at bounding box center [189, 260] width 39 height 37
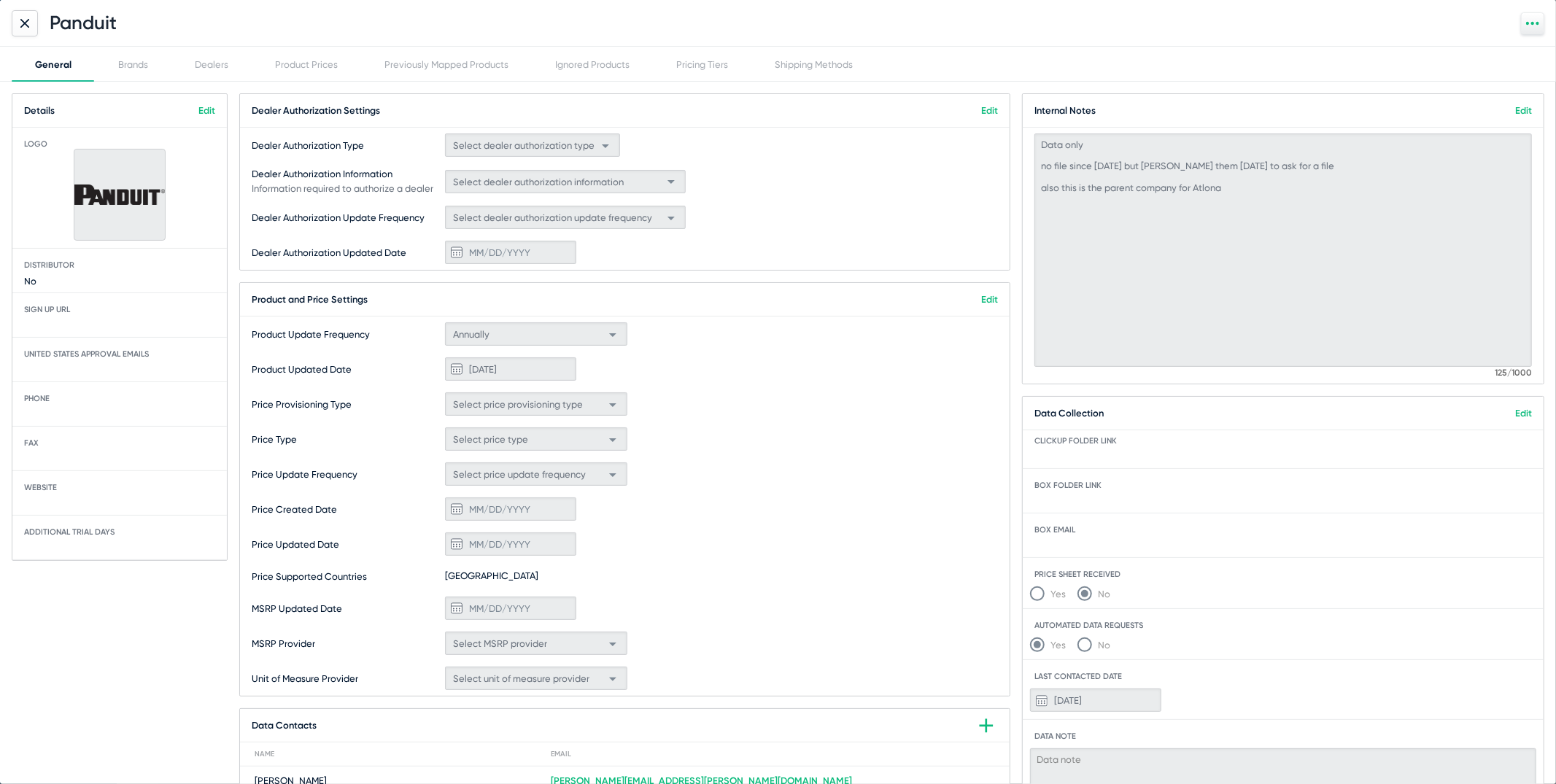
click at [1523, 106] on link "Edit" at bounding box center [1524, 110] width 17 height 11
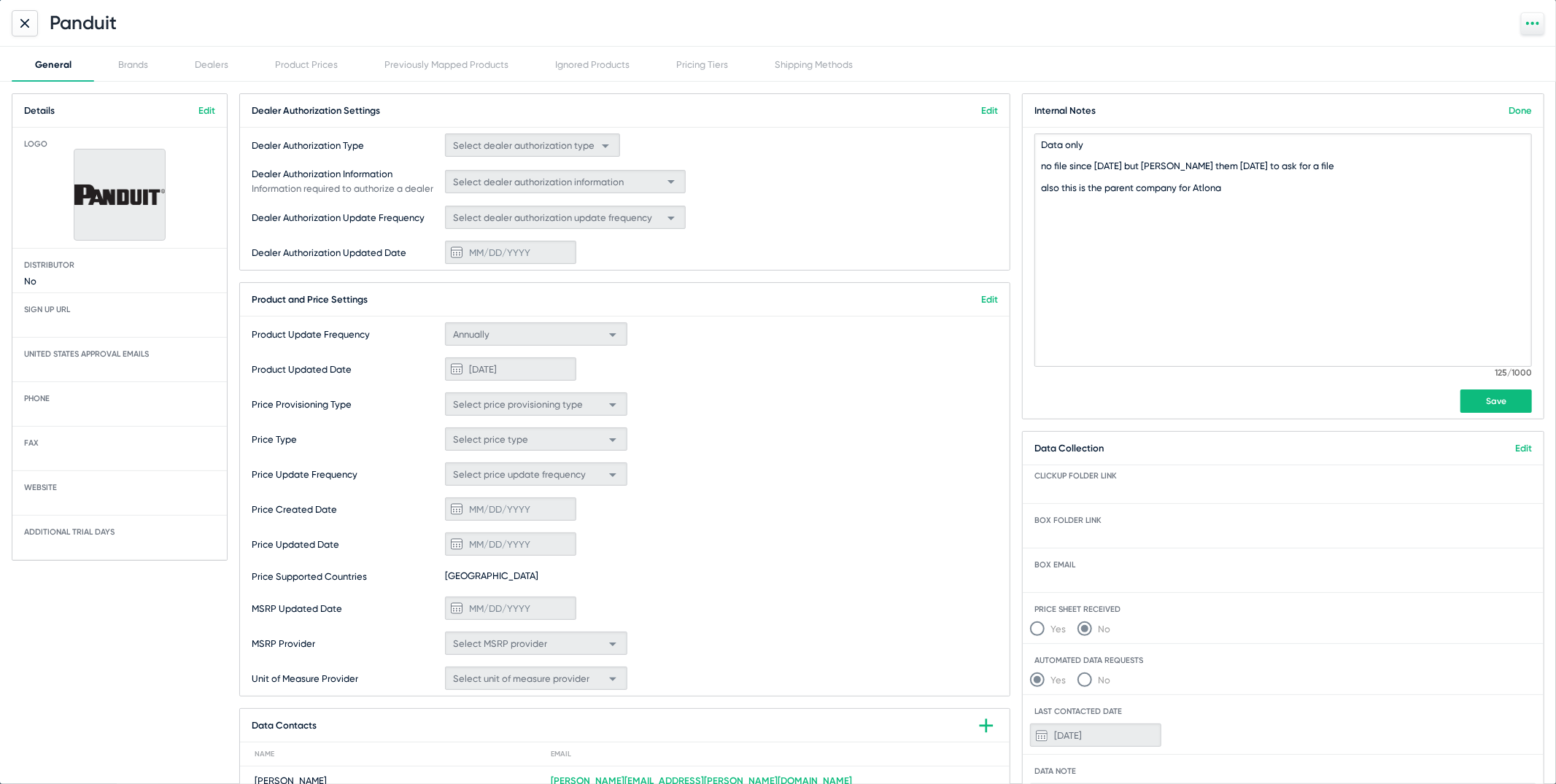
click at [1224, 198] on textarea "Data only no file since 2022 but barrie emaield them June 2024 to ask for a fil…" at bounding box center [1283, 250] width 498 height 233
drag, startPoint x: 1224, startPoint y: 198, endPoint x: 1033, endPoint y: 183, distance: 191.6
click at [1034, 183] on textarea "Data only no file since 2022 but barrie emaield them June 2024 to ask for a fil…" at bounding box center [1283, 250] width 498 height 233
click at [1490, 386] on div "Data only no file since 2022 but barrie emaield them June 2024 to ask for a fil…" at bounding box center [1283, 273] width 498 height 279
drag, startPoint x: 1490, startPoint y: 386, endPoint x: 1490, endPoint y: 395, distance: 9.0
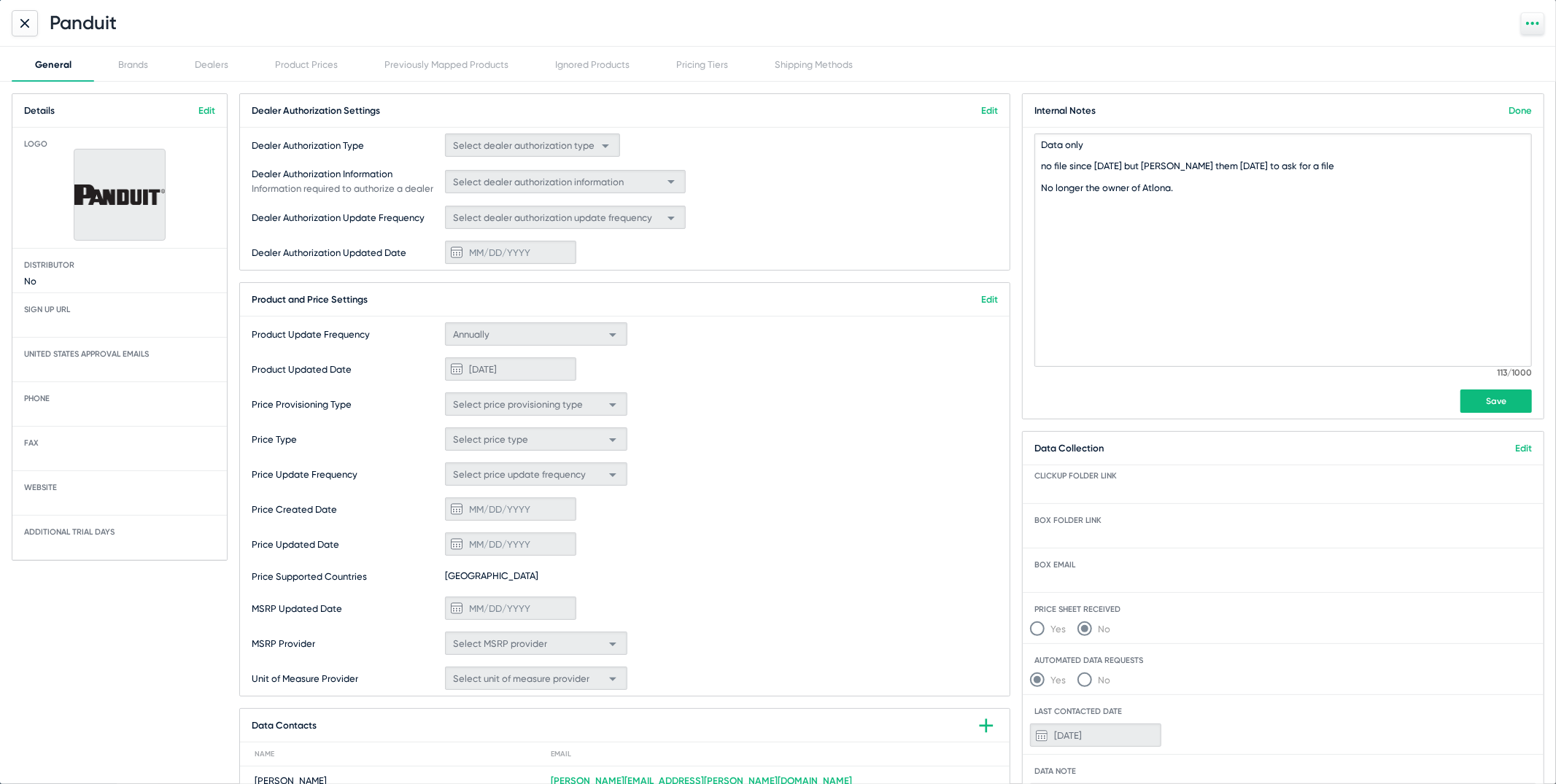
click at [1490, 389] on div "Data only no file since 2022 but barrie emaield them June 2024 to ask for a fil…" at bounding box center [1283, 273] width 498 height 279
click at [1490, 396] on span "Save" at bounding box center [1496, 400] width 20 height 10
click at [1490, 405] on button "Save" at bounding box center [1496, 401] width 72 height 23
click at [1495, 405] on button "Save" at bounding box center [1496, 401] width 72 height 23
click at [1342, 144] on textarea "Data only no file since 2022 but barrie emaield them June 2024 to ask for a fil…" at bounding box center [1283, 250] width 498 height 233
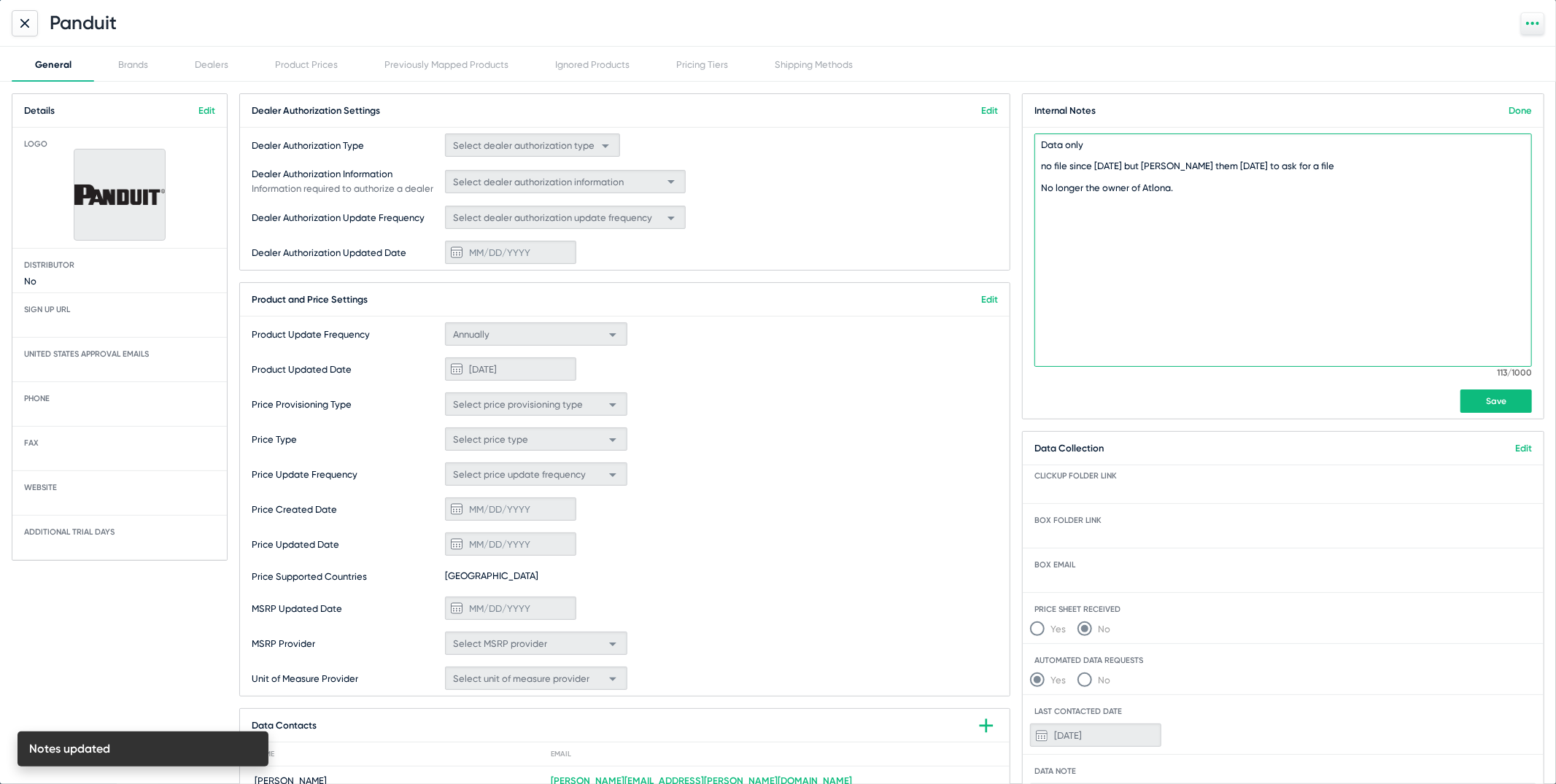
click at [1314, 173] on textarea "Data only no file since 2022 but barrie emaield them June 2024 to ask for a fil…" at bounding box center [1283, 250] width 498 height 233
click at [1305, 197] on textarea "Data only no file since 2022 but barrie emaield them June 2024 to ask for a fil…" at bounding box center [1283, 250] width 498 height 233
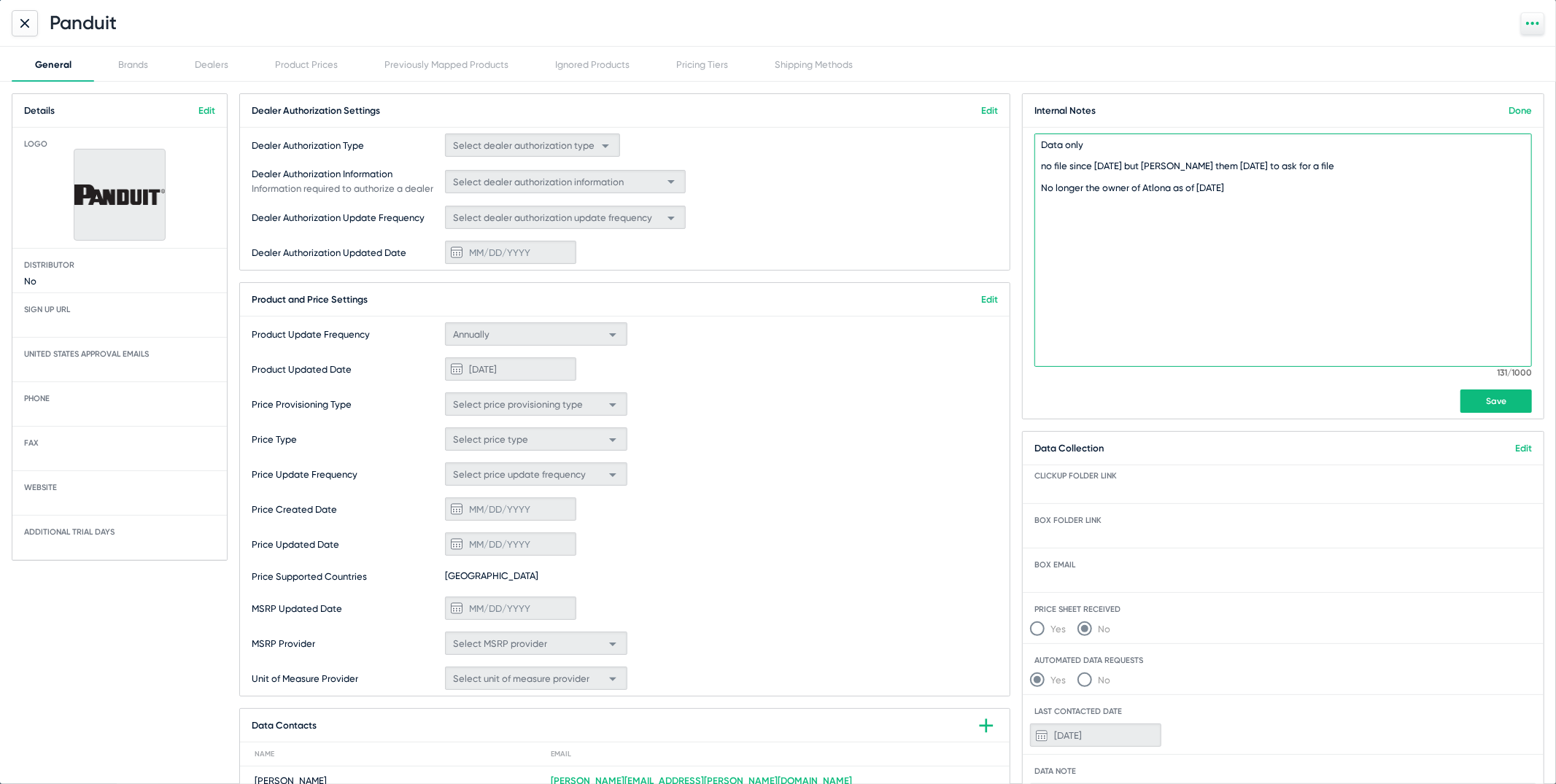
type textarea "Data only no file since 2022 but barrie emaield them June 2024 to ask for a fil…"
click at [1507, 404] on button "Save" at bounding box center [1496, 401] width 72 height 23
click at [1519, 106] on link "Done" at bounding box center [1520, 110] width 23 height 11
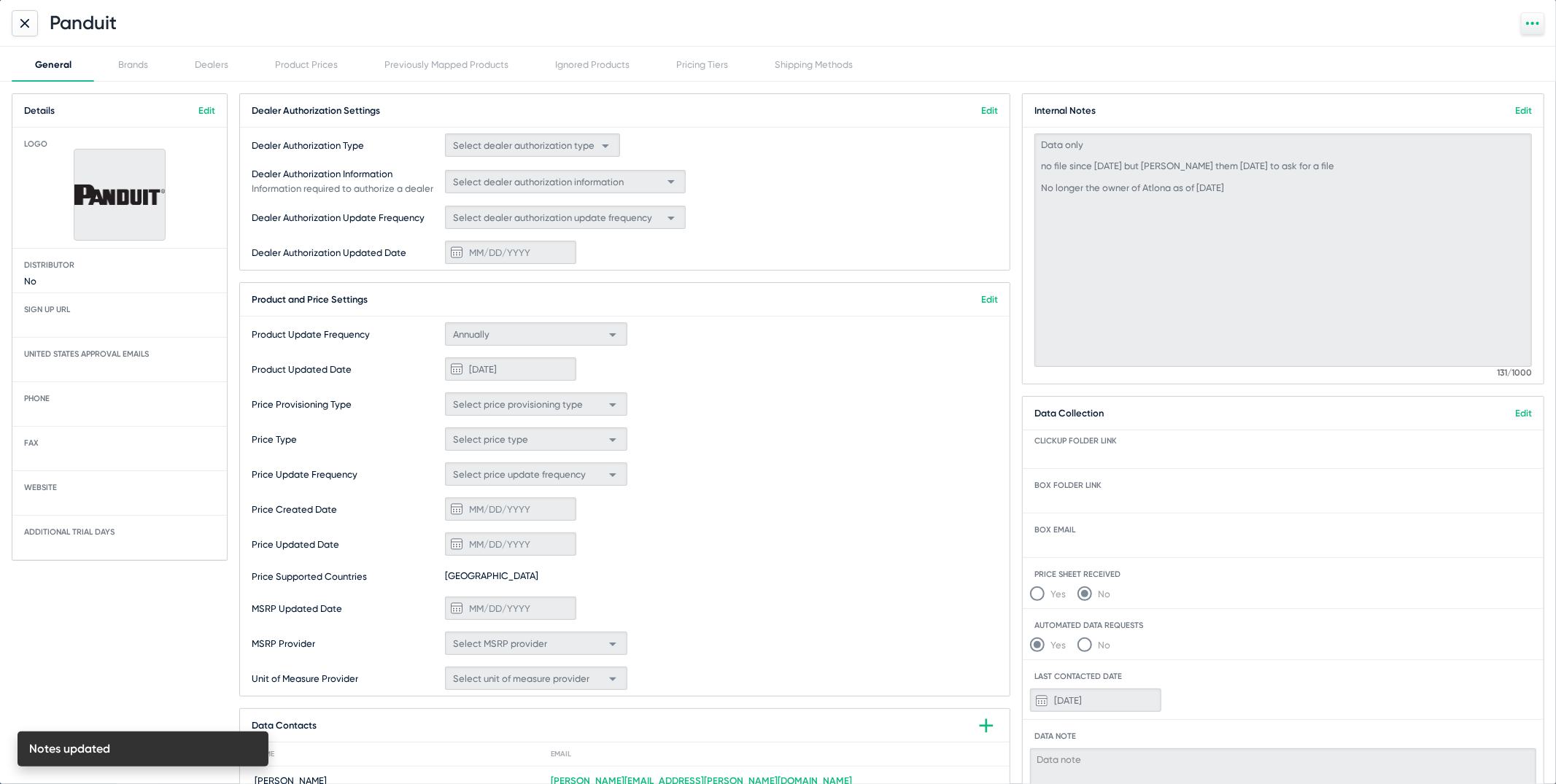
click at [988, 209] on div "Dealer Authorization Update Frequency Select dealer authorization update freque…" at bounding box center [624, 217] width 770 height 35
click at [317, 63] on div "Product Prices" at bounding box center [306, 65] width 63 height 11
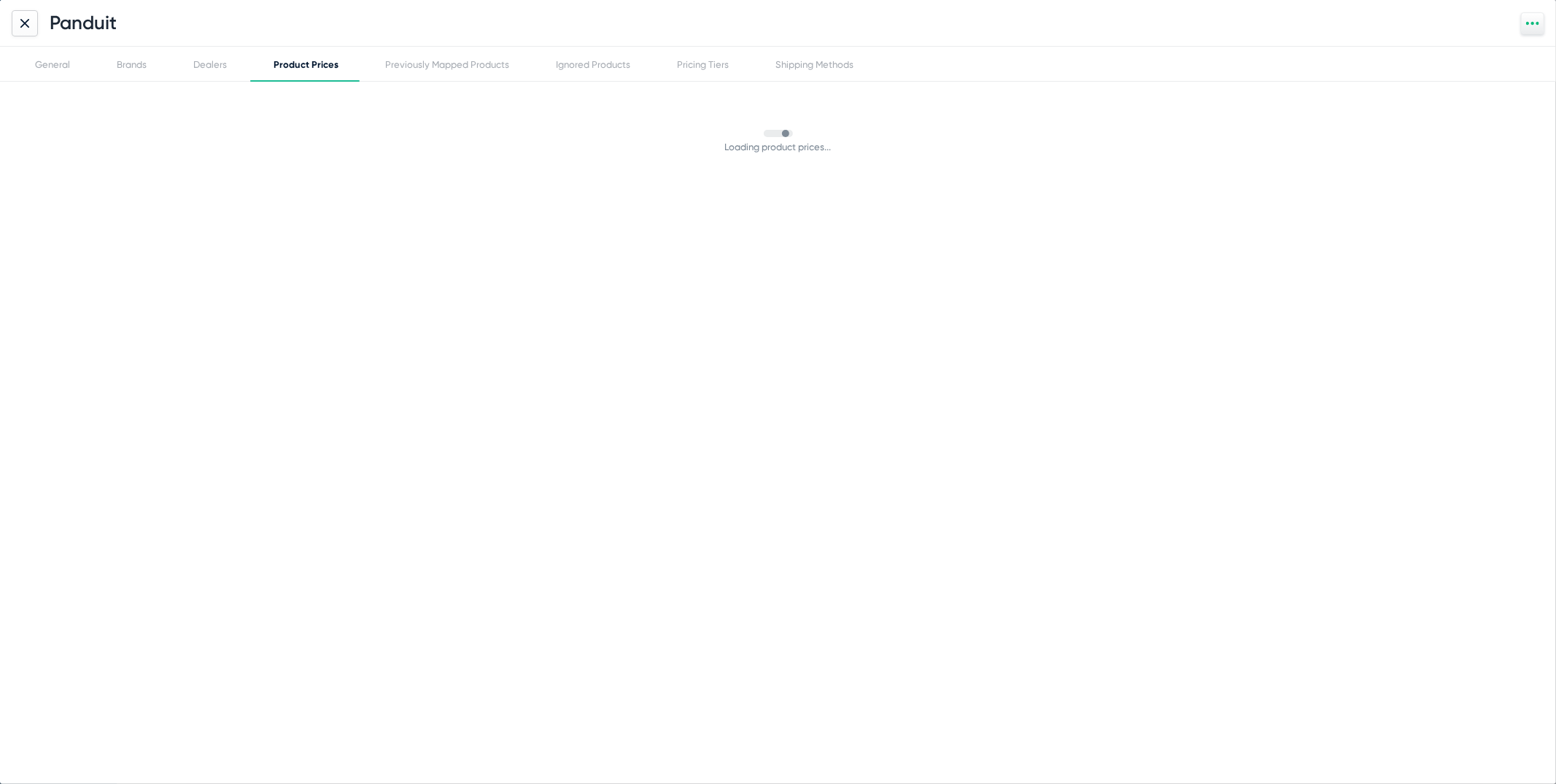
click at [317, 63] on div "Product Prices" at bounding box center [306, 65] width 65 height 11
click at [215, 44] on div "Panduit" at bounding box center [778, 23] width 1556 height 46
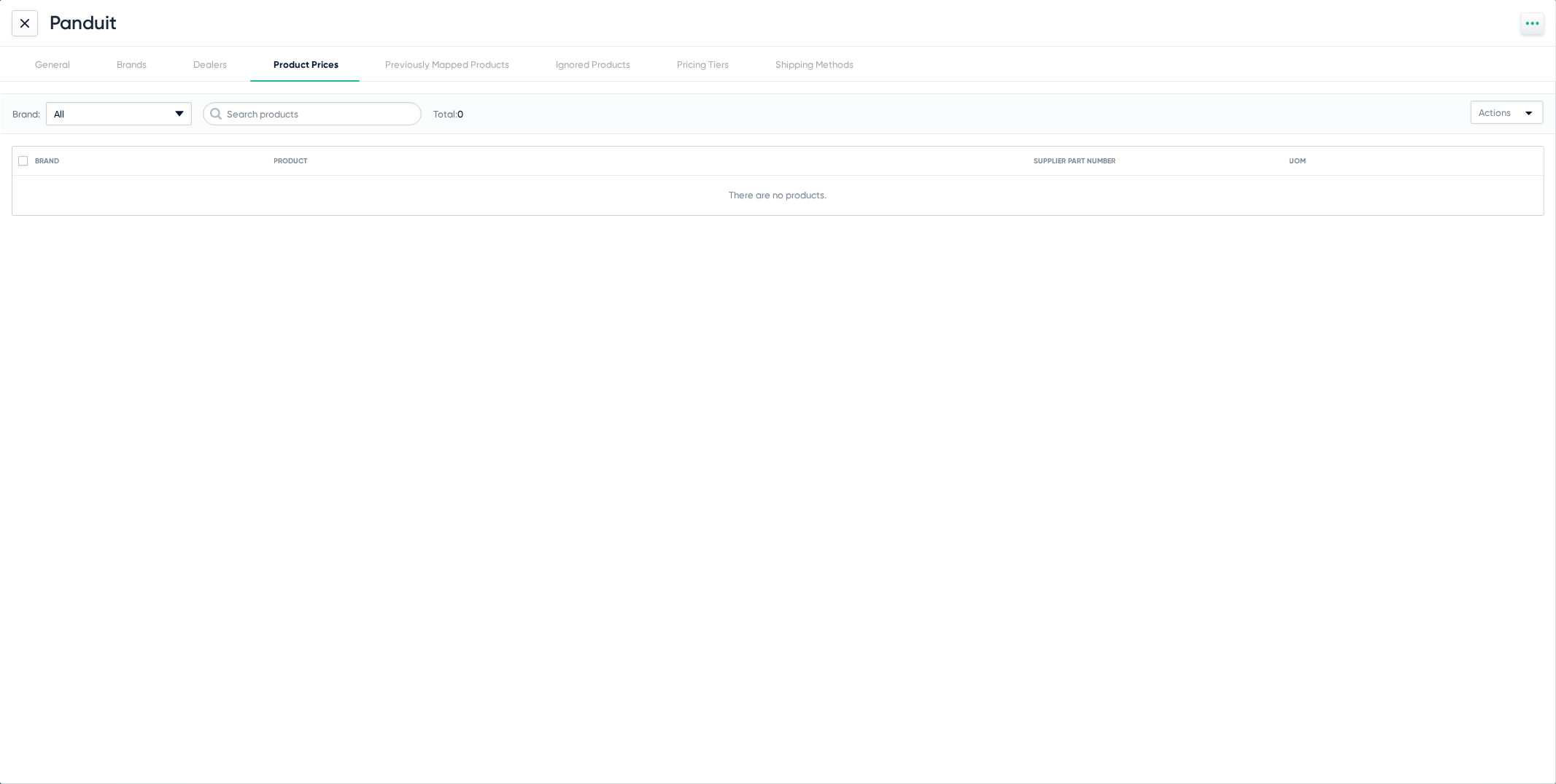
click at [215, 46] on div "Panduit" at bounding box center [778, 23] width 1556 height 46
click at [215, 51] on div "Dealers" at bounding box center [210, 63] width 80 height 35
click at [215, 49] on div "Dealers" at bounding box center [210, 63] width 81 height 35
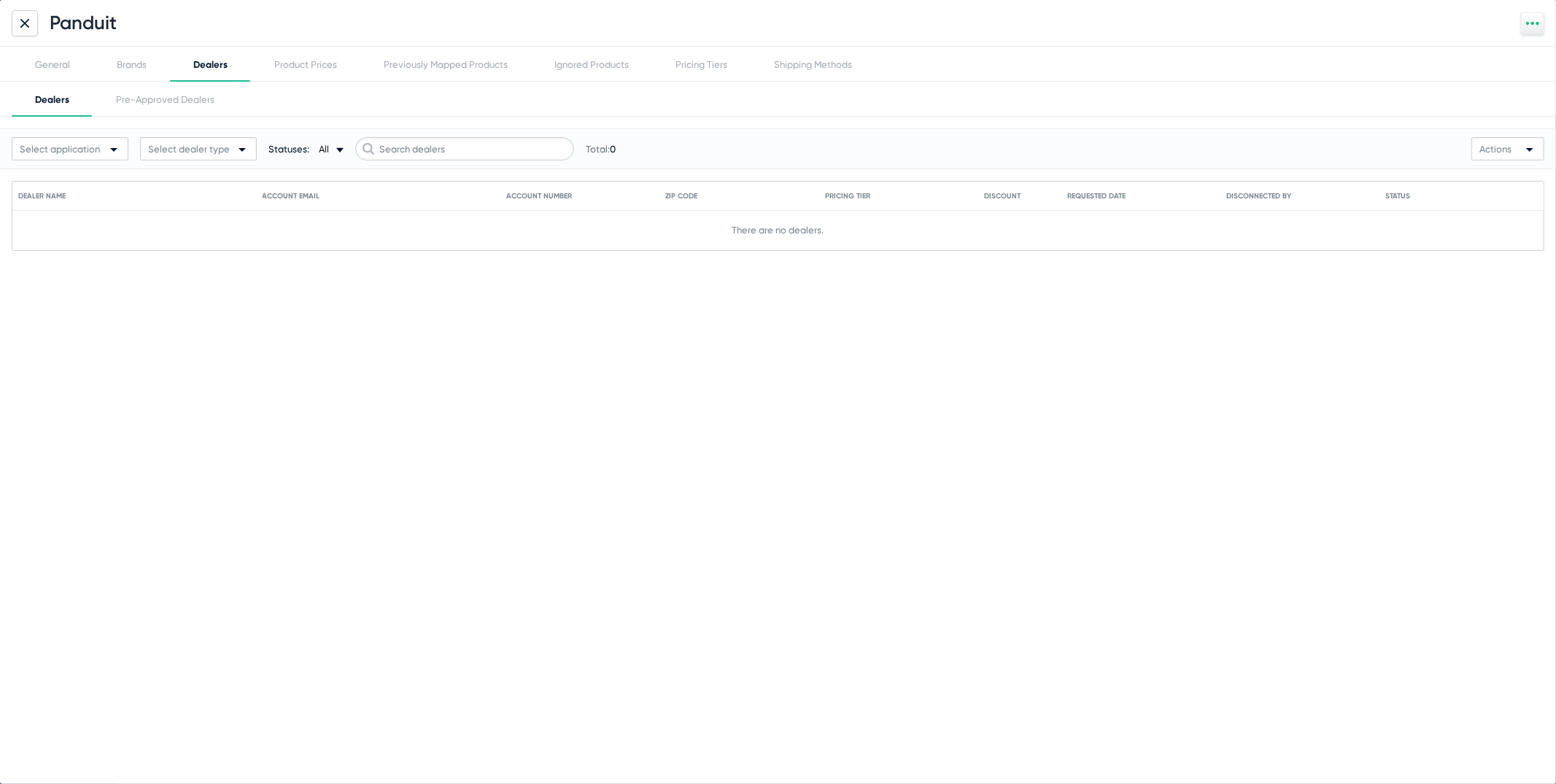
click at [76, 86] on div "Dealers" at bounding box center [52, 99] width 81 height 35
click at [69, 59] on div "General" at bounding box center [52, 65] width 35 height 11
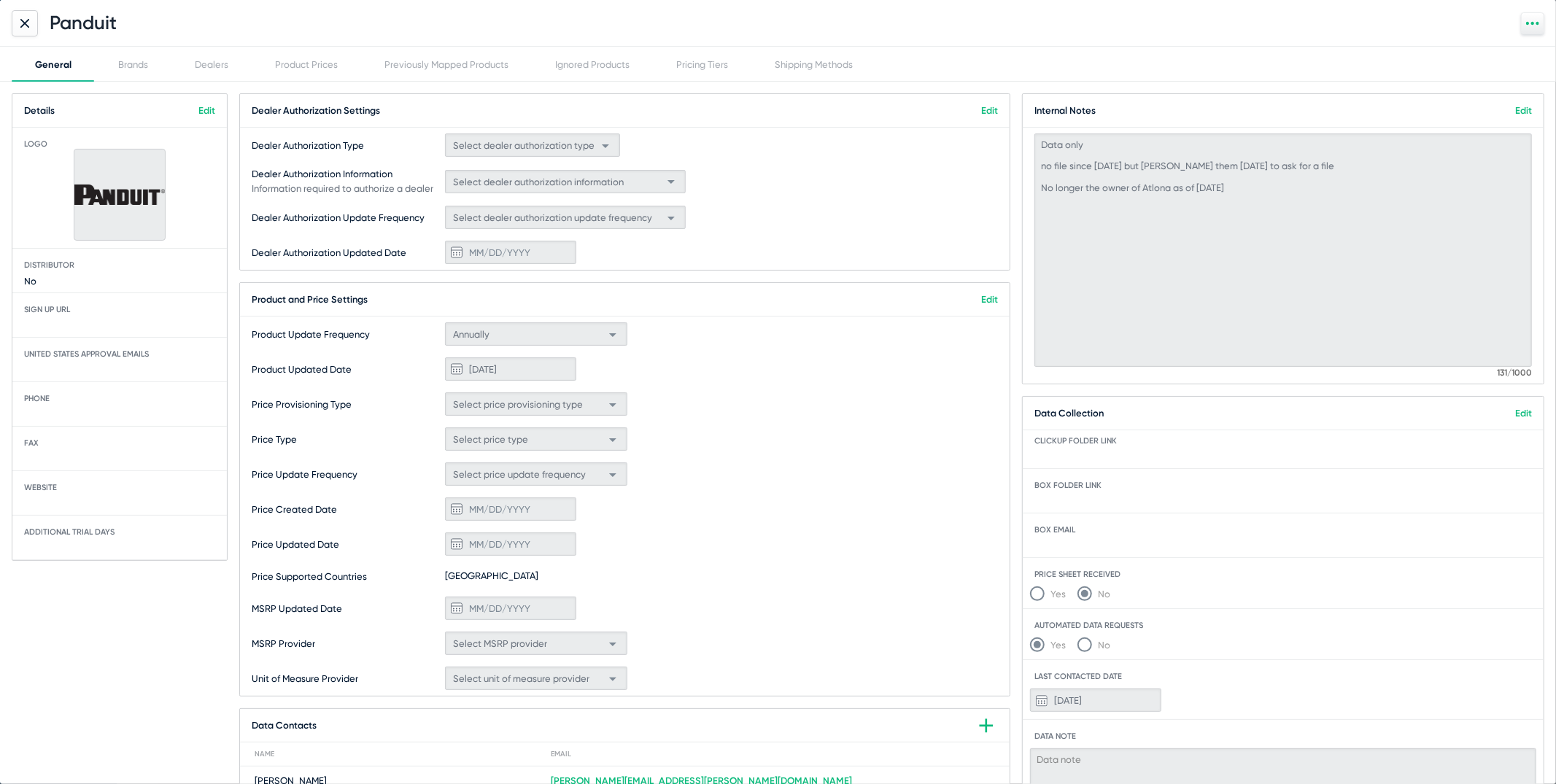
scroll to position [131, 0]
